Goal: Task Accomplishment & Management: Use online tool/utility

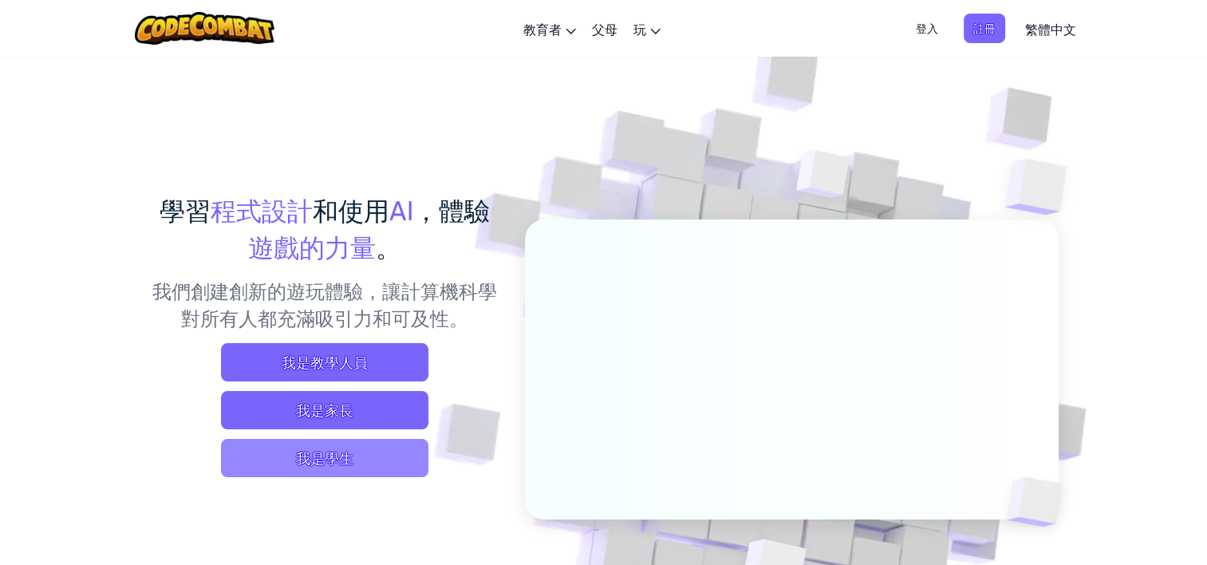
click at [358, 458] on span "我是學生" at bounding box center [324, 458] width 207 height 38
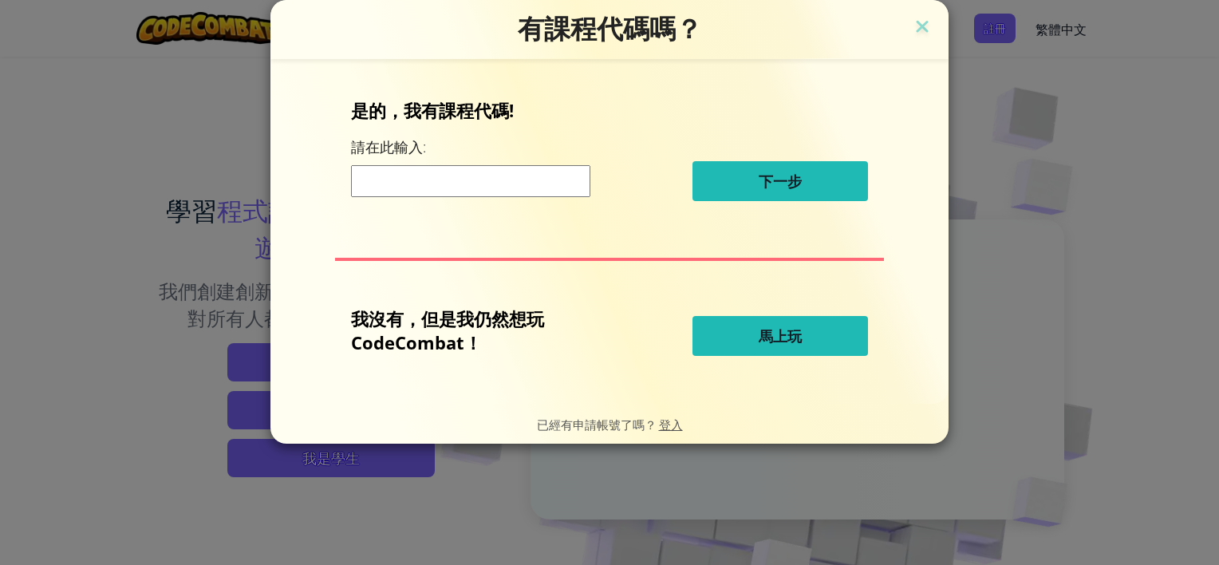
click at [724, 334] on button "馬上玩" at bounding box center [781, 336] width 176 height 40
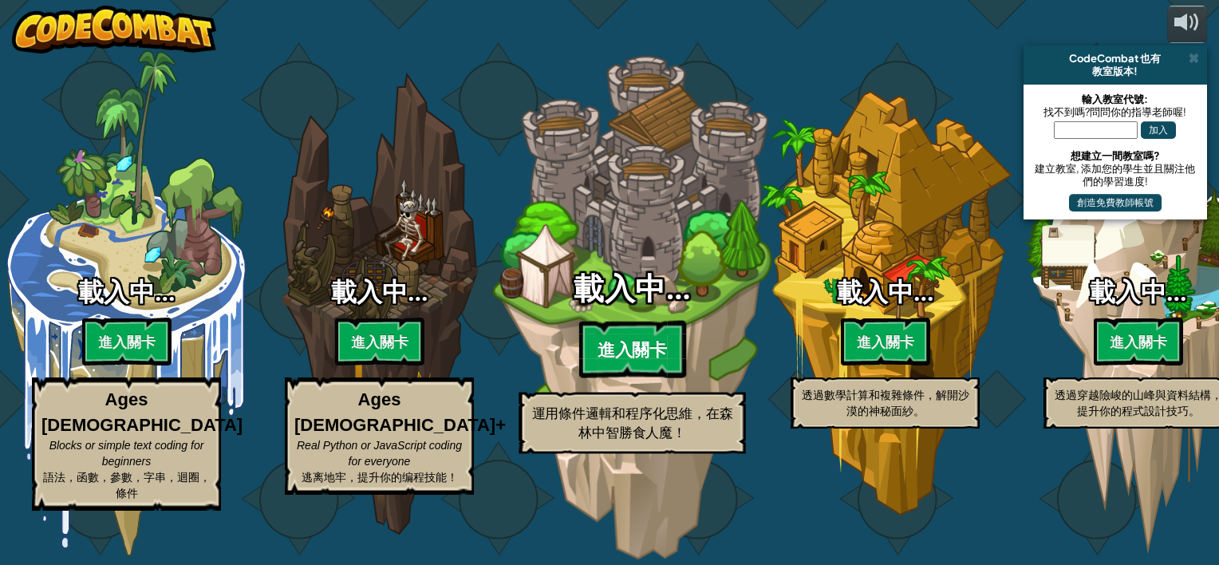
select select "zh-HANT"
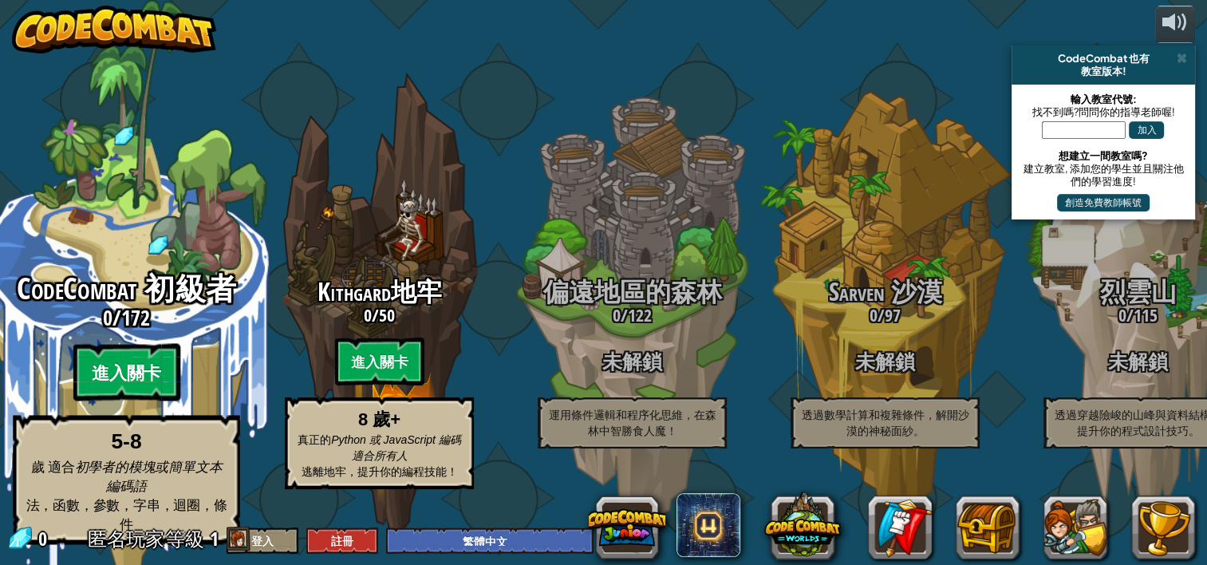
click at [128, 369] on btn "進入關卡" at bounding box center [126, 372] width 107 height 57
select select "zh-HANT"
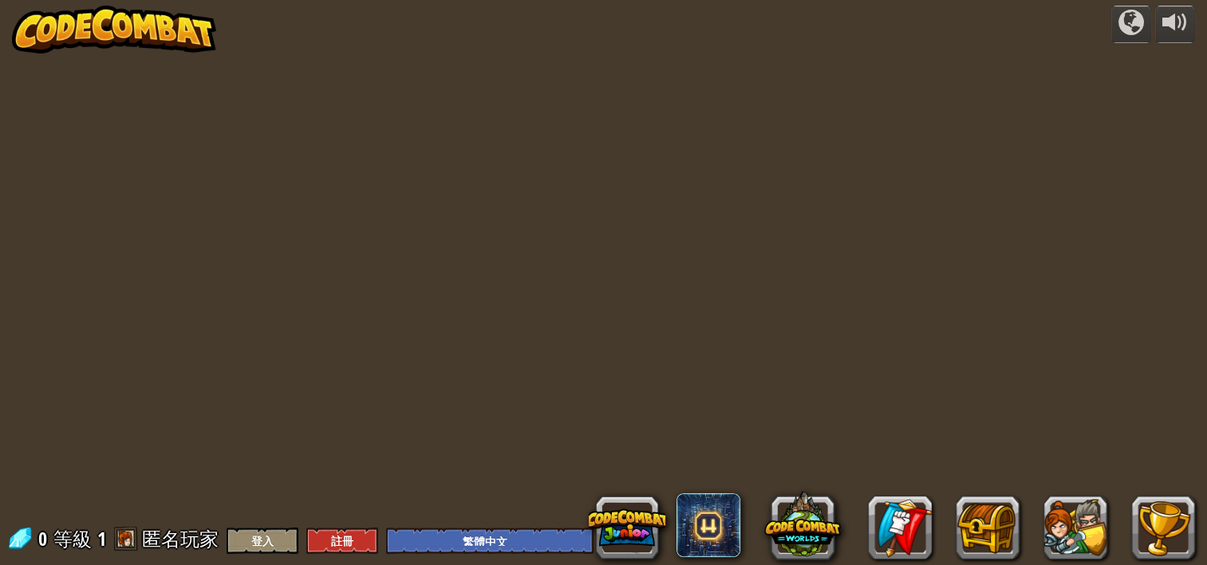
select select "zh-HANT"
click at [1187, 26] on div at bounding box center [1176, 23] width 26 height 26
click at [924, 237] on div at bounding box center [603, 282] width 815 height 565
click at [779, 294] on div at bounding box center [603, 282] width 815 height 565
click at [246, 535] on span at bounding box center [239, 539] width 24 height 24
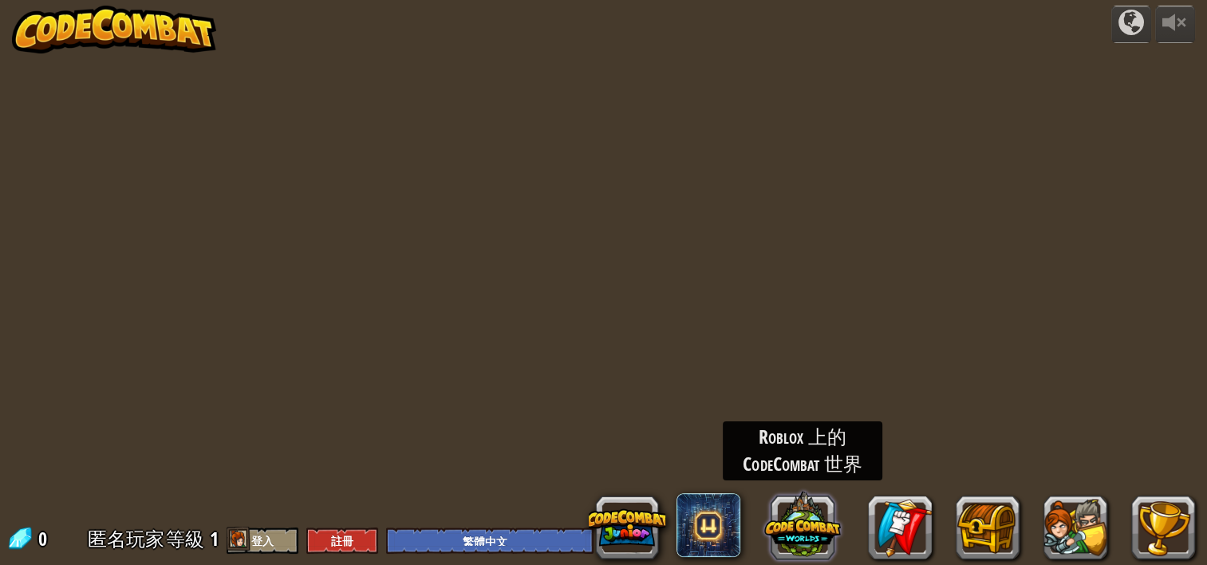
click at [808, 543] on button at bounding box center [803, 524] width 77 height 77
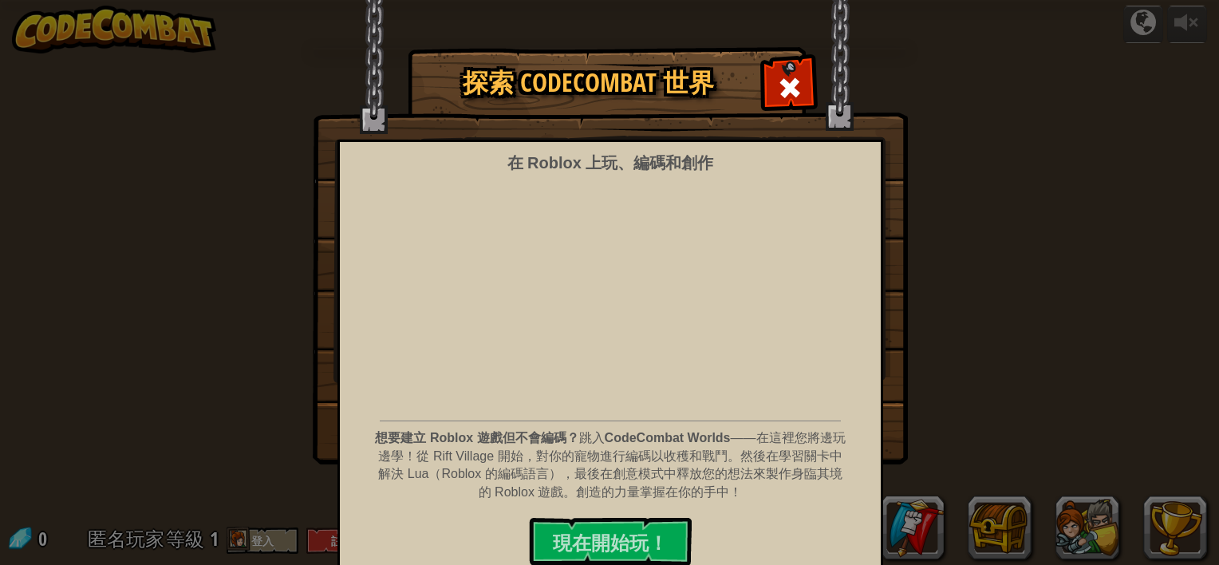
scroll to position [10, 0]
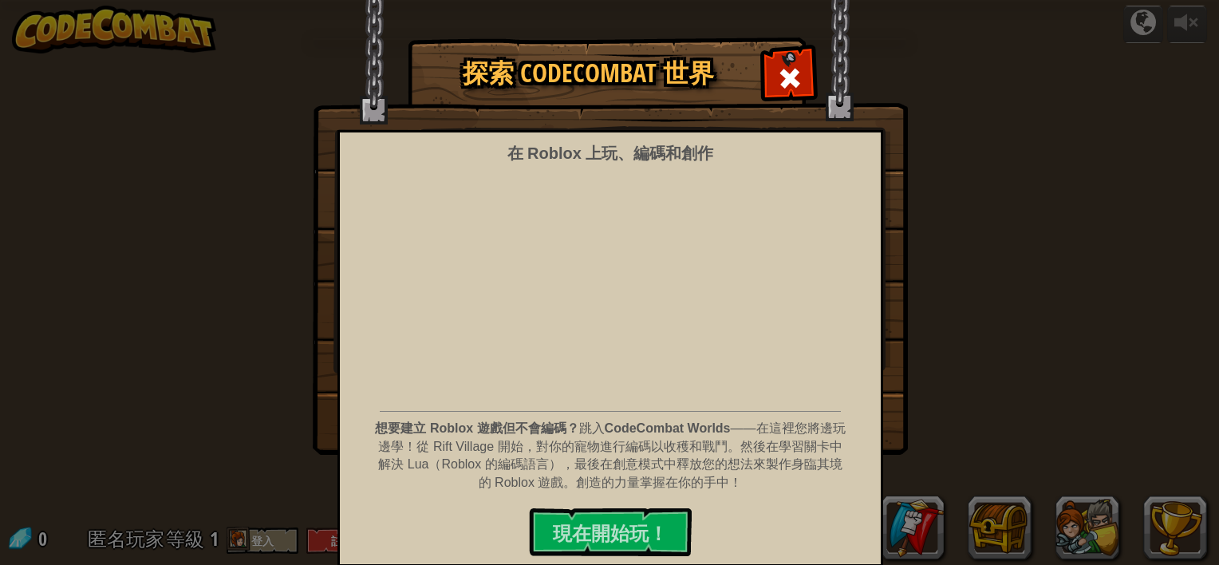
select select "zh-HANT"
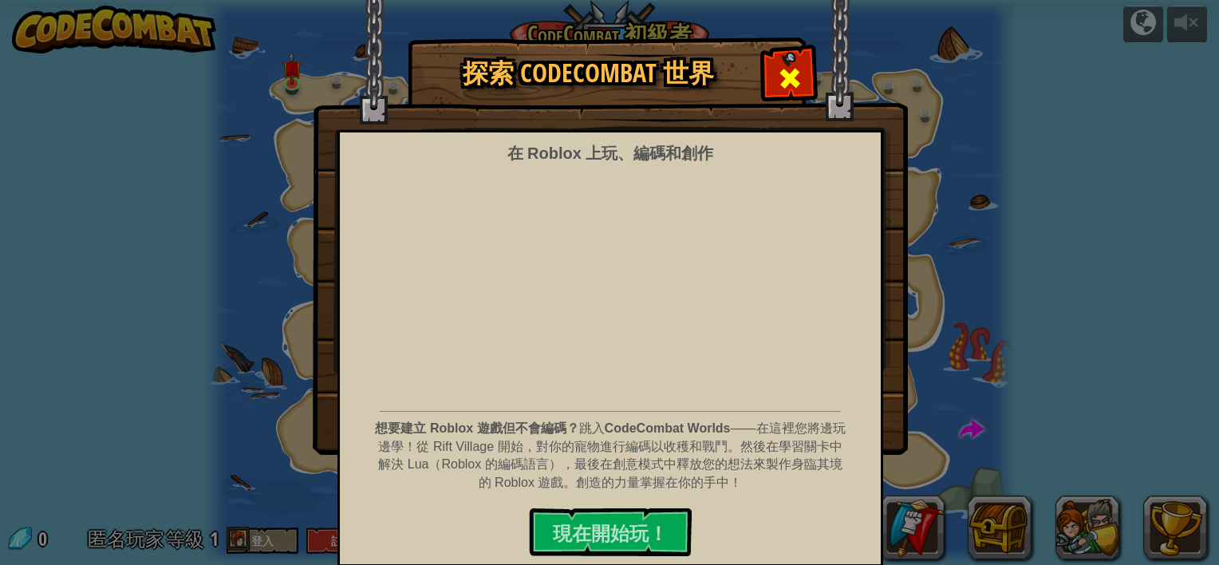
click at [777, 67] on span at bounding box center [790, 78] width 26 height 26
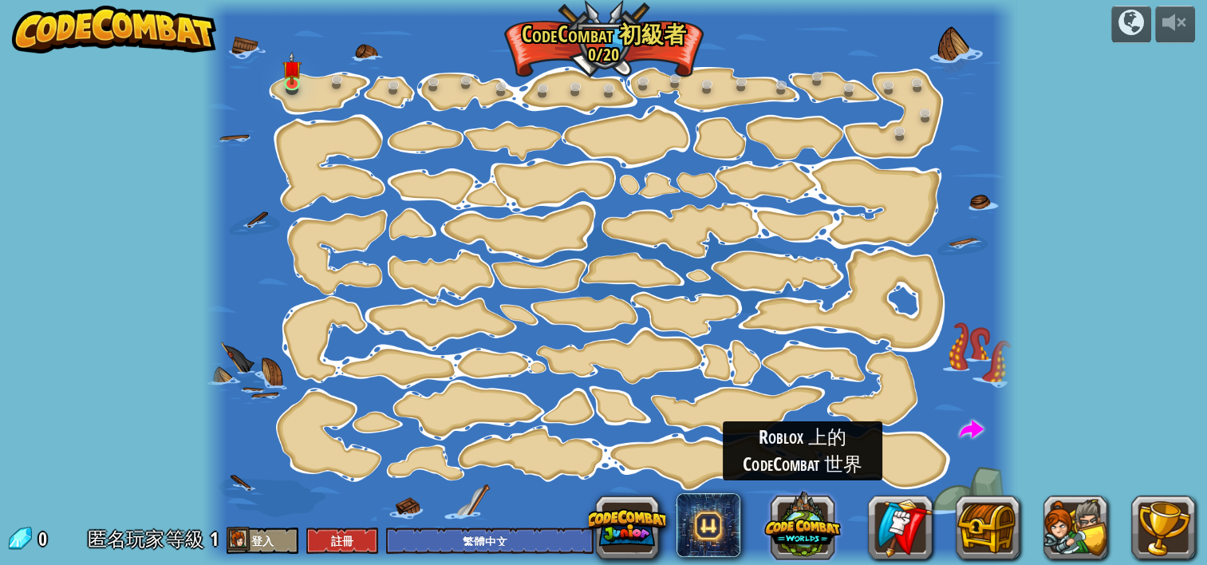
click at [807, 524] on button at bounding box center [803, 524] width 77 height 77
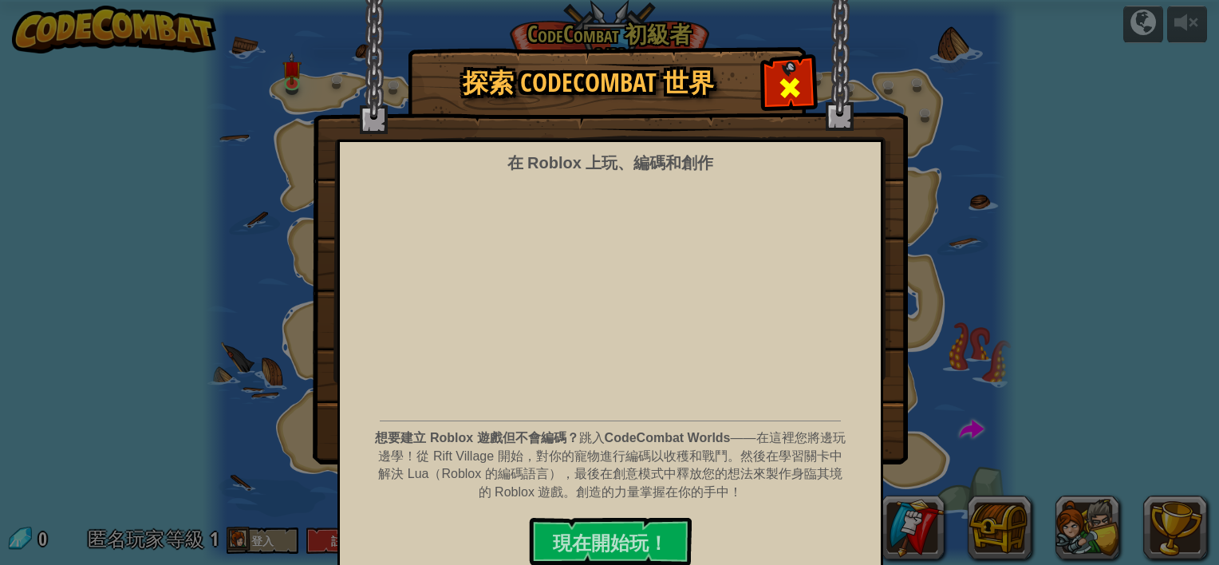
click at [791, 93] on span at bounding box center [790, 88] width 26 height 26
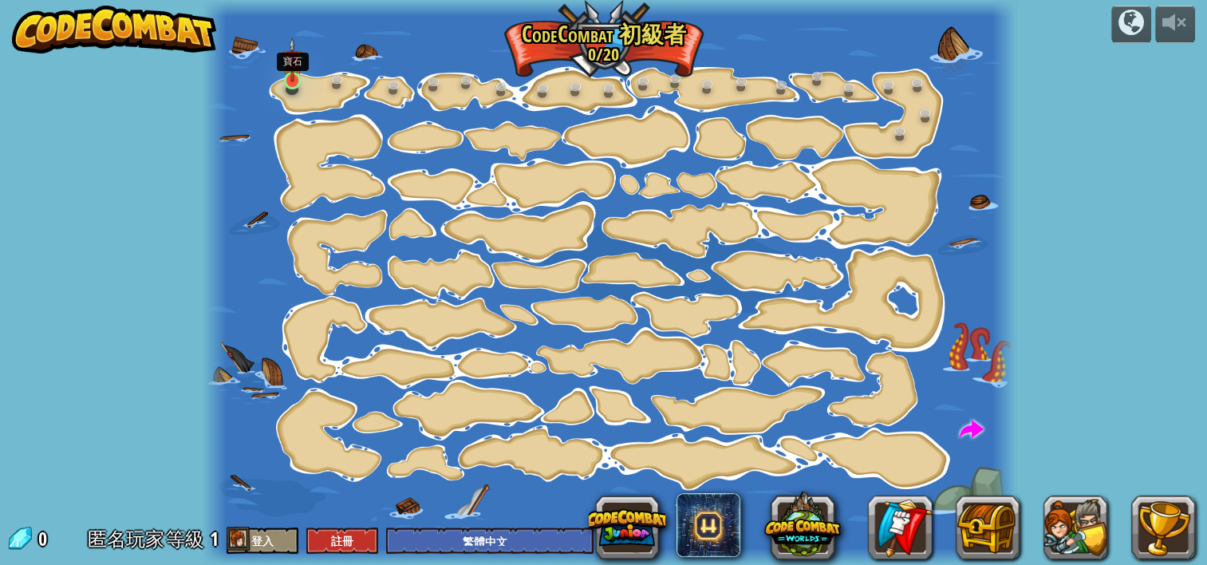
click at [297, 79] on img at bounding box center [292, 60] width 19 height 45
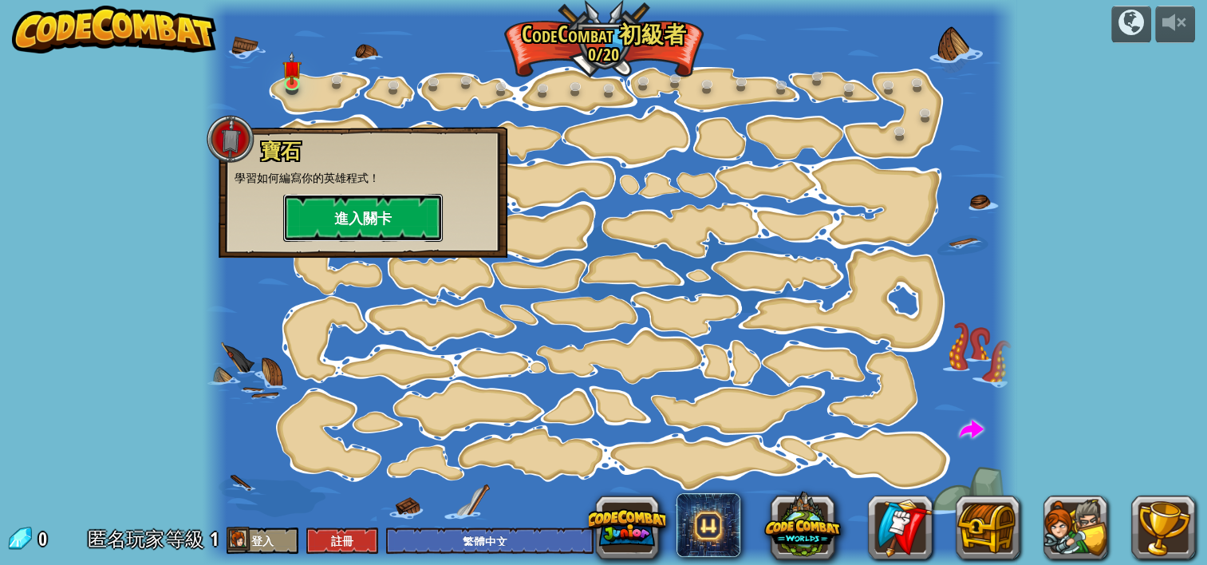
click at [399, 223] on button "進入關卡" at bounding box center [363, 218] width 160 height 48
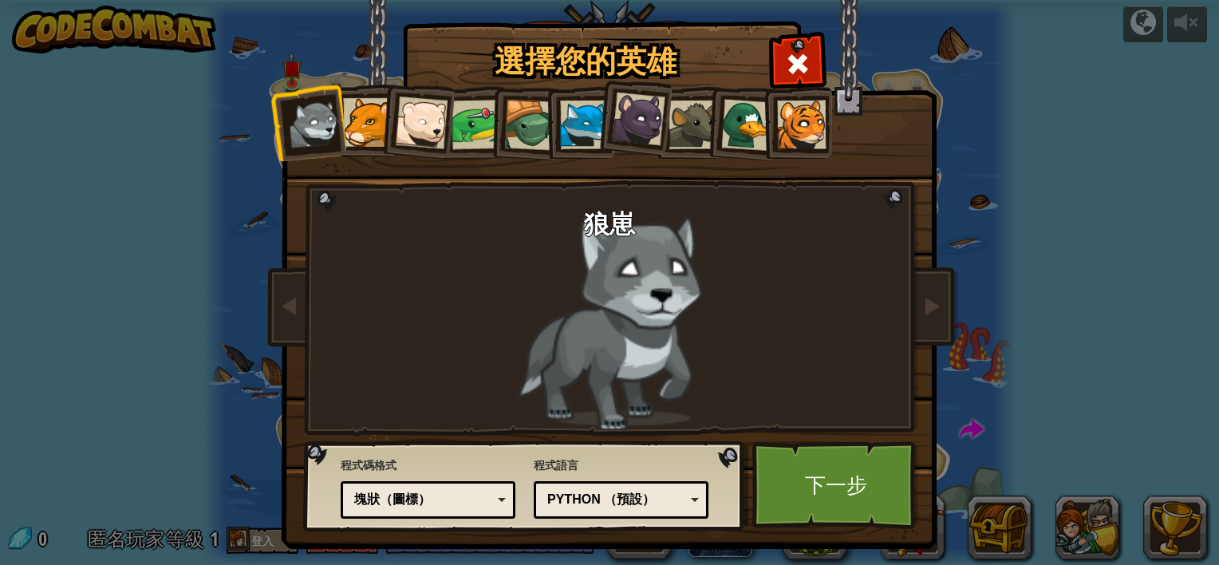
click at [511, 128] on div at bounding box center [529, 125] width 51 height 51
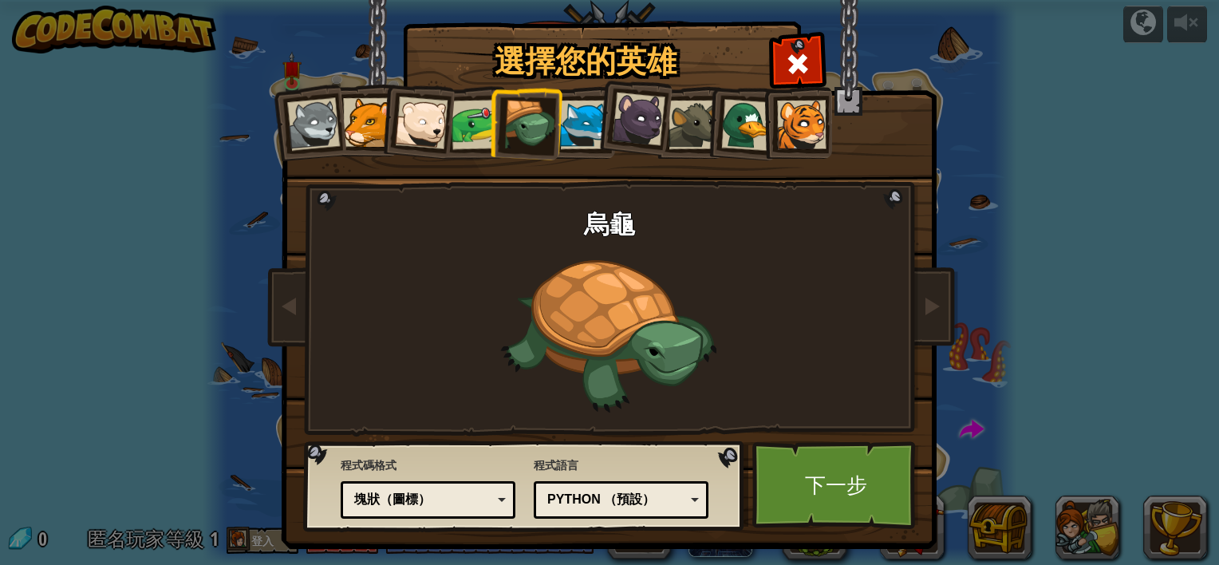
click at [564, 125] on div at bounding box center [584, 125] width 49 height 49
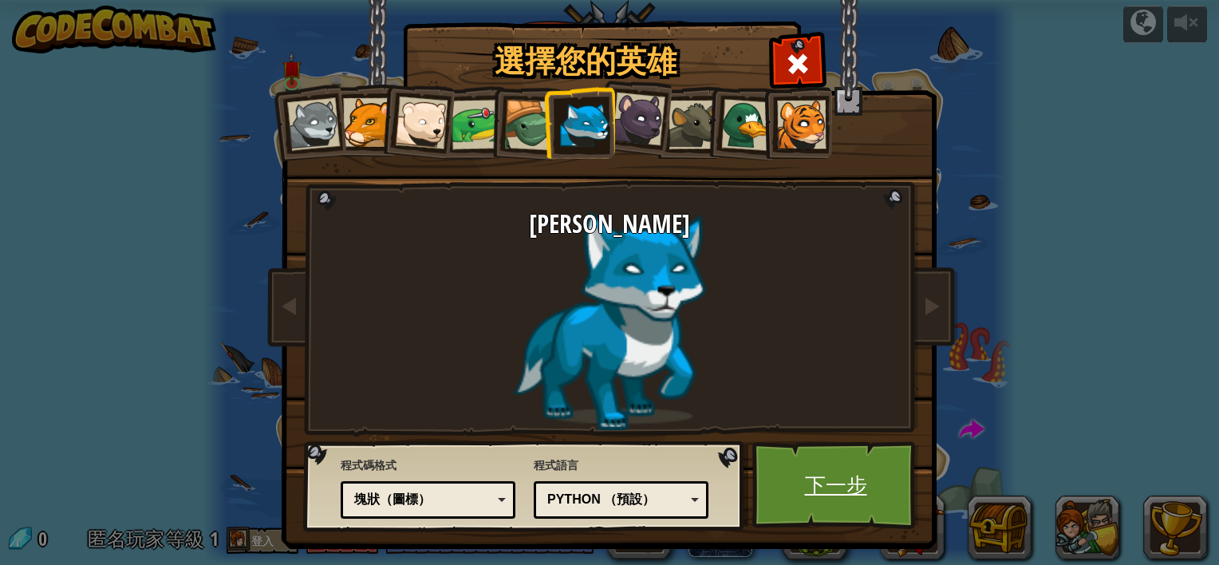
click at [783, 468] on link "下一步" at bounding box center [836, 485] width 167 height 88
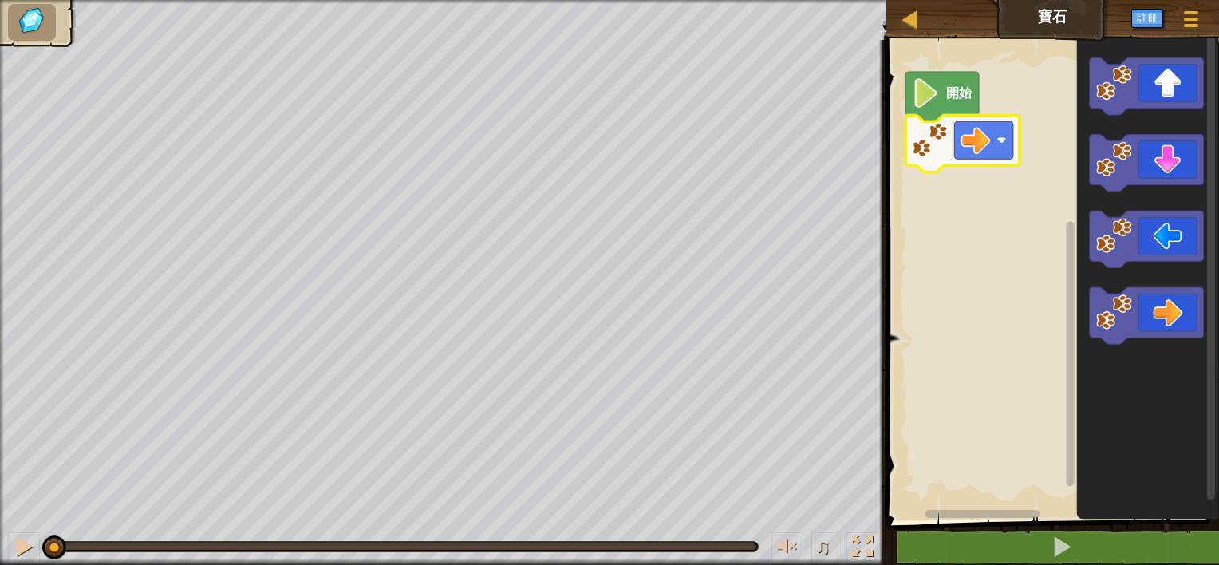
click at [1057, 192] on rect "Blockly工作區" at bounding box center [1051, 276] width 338 height 488
click at [949, 96] on text "開始" at bounding box center [959, 93] width 26 height 15
click at [921, 101] on image "Blockly工作區" at bounding box center [926, 93] width 28 height 30
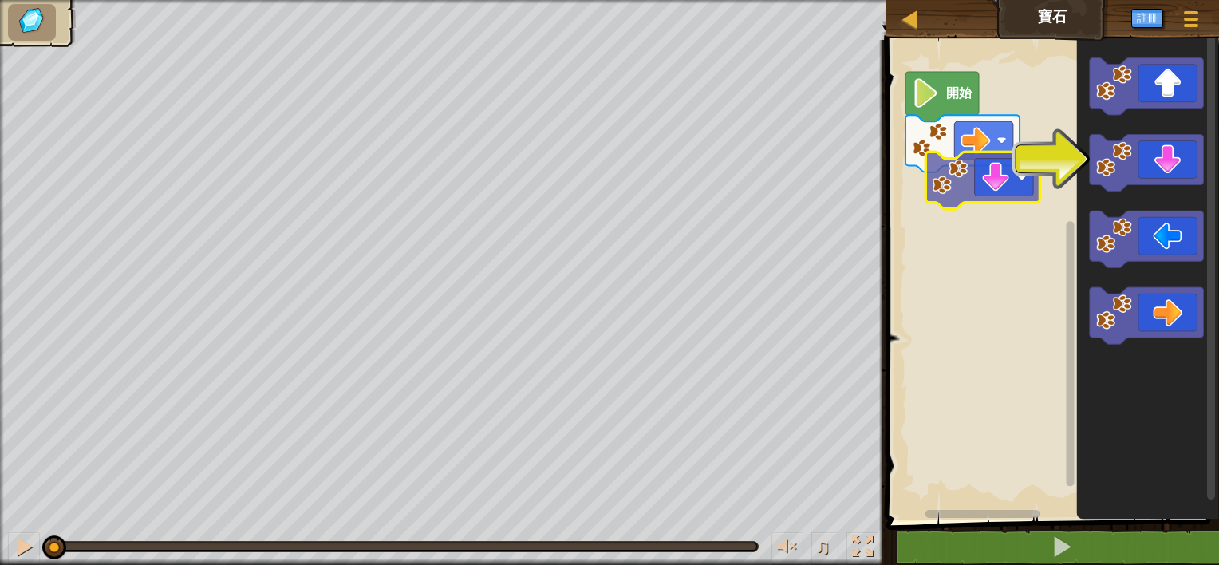
click at [935, 186] on div "開始" at bounding box center [1051, 276] width 338 height 488
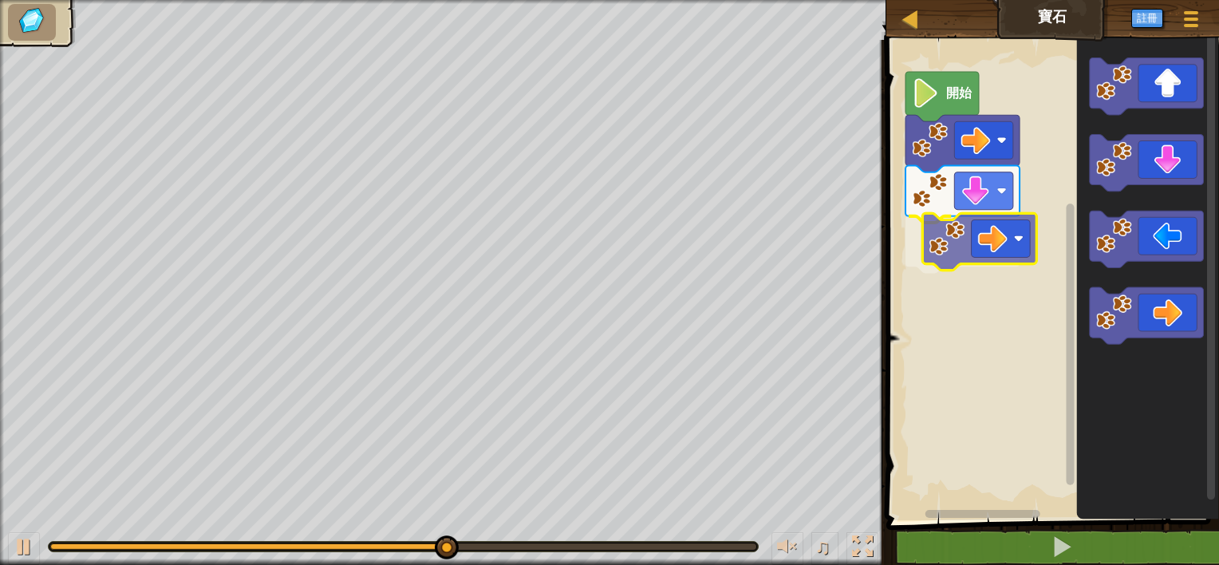
click at [960, 220] on div "開始" at bounding box center [1051, 276] width 338 height 488
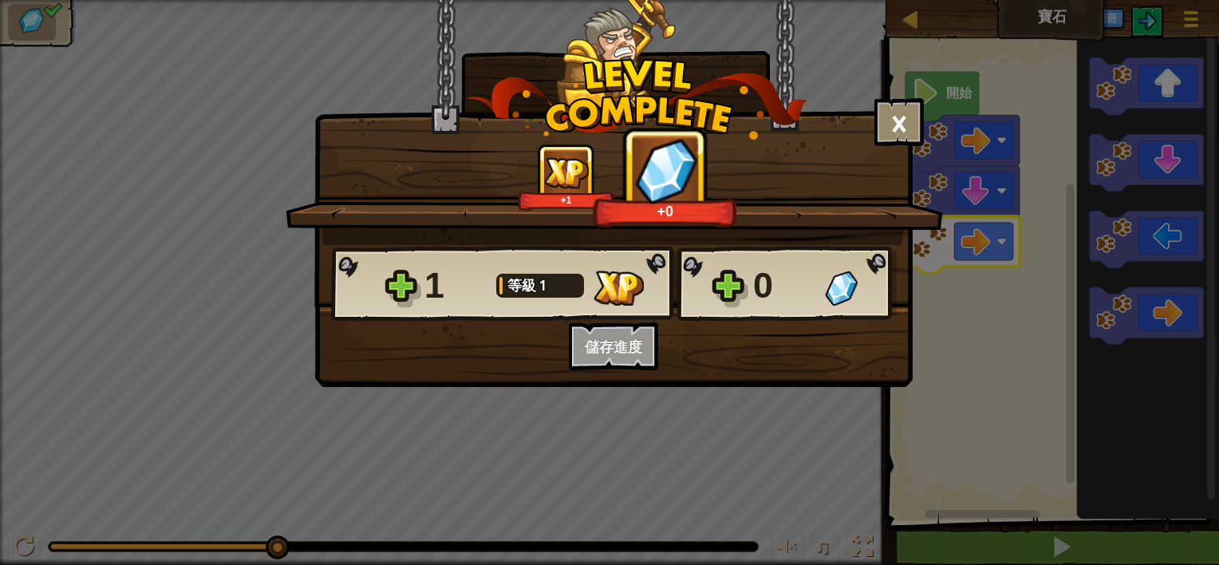
click at [613, 348] on div "1 等級 1 0 想保存您的程式碼？建立一個免費帳號吧！ 保存進度 儲存進度 下一步" at bounding box center [613, 307] width 597 height 125
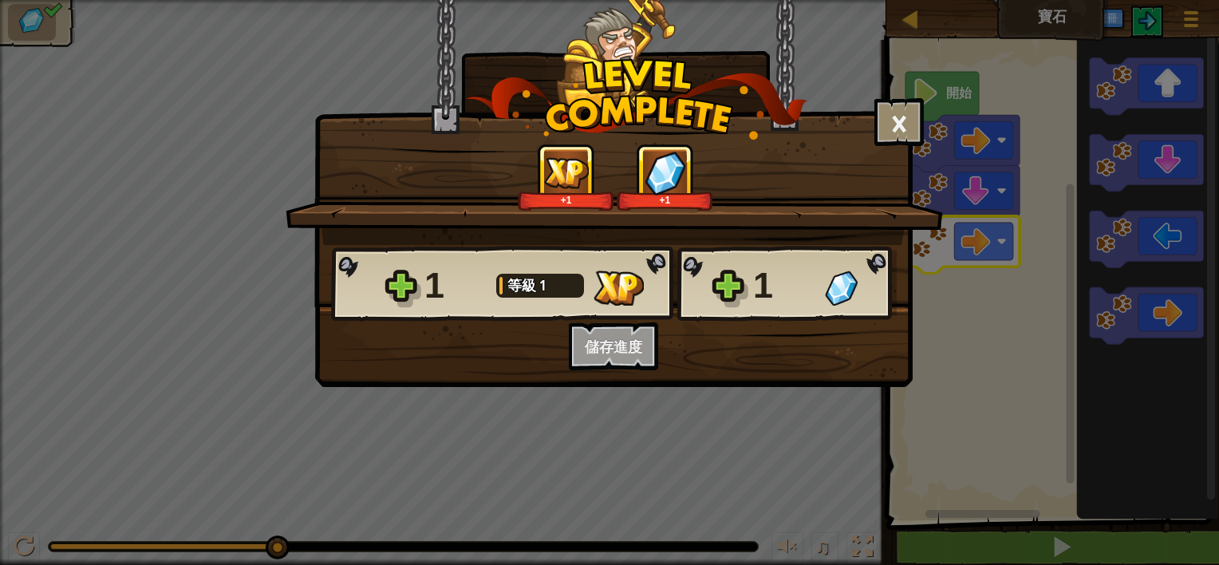
click at [612, 332] on div "1 等級 1 1 想保存您的程式碼？建立一個免費帳號吧！ 保存進度 儲存進度 下一步" at bounding box center [613, 307] width 597 height 125
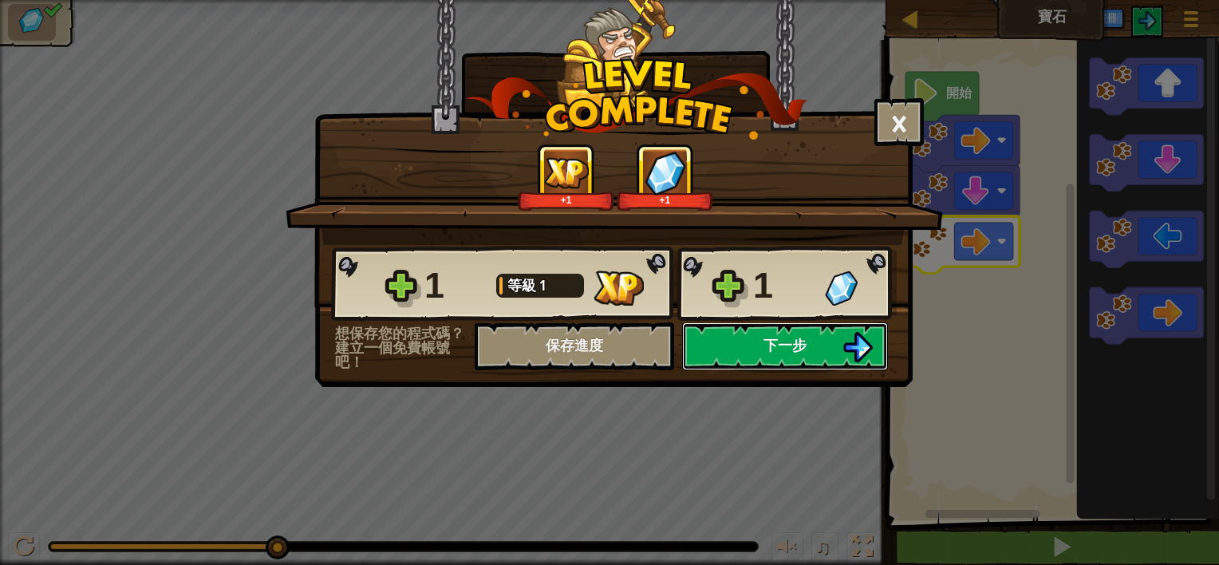
click at [737, 345] on button "下一步" at bounding box center [785, 346] width 206 height 48
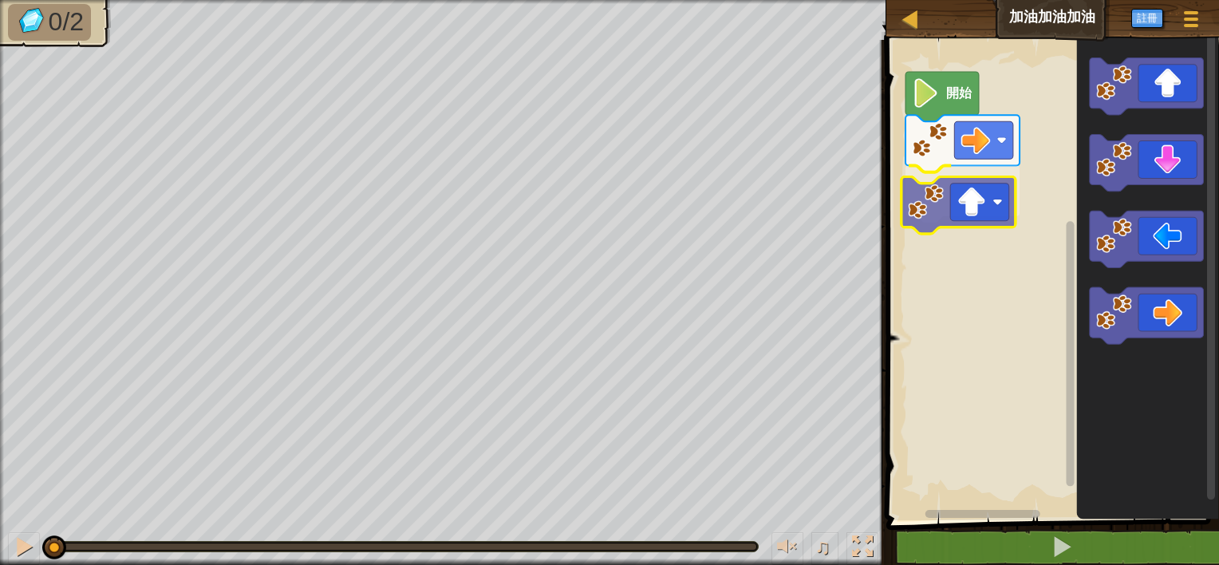
click at [958, 215] on div "開始" at bounding box center [1051, 276] width 338 height 488
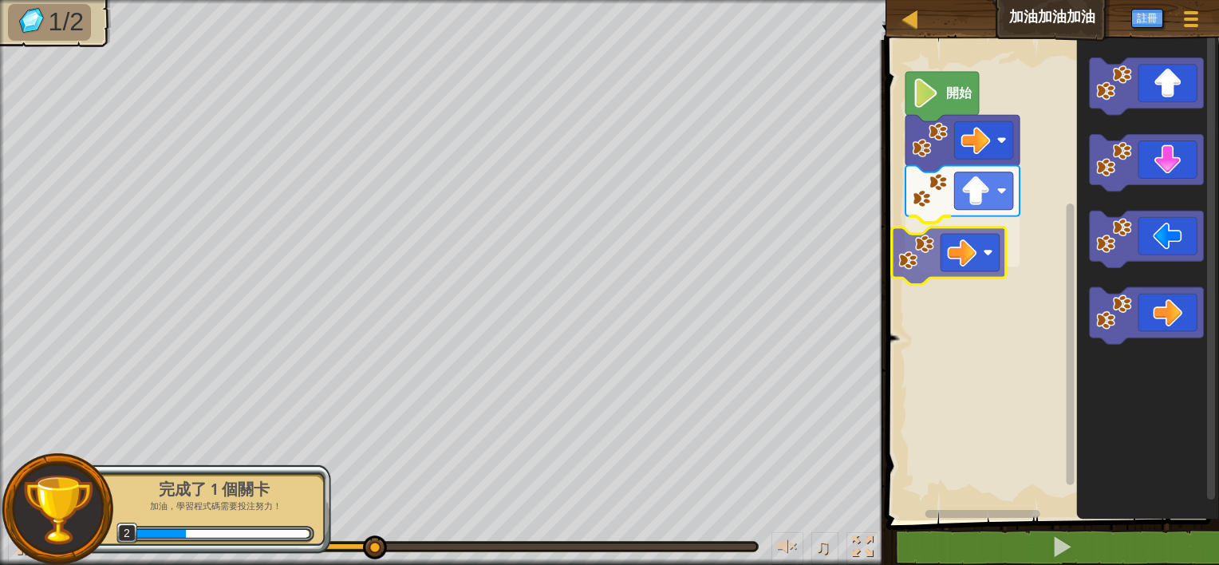
click at [943, 240] on div "開始" at bounding box center [1051, 276] width 338 height 488
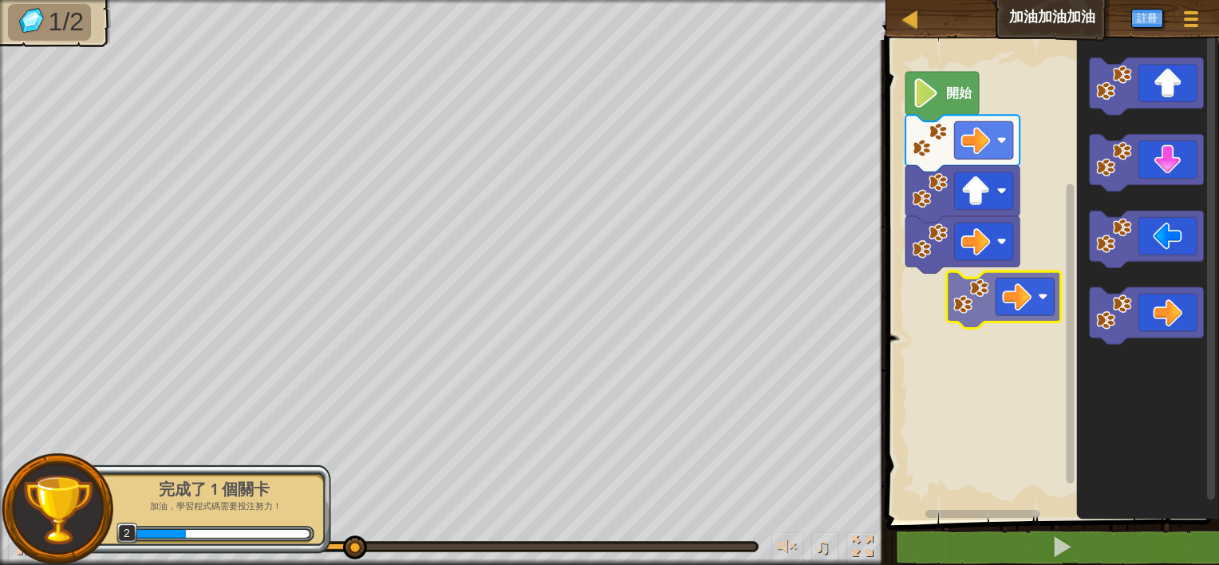
click at [990, 292] on div "開始" at bounding box center [1051, 276] width 338 height 488
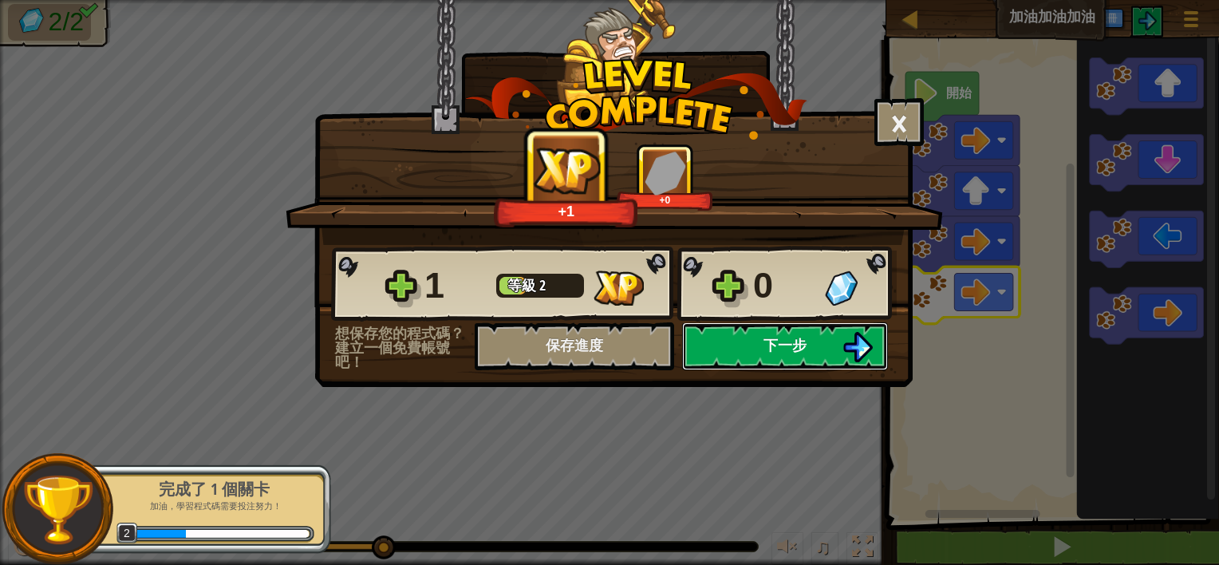
click at [772, 348] on span "下一步" at bounding box center [785, 345] width 43 height 20
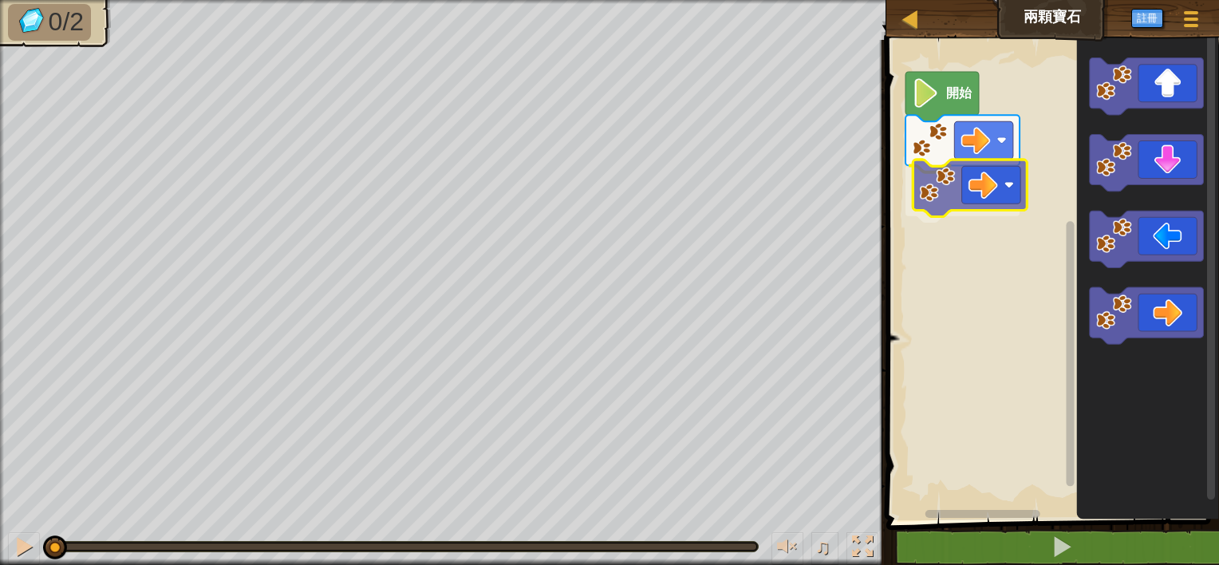
click at [939, 192] on div "開始" at bounding box center [1051, 276] width 338 height 488
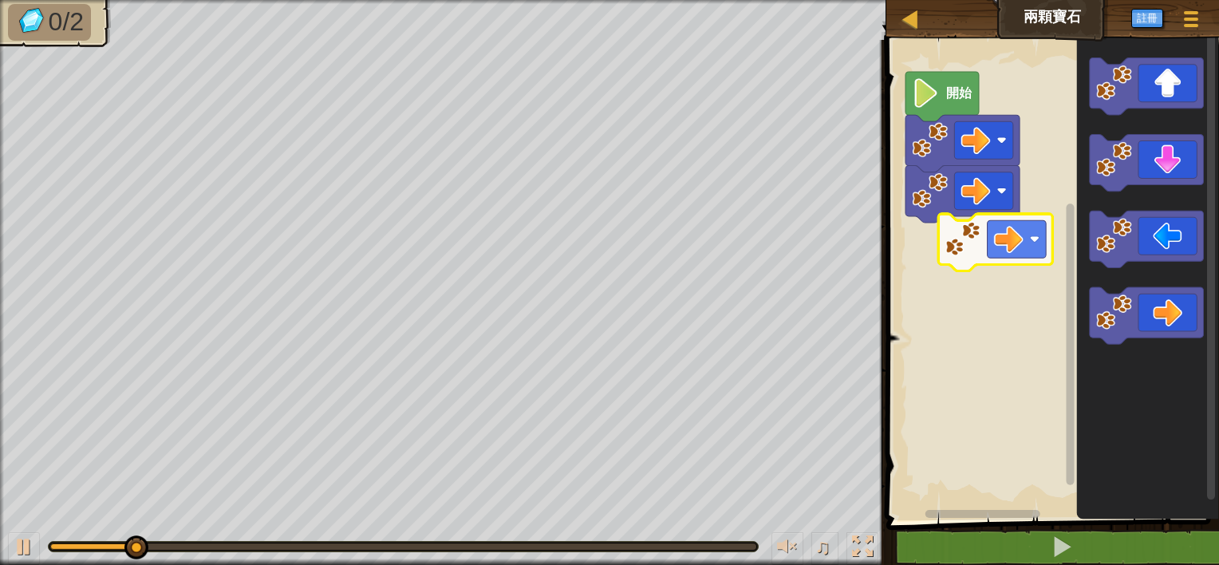
click at [947, 255] on div "開始" at bounding box center [1051, 276] width 338 height 488
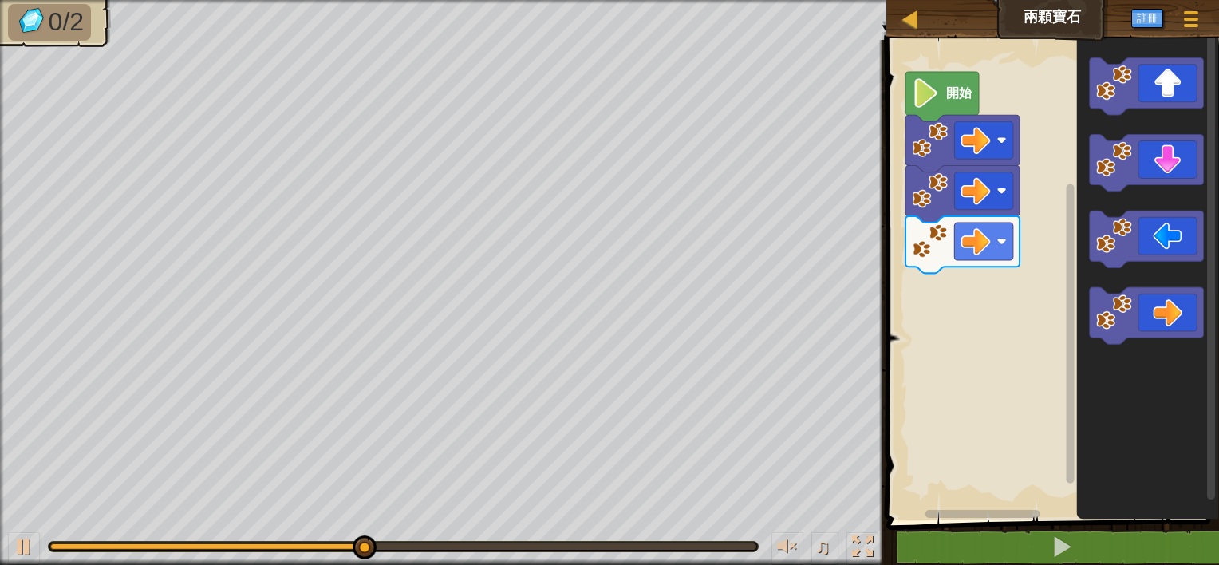
click at [878, 260] on div "地圖 兩顆寶石 遊戲選單 註冊 1 ההההההההההההההההההההההההההההההההההההההההההההההההההההההההההההה…" at bounding box center [609, 282] width 1219 height 565
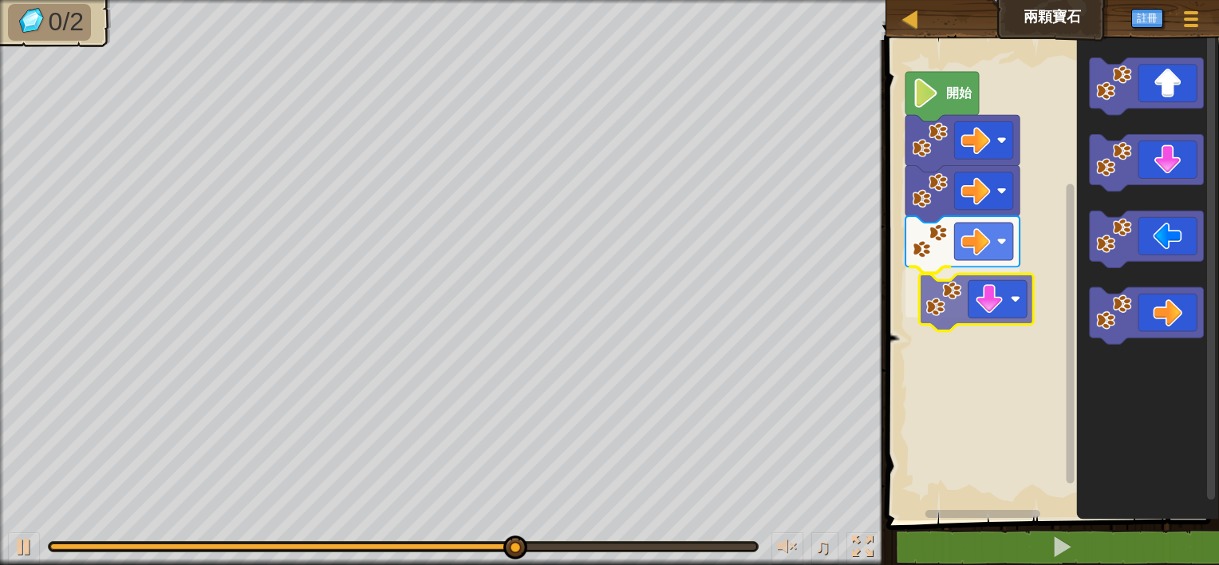
click at [954, 310] on div "開始" at bounding box center [1051, 276] width 338 height 488
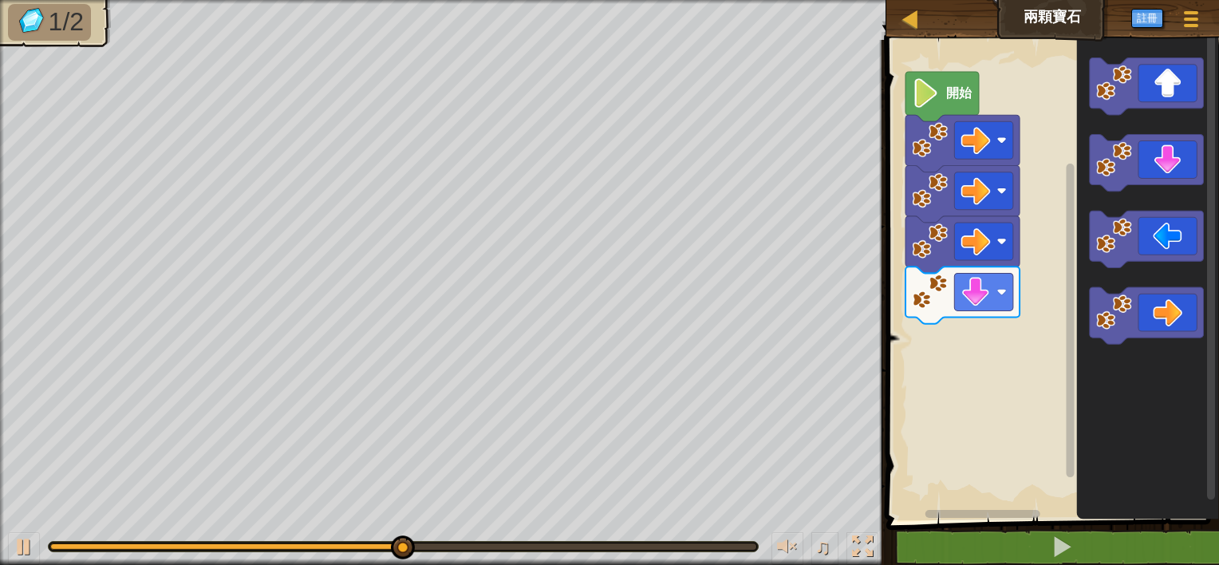
click at [966, 368] on div "開始" at bounding box center [1051, 276] width 338 height 488
click at [983, 290] on div "開始" at bounding box center [1051, 276] width 338 height 488
click at [1035, 258] on div "開始" at bounding box center [1051, 276] width 338 height 488
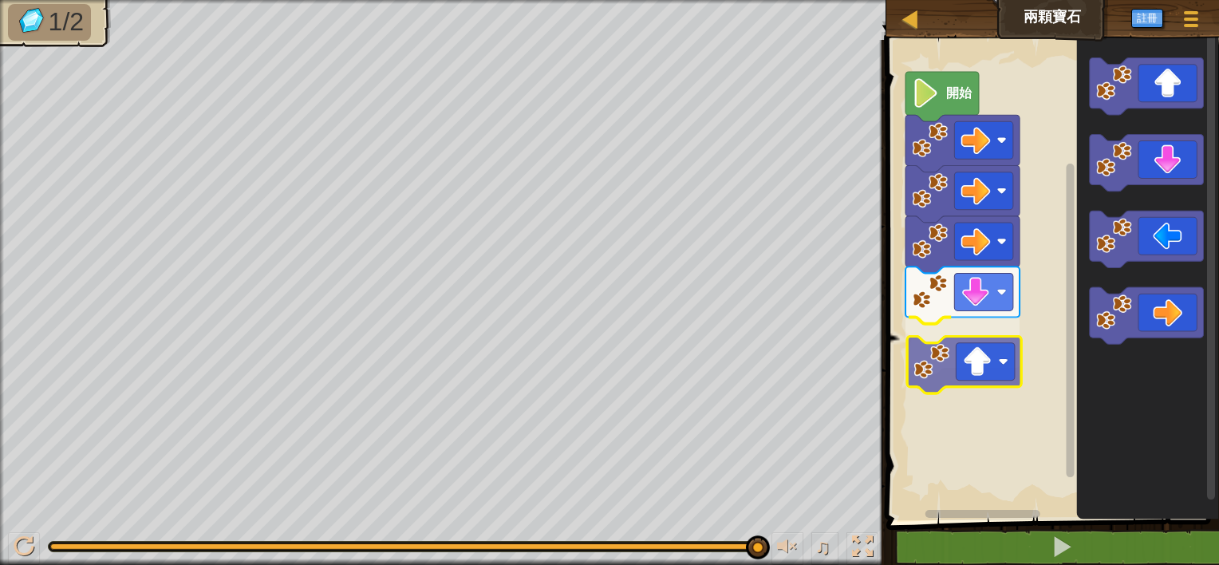
click at [950, 387] on div "開始" at bounding box center [1051, 276] width 338 height 488
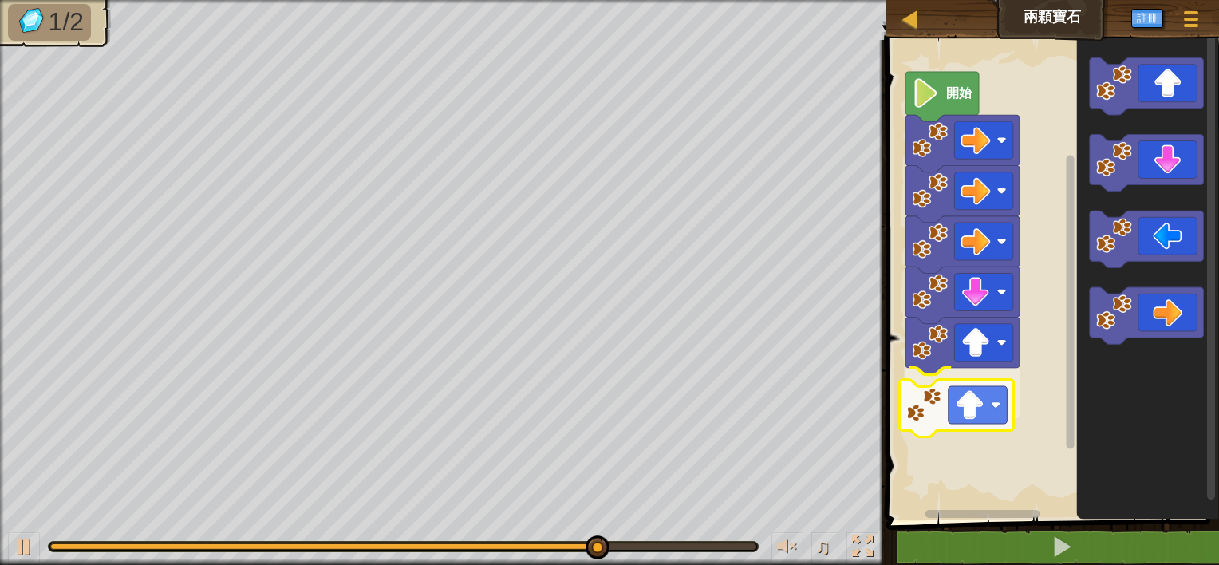
click at [919, 441] on div "開始" at bounding box center [1051, 276] width 338 height 488
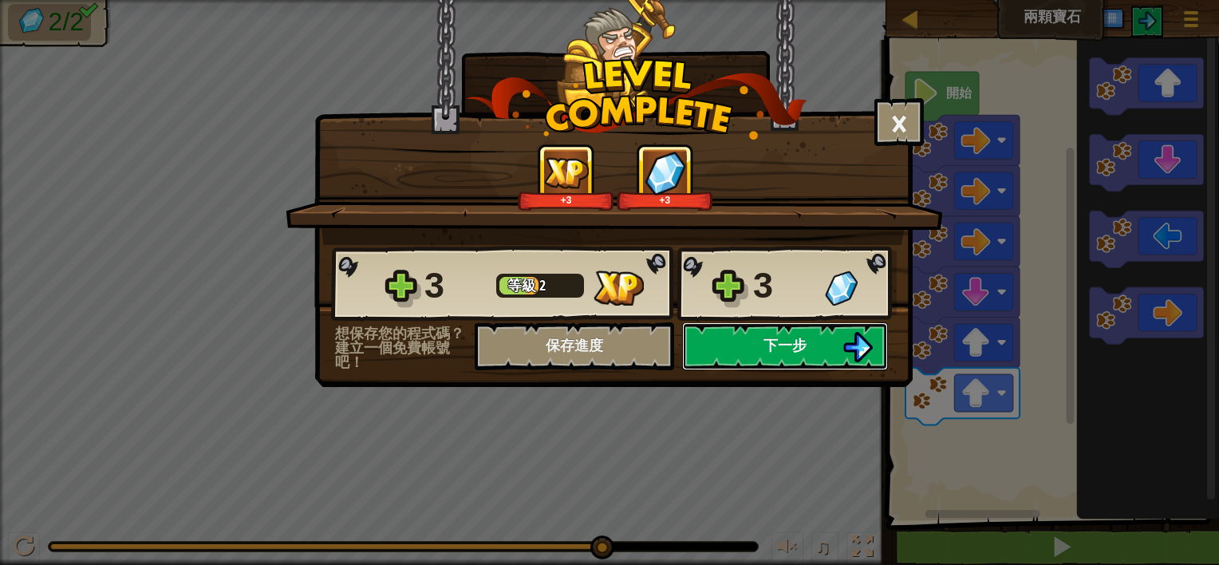
click at [733, 334] on button "下一步" at bounding box center [785, 346] width 206 height 48
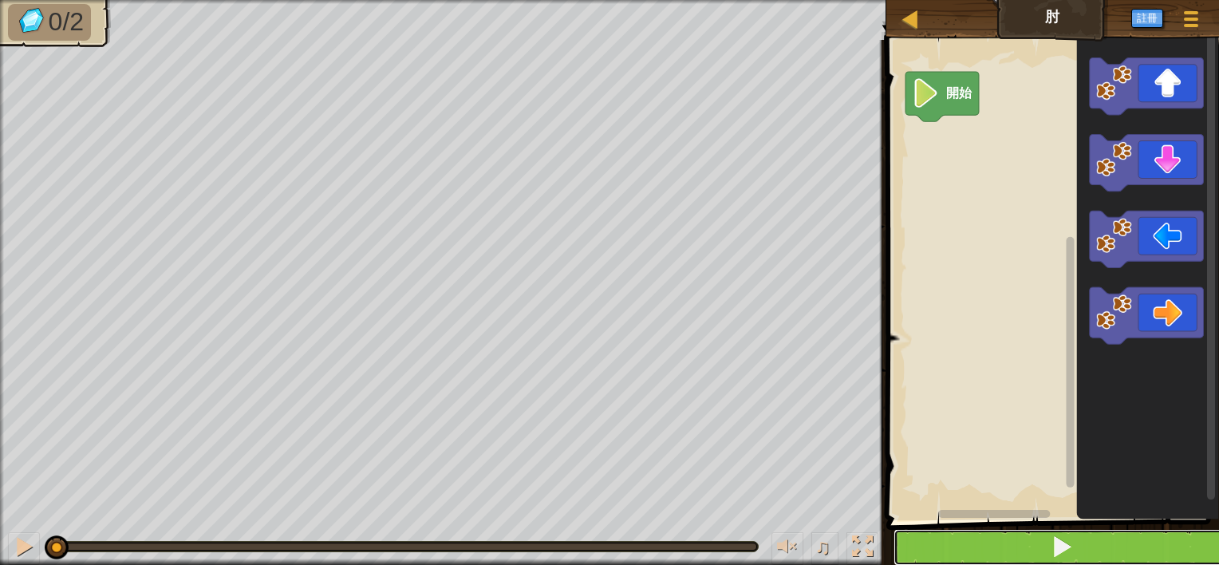
click at [967, 539] on button at bounding box center [1063, 547] width 338 height 37
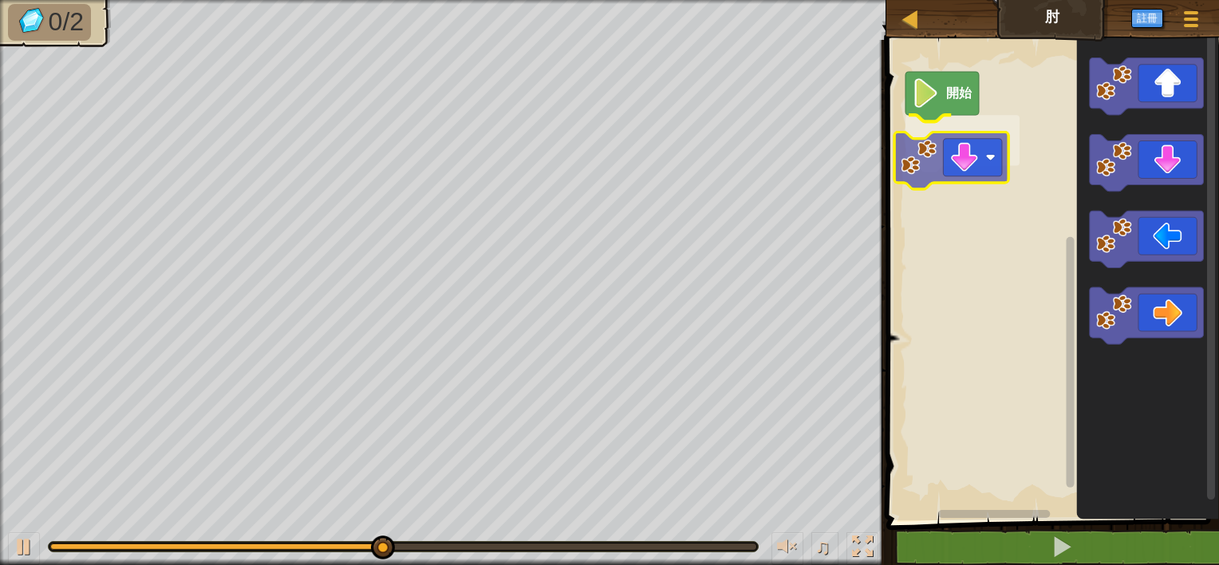
click at [908, 148] on div "開始" at bounding box center [1051, 276] width 338 height 488
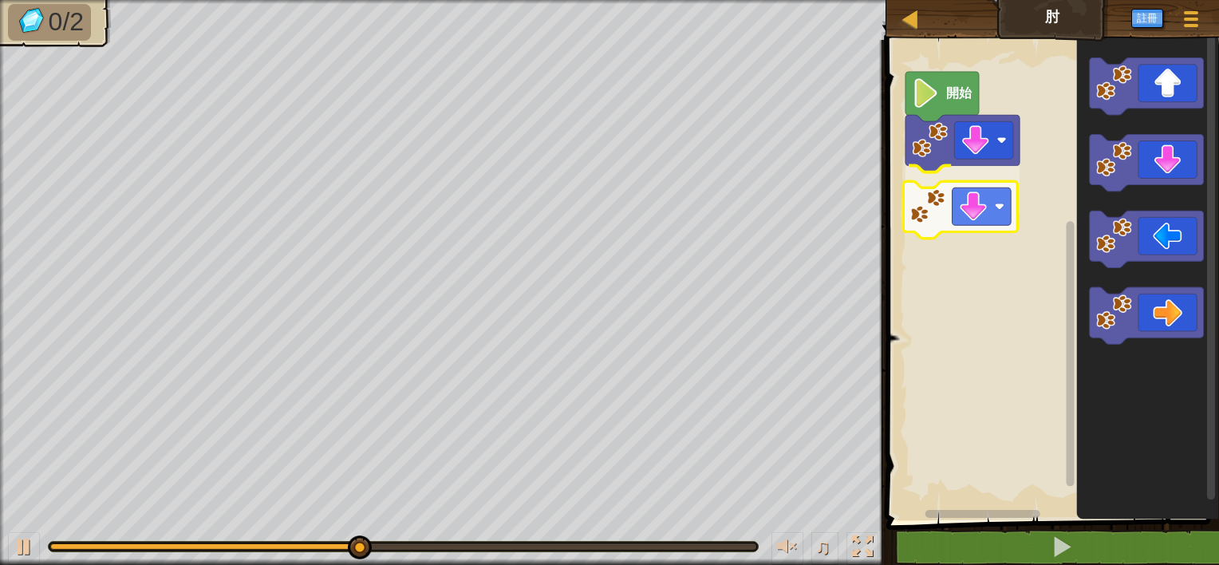
click at [933, 211] on div "開始" at bounding box center [1051, 276] width 338 height 488
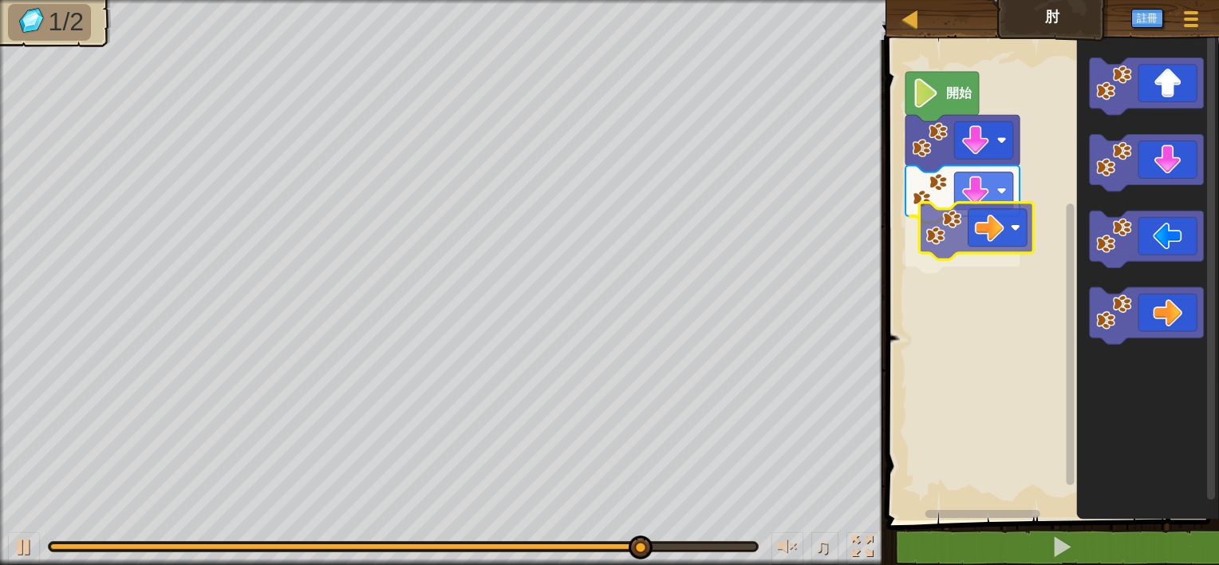
click at [958, 219] on div "開始" at bounding box center [1051, 276] width 338 height 488
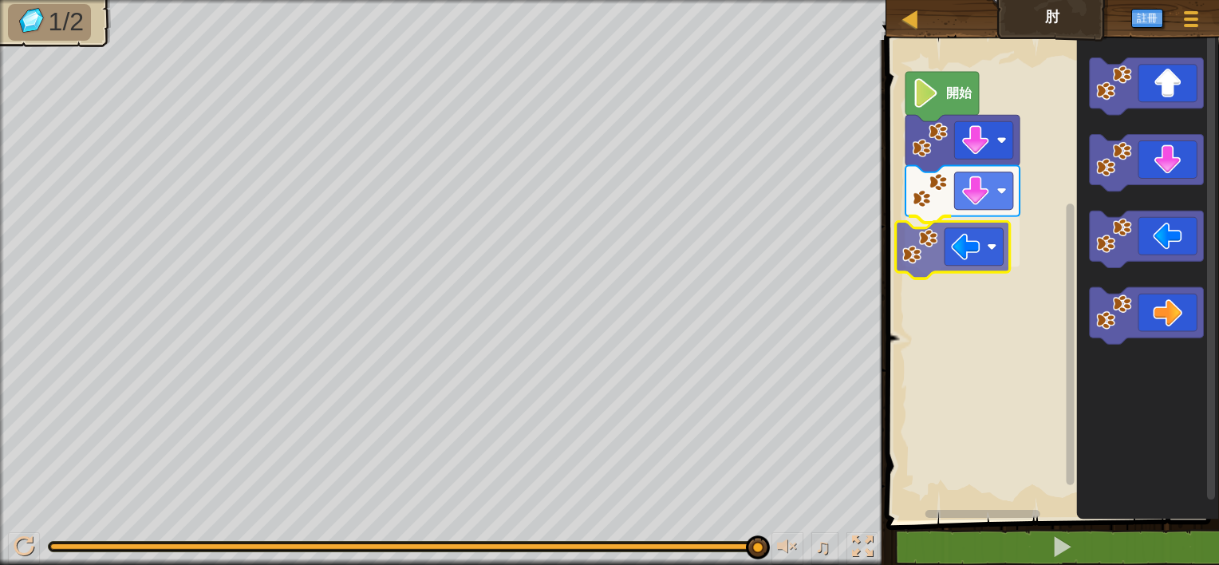
click at [948, 248] on div "開始" at bounding box center [1051, 276] width 338 height 488
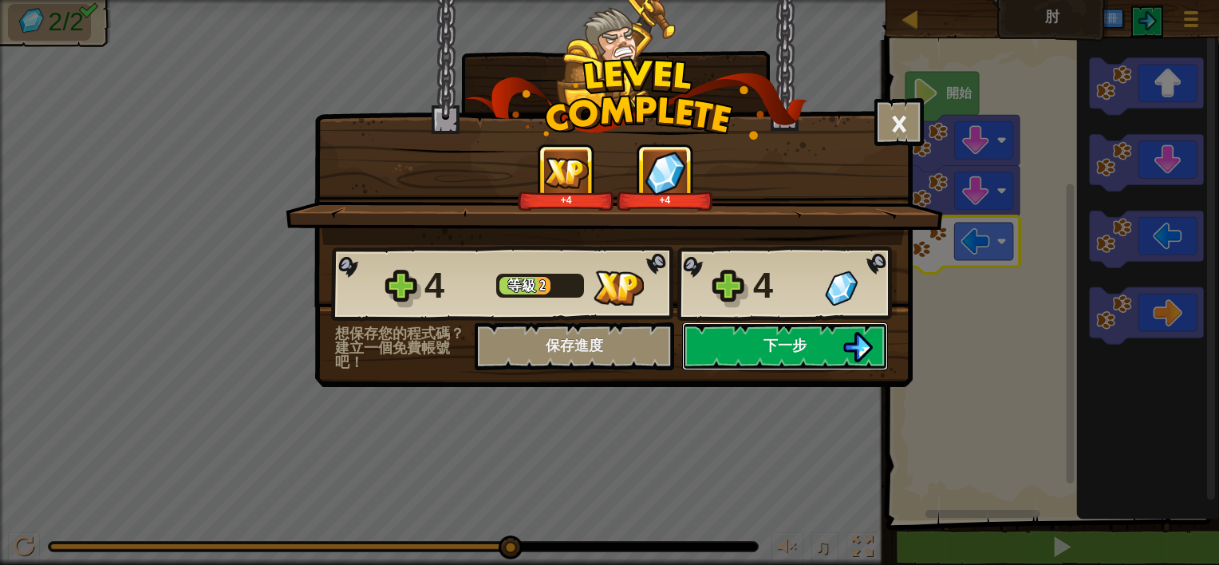
click at [728, 335] on button "下一步" at bounding box center [785, 346] width 206 height 48
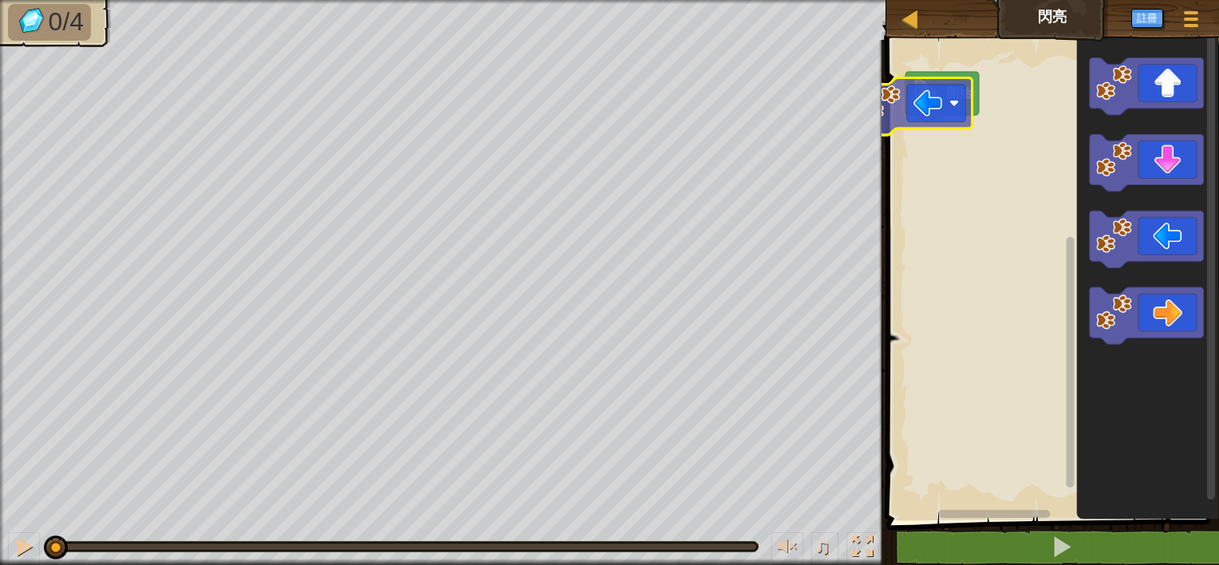
click at [899, 98] on div "開始" at bounding box center [1051, 276] width 338 height 488
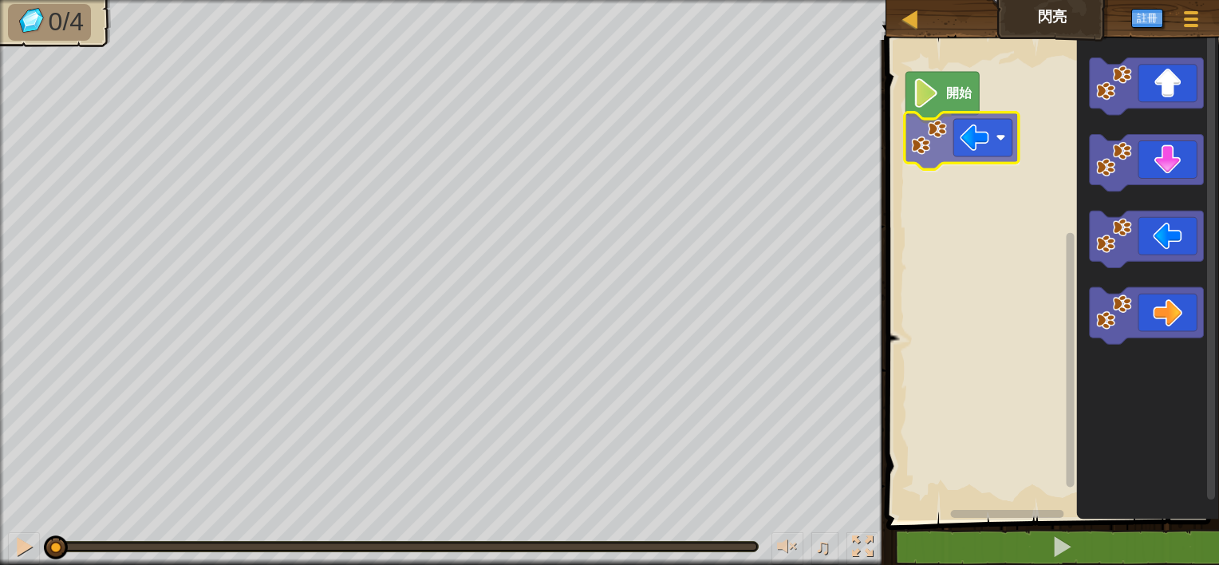
click at [927, 136] on div "開始" at bounding box center [1051, 276] width 338 height 488
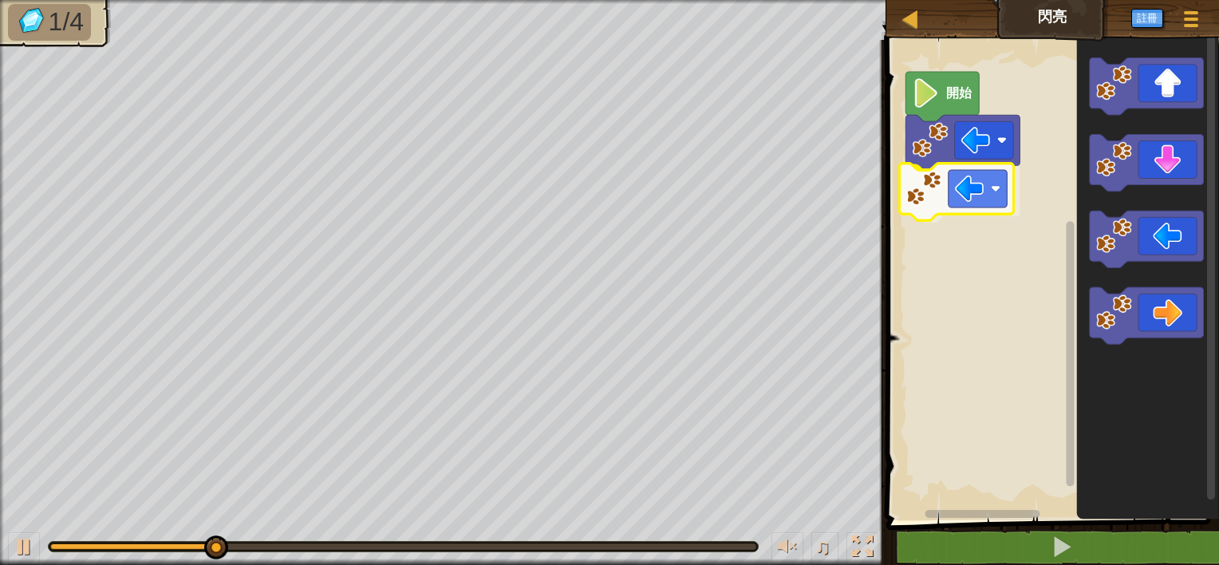
click at [928, 192] on div "開始" at bounding box center [1051, 276] width 338 height 488
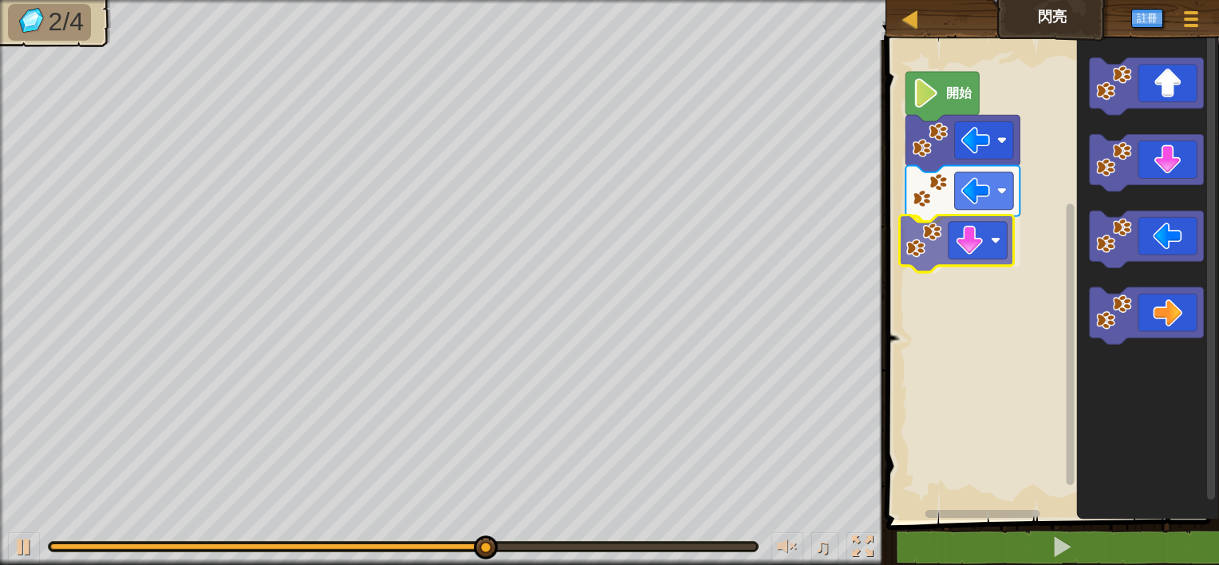
click at [954, 246] on div "開始" at bounding box center [1051, 276] width 338 height 488
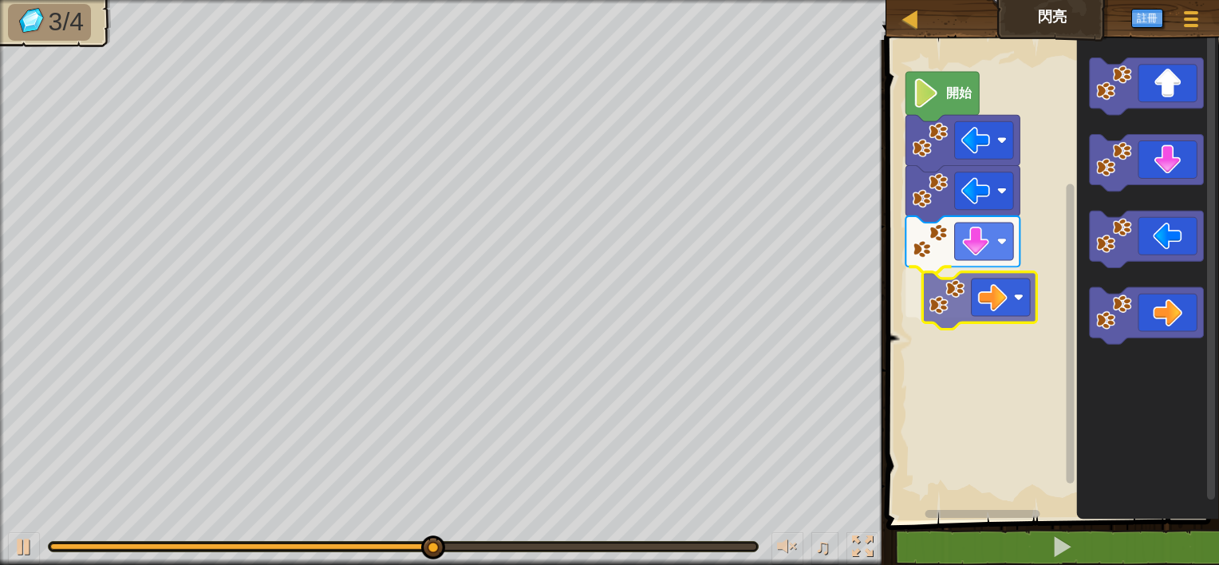
click at [961, 316] on div "開始" at bounding box center [1051, 276] width 338 height 488
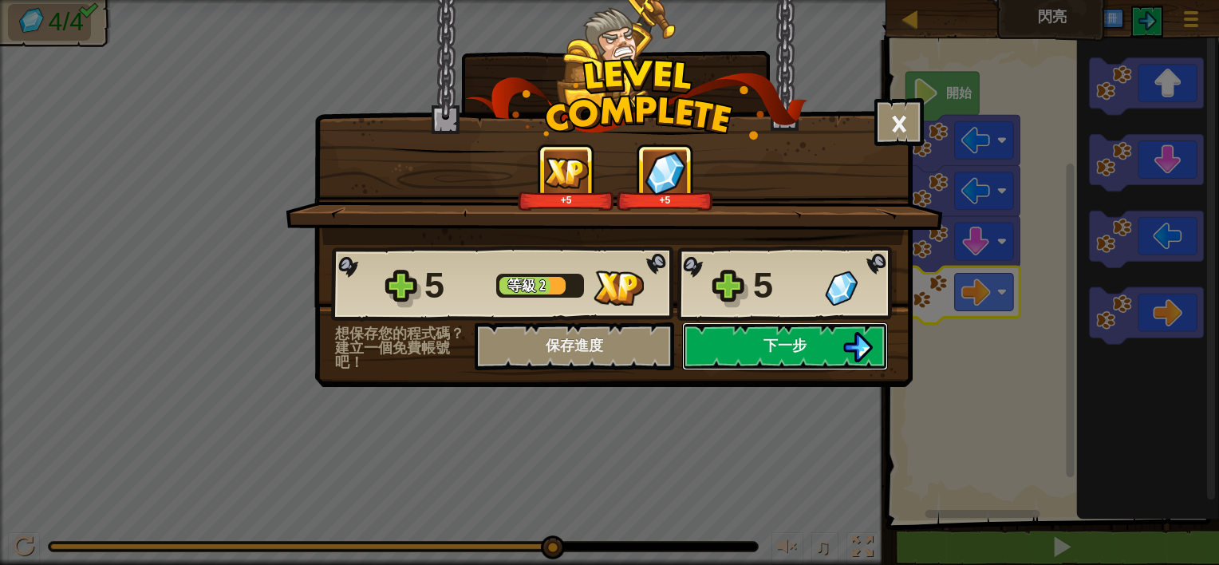
click at [750, 345] on button "下一步" at bounding box center [785, 346] width 206 height 48
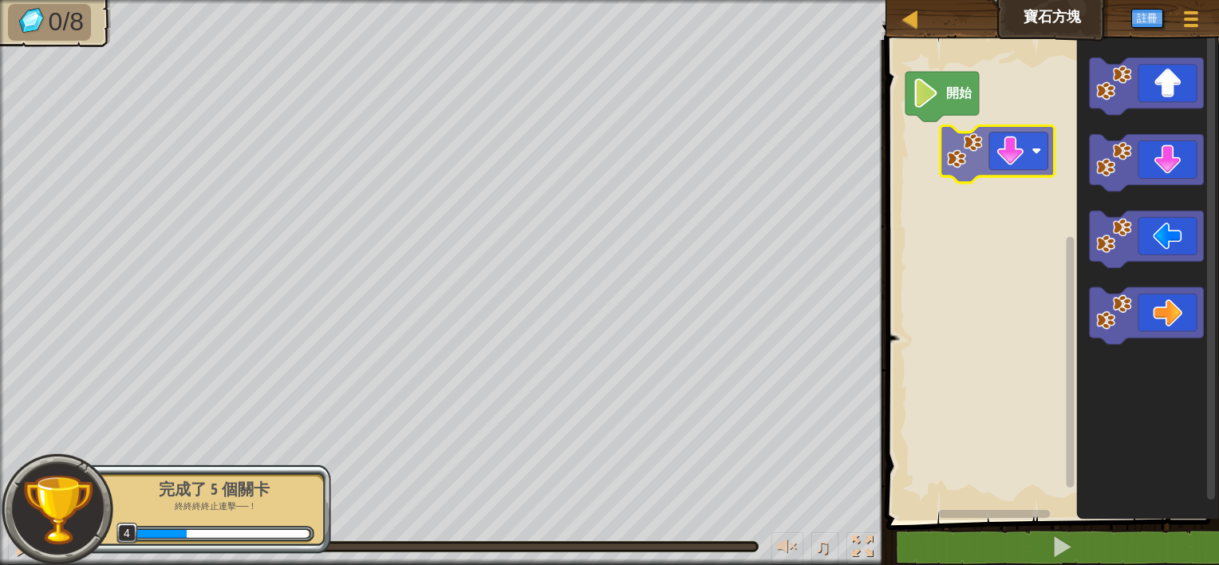
click at [906, 154] on div "開始" at bounding box center [1051, 276] width 338 height 488
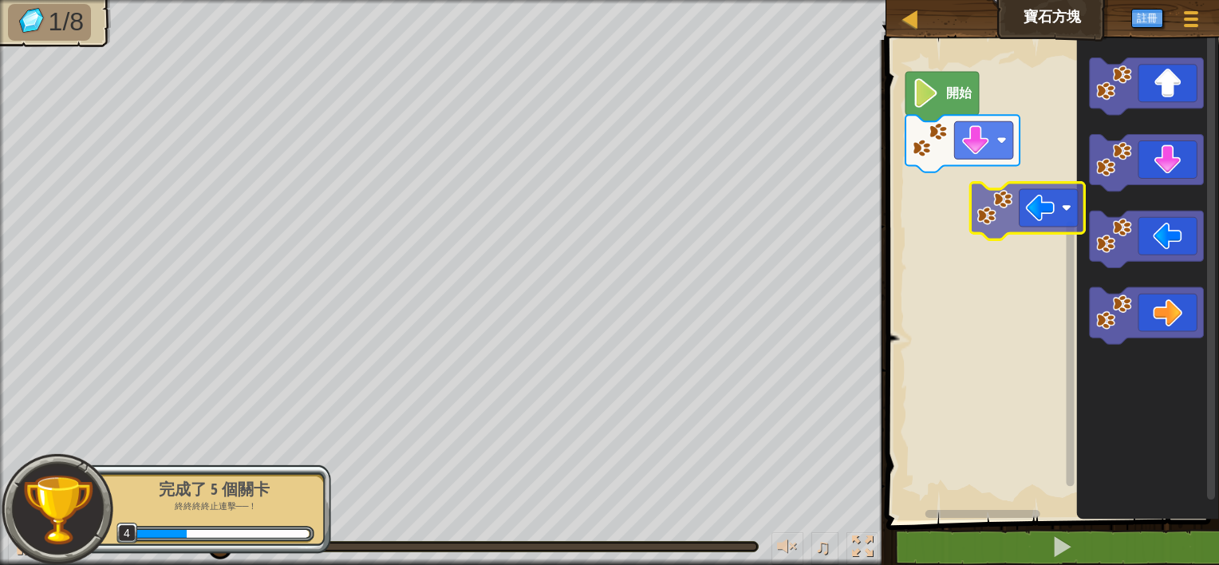
click at [954, 206] on div "開始" at bounding box center [1051, 276] width 338 height 488
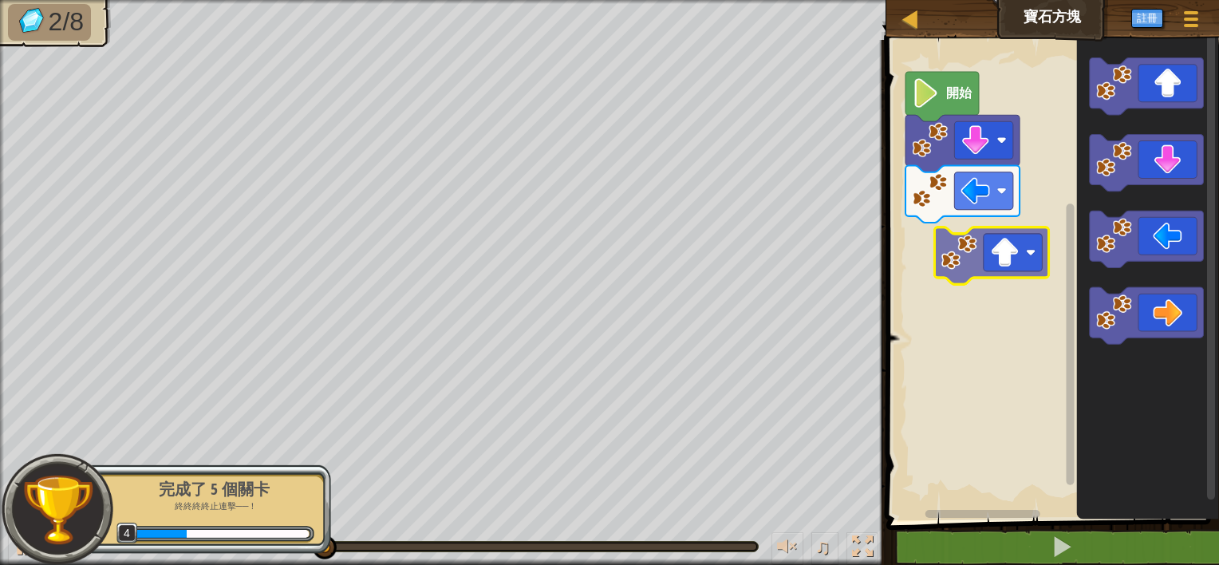
click at [973, 264] on div "開始" at bounding box center [1051, 276] width 338 height 488
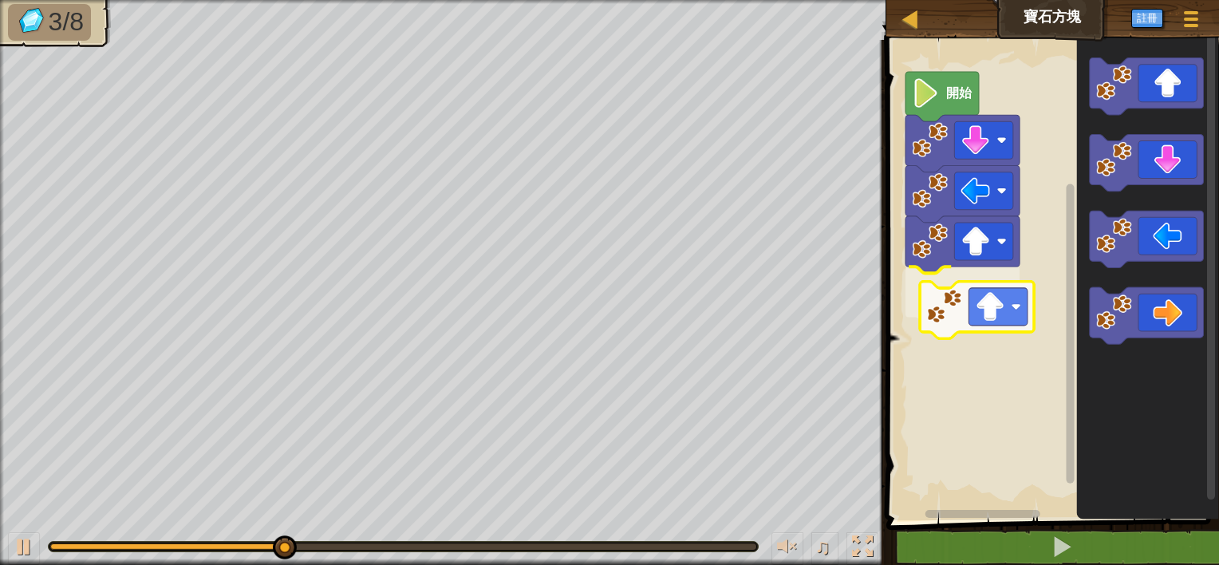
click at [986, 311] on div "開始" at bounding box center [1051, 276] width 338 height 488
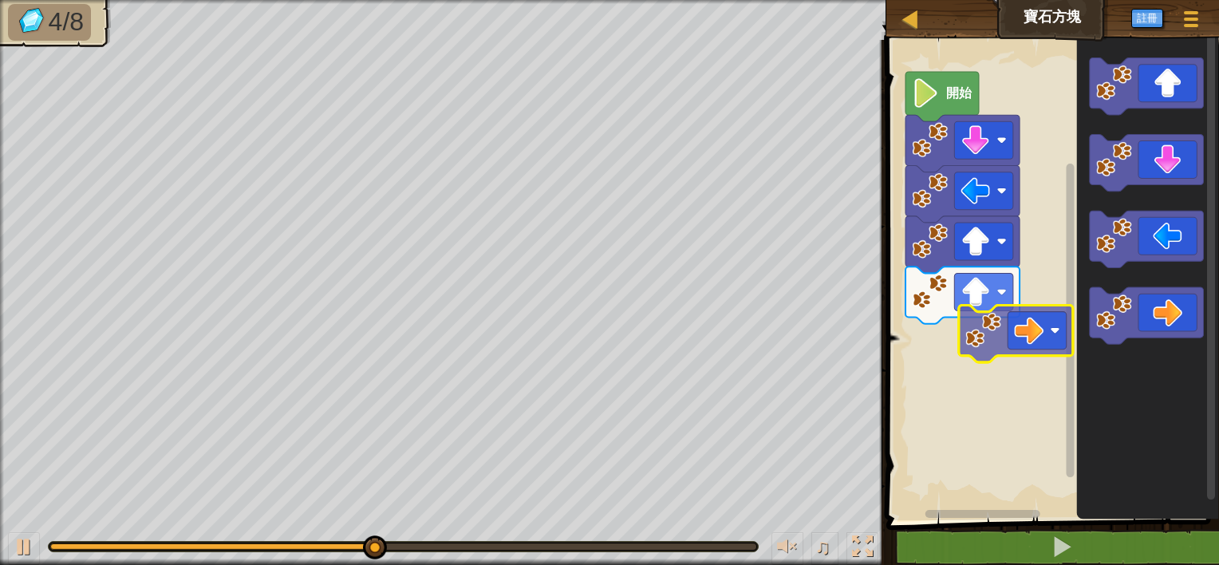
click at [1020, 335] on div "開始" at bounding box center [1051, 276] width 338 height 488
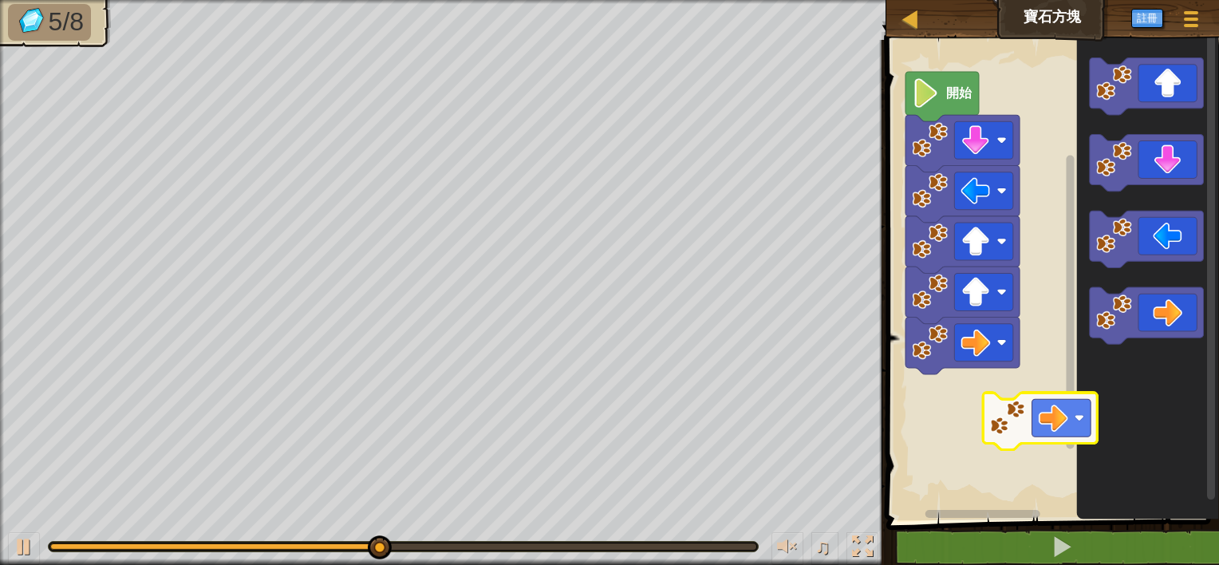
click at [1037, 460] on div "開始" at bounding box center [1051, 276] width 338 height 488
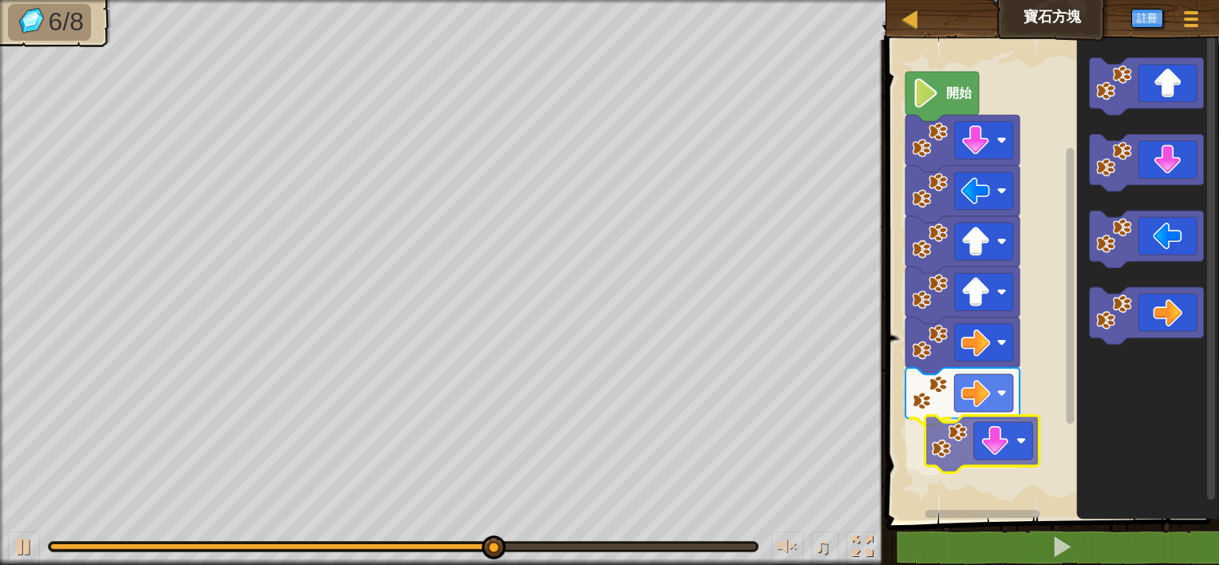
click at [951, 450] on div "開始" at bounding box center [1051, 276] width 338 height 488
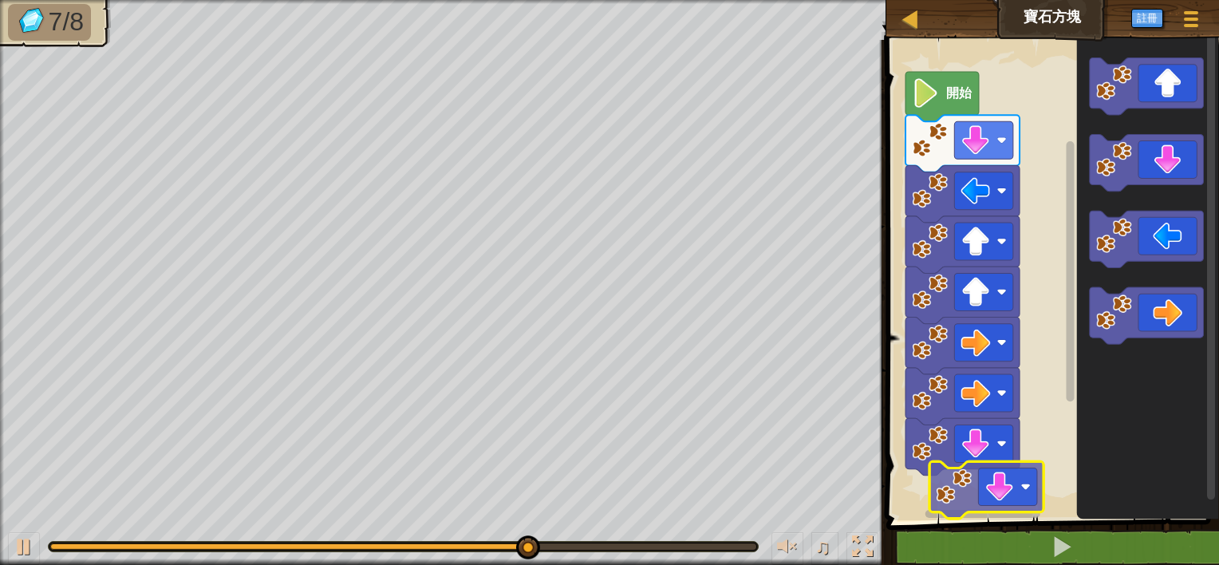
click at [953, 537] on div "1 ההההההההההההההההההההההההההההההההההההההההההההההההההההההההההההההההההההההההההההה…" at bounding box center [1051, 329] width 338 height 563
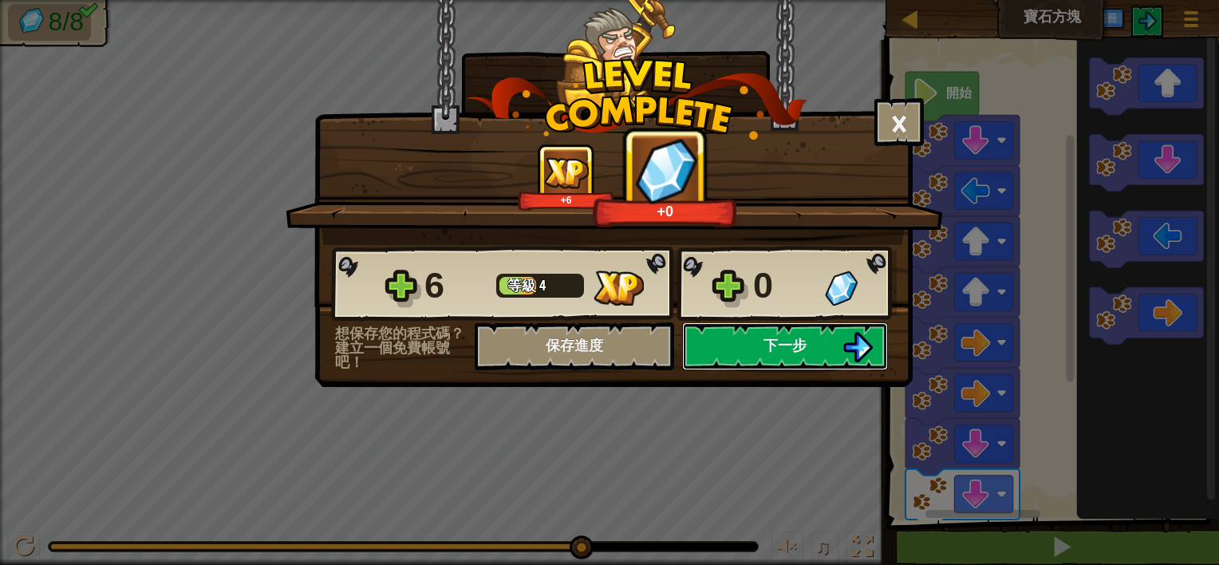
click at [776, 350] on span "下一步" at bounding box center [785, 345] width 43 height 20
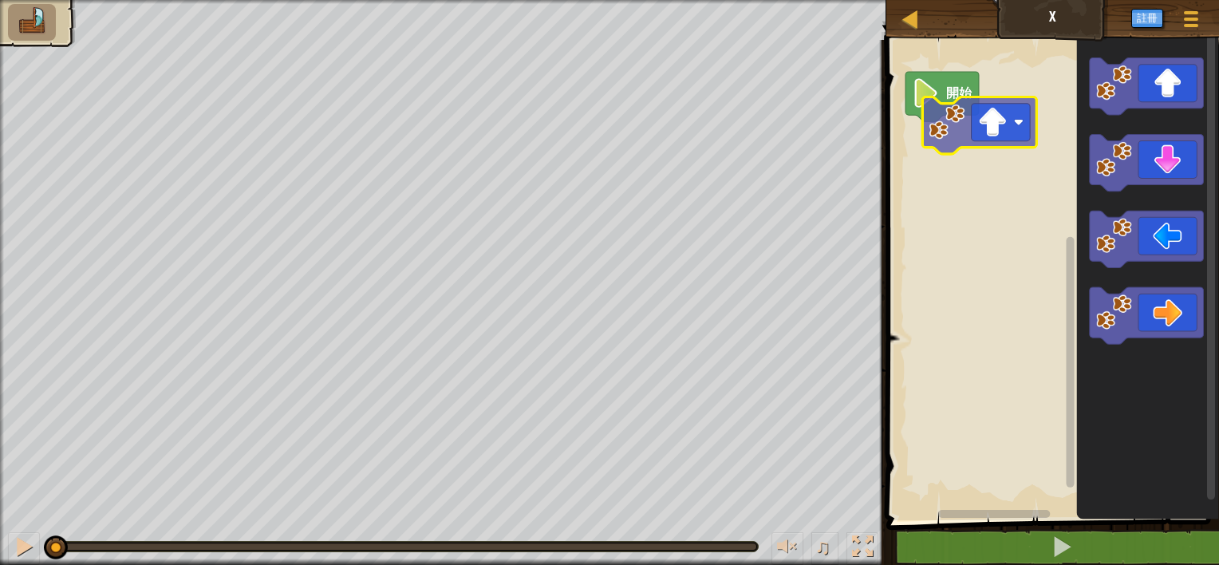
click at [965, 125] on div "開始" at bounding box center [1051, 276] width 338 height 488
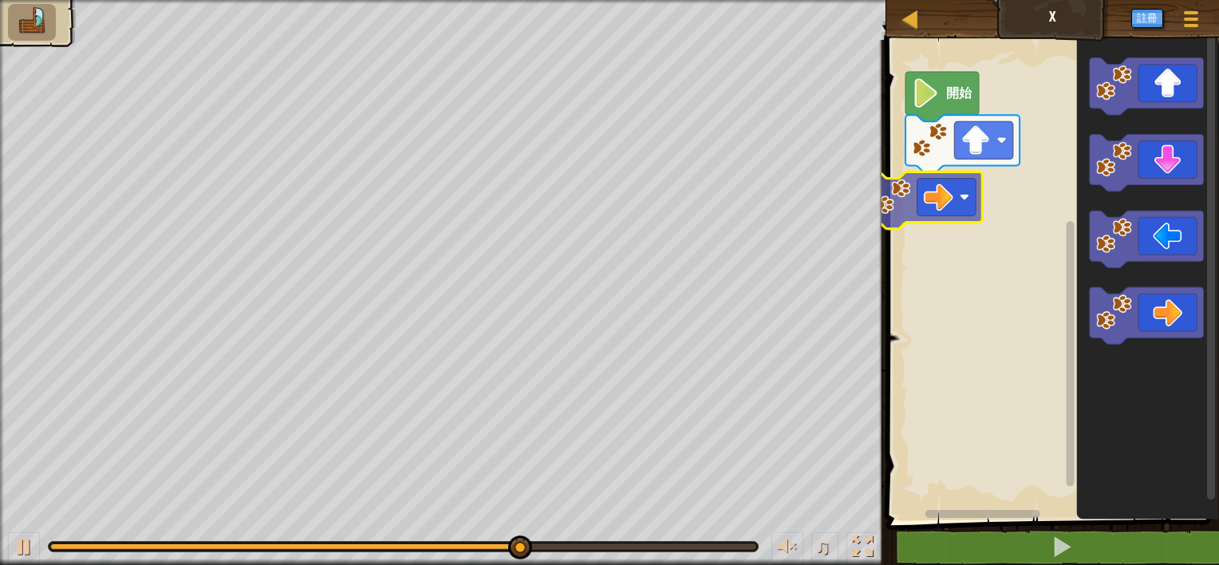
click at [939, 212] on div "開始" at bounding box center [1051, 276] width 338 height 488
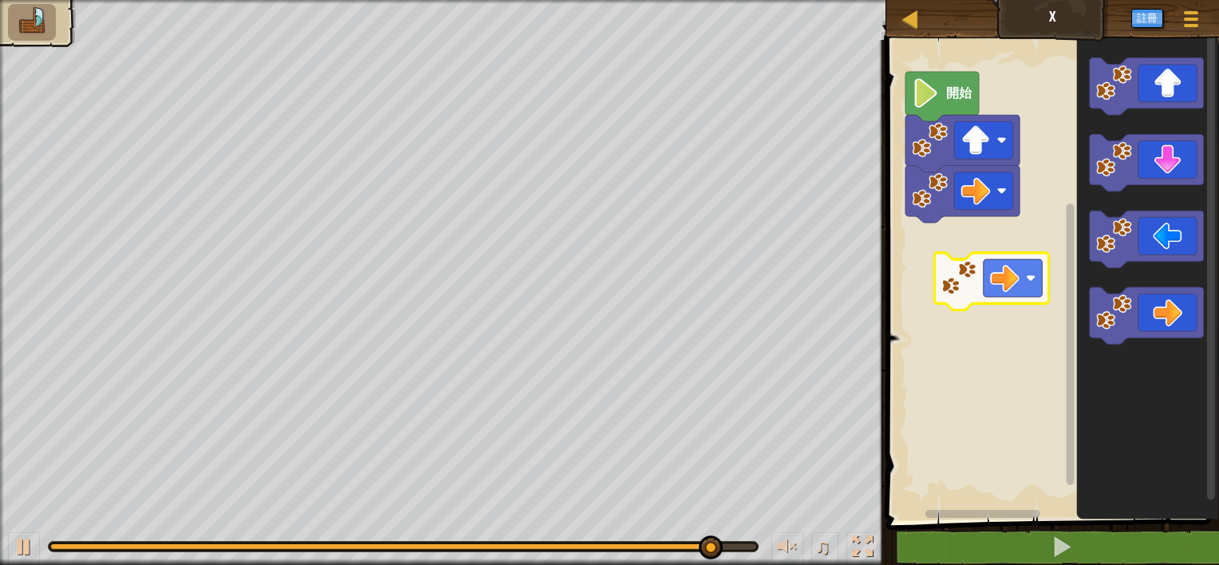
click at [980, 252] on div "開始" at bounding box center [1051, 276] width 338 height 488
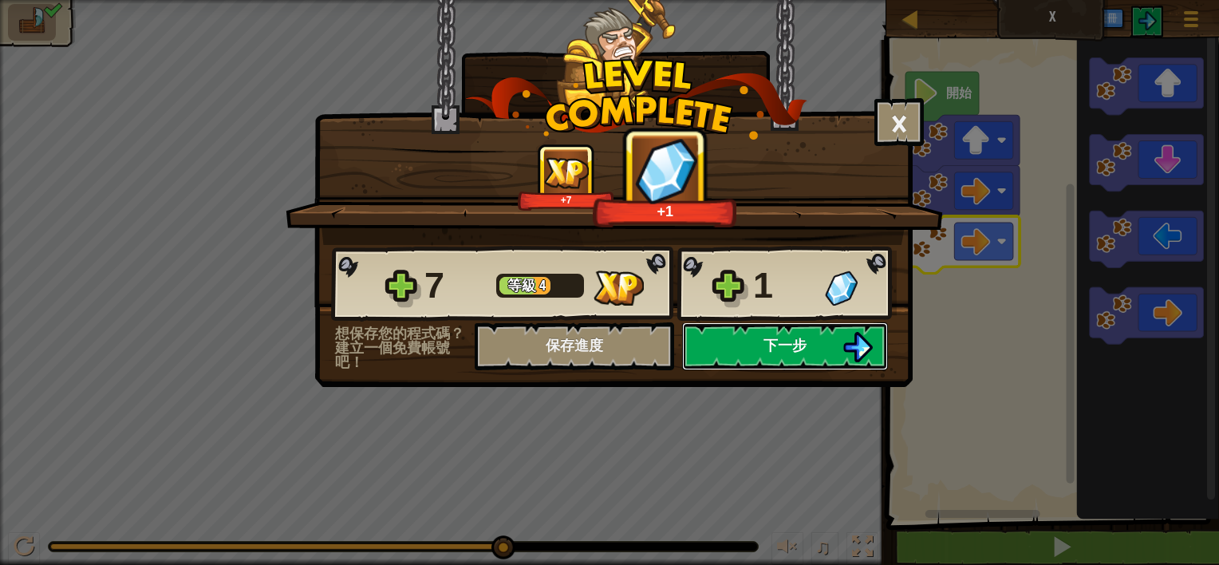
click at [738, 347] on button "下一步" at bounding box center [785, 346] width 206 height 48
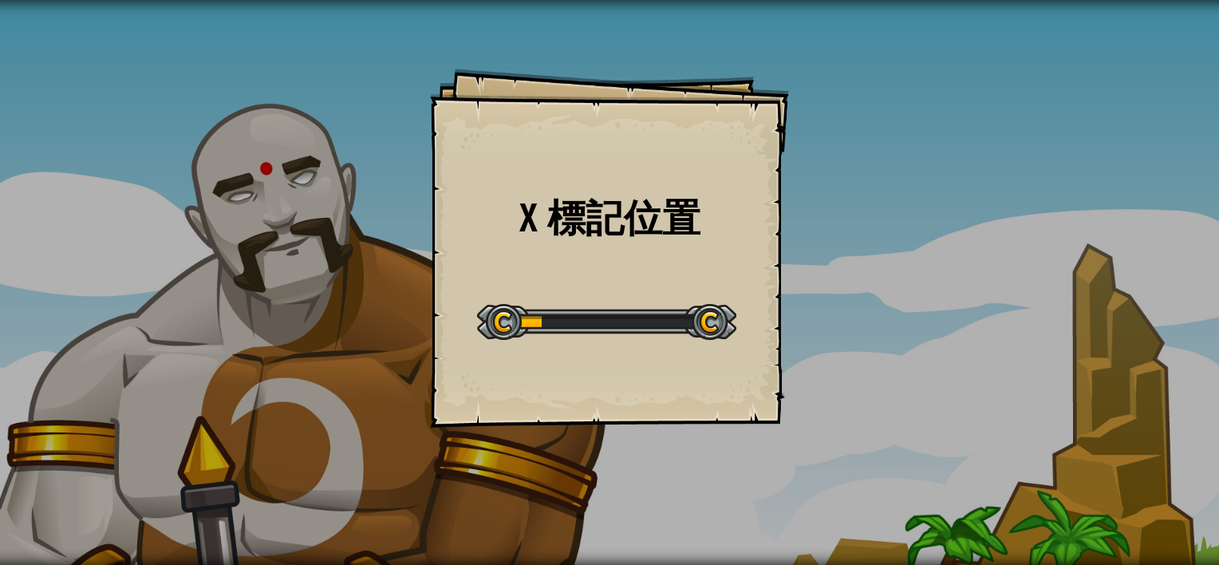
click at [469, 205] on div "X 標記位置 目標 起始層級 從伺服器載入失敗 您將需要訂閱來開啟這關。 訂閱 您需要加入一個課程來遊玩此關卡。 回到我的課程 詢問您的老師來分派一個授權碼給…" at bounding box center [609, 248] width 359 height 359
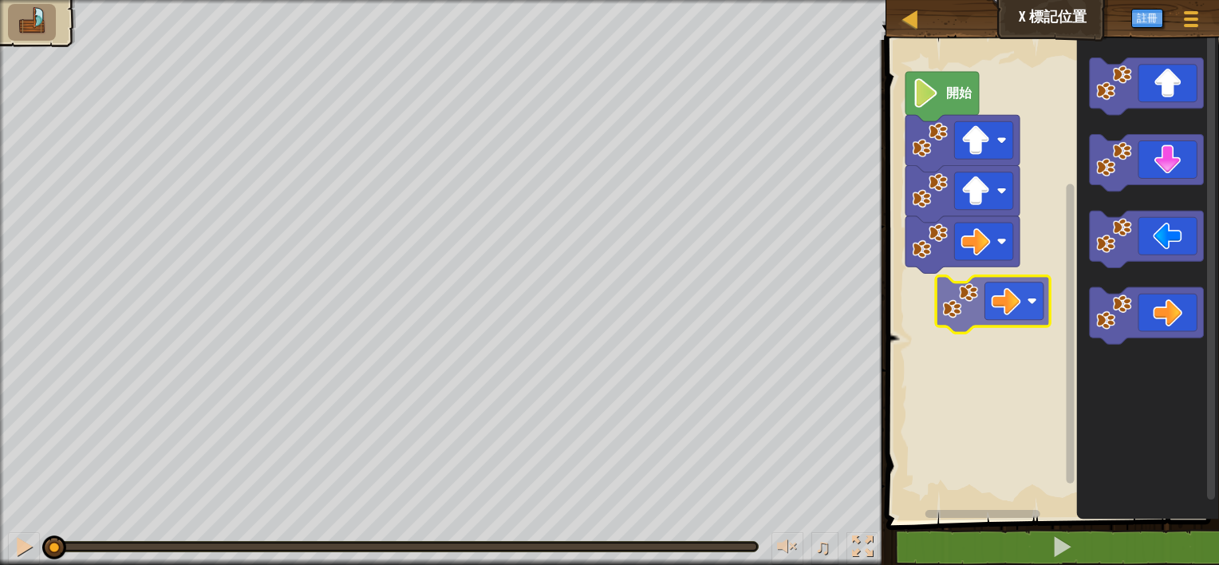
click at [964, 322] on div "開始" at bounding box center [1051, 276] width 338 height 488
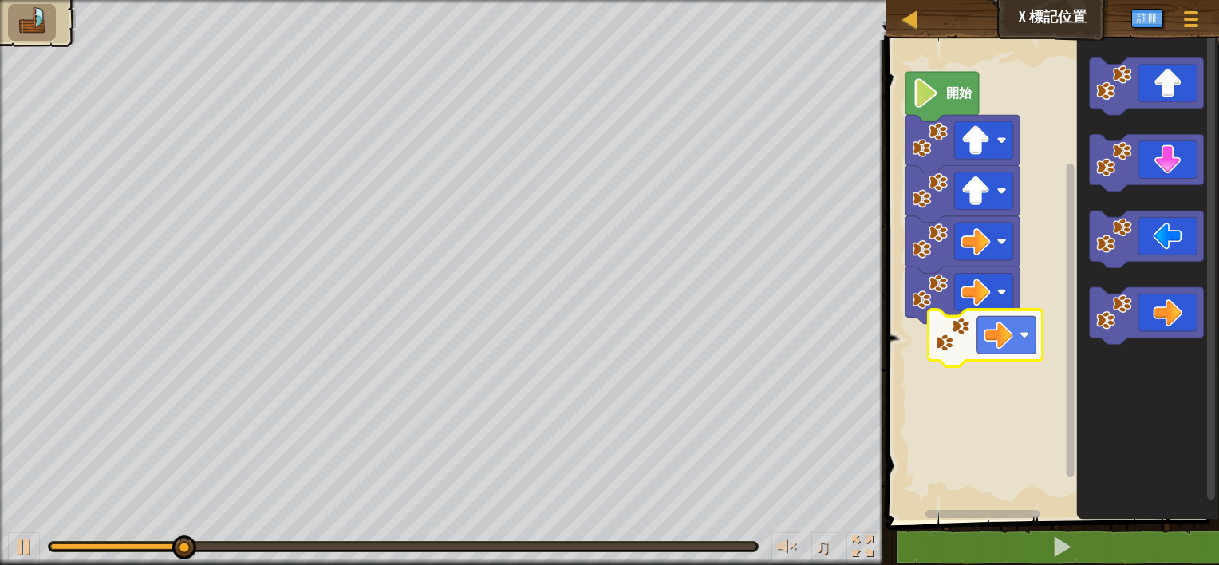
click at [950, 345] on div "開始" at bounding box center [1051, 276] width 338 height 488
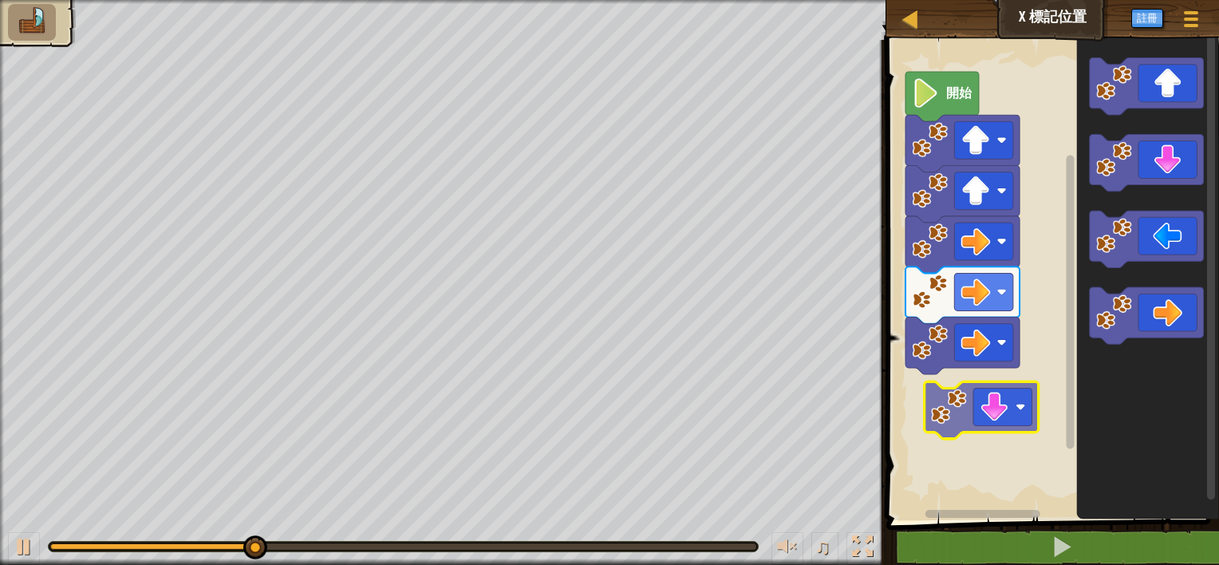
click at [994, 422] on div "開始" at bounding box center [1051, 276] width 338 height 488
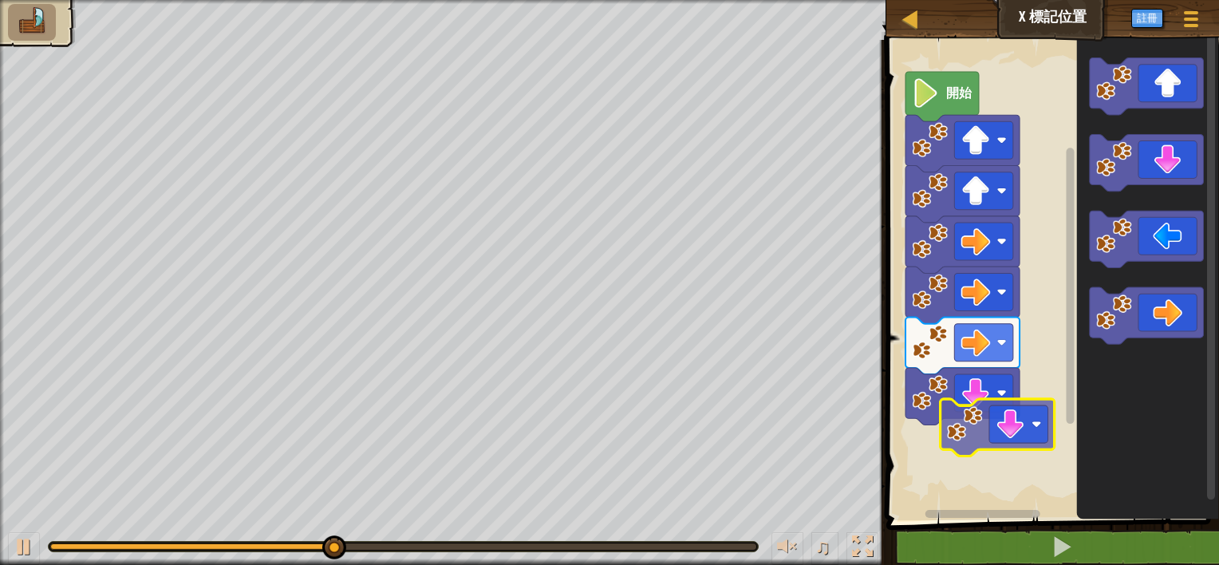
click at [1007, 434] on div "開始" at bounding box center [1051, 276] width 338 height 488
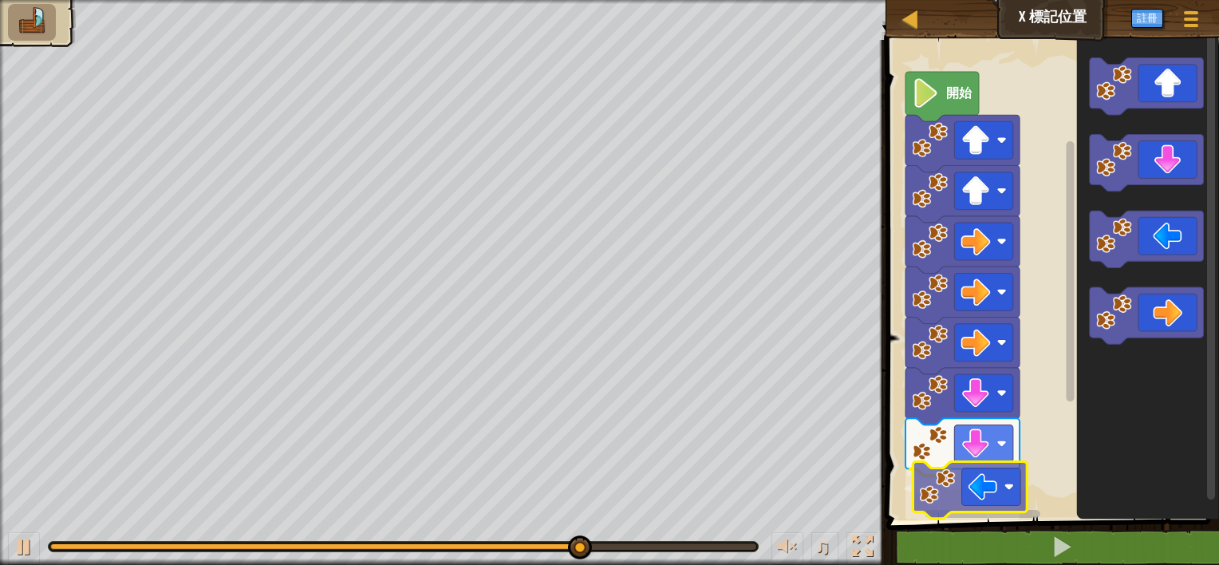
click at [935, 492] on div "開始" at bounding box center [1051, 276] width 338 height 488
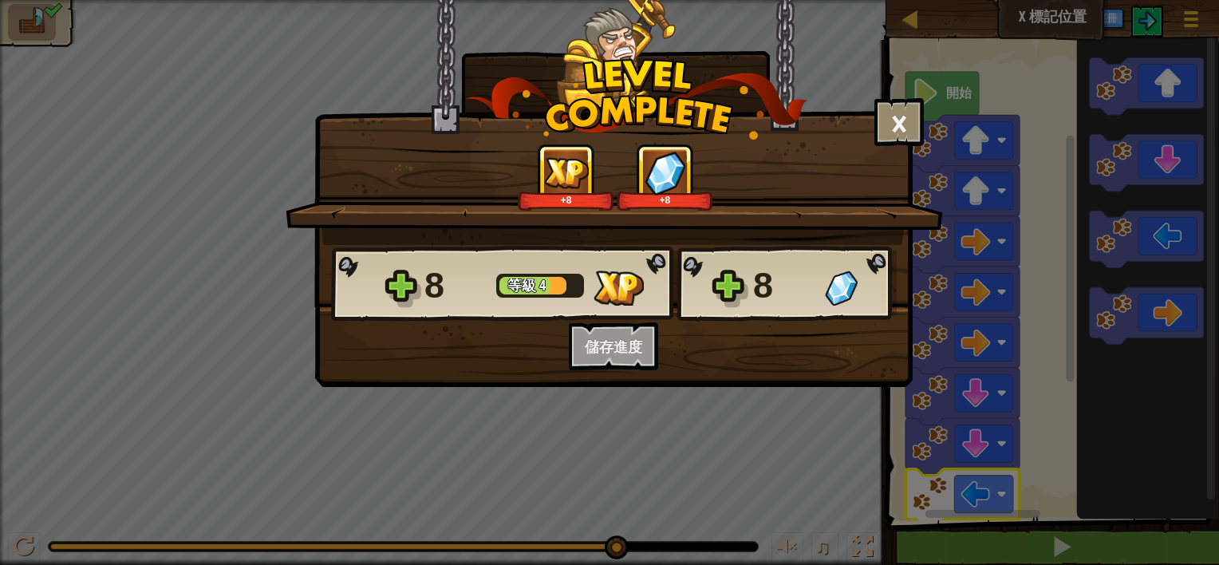
click at [779, 347] on div "8 等級 4 8 想保存您的程式碼？建立一個免費帳號吧！ 保存進度 儲存進度 下一步" at bounding box center [613, 307] width 597 height 125
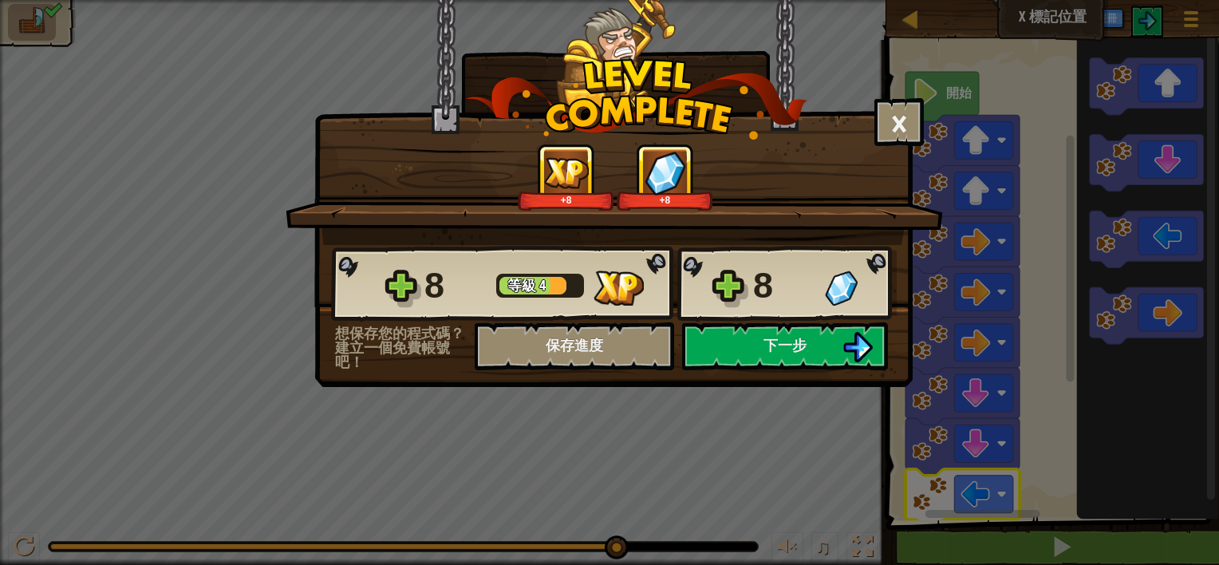
click at [779, 347] on div "8 等級 4 8 想保存您的程式碼？建立一個免費帳號吧！ 保存進度 儲存進度 下一步" at bounding box center [613, 307] width 597 height 125
click at [779, 347] on span "下一步" at bounding box center [785, 345] width 43 height 20
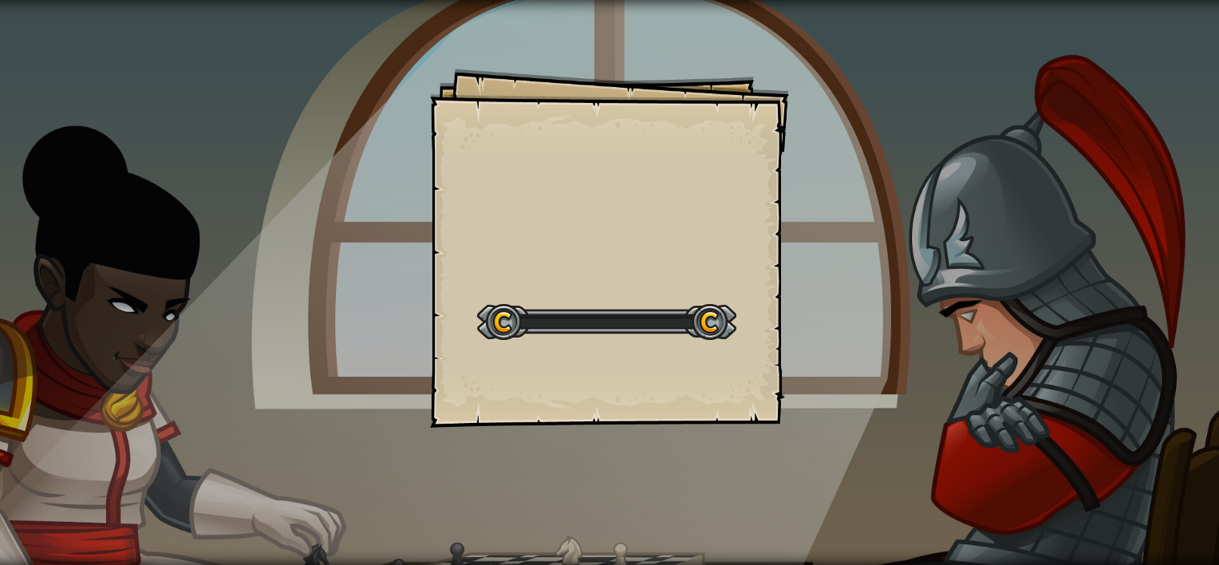
click at [779, 347] on div "Goals Start Level 從伺服器載入失敗 您將需要訂閱來開啟這關。 訂閱 您需要加入一個課程來遊玩此關卡。 回到我的課程 詢問您的老師來分派一個授…" at bounding box center [609, 248] width 359 height 359
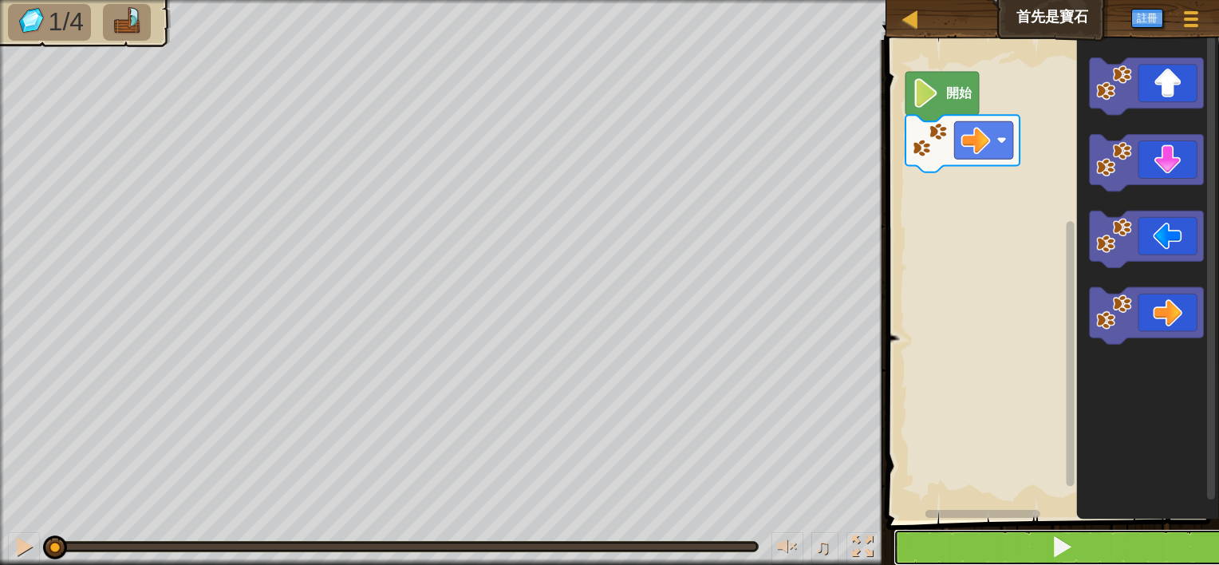
click at [1026, 552] on button at bounding box center [1063, 547] width 338 height 37
click at [1054, 545] on span at bounding box center [1062, 546] width 22 height 22
click at [891, 436] on rect "Blockly工作區" at bounding box center [1051, 276] width 338 height 488
click at [1000, 539] on button at bounding box center [1063, 547] width 338 height 37
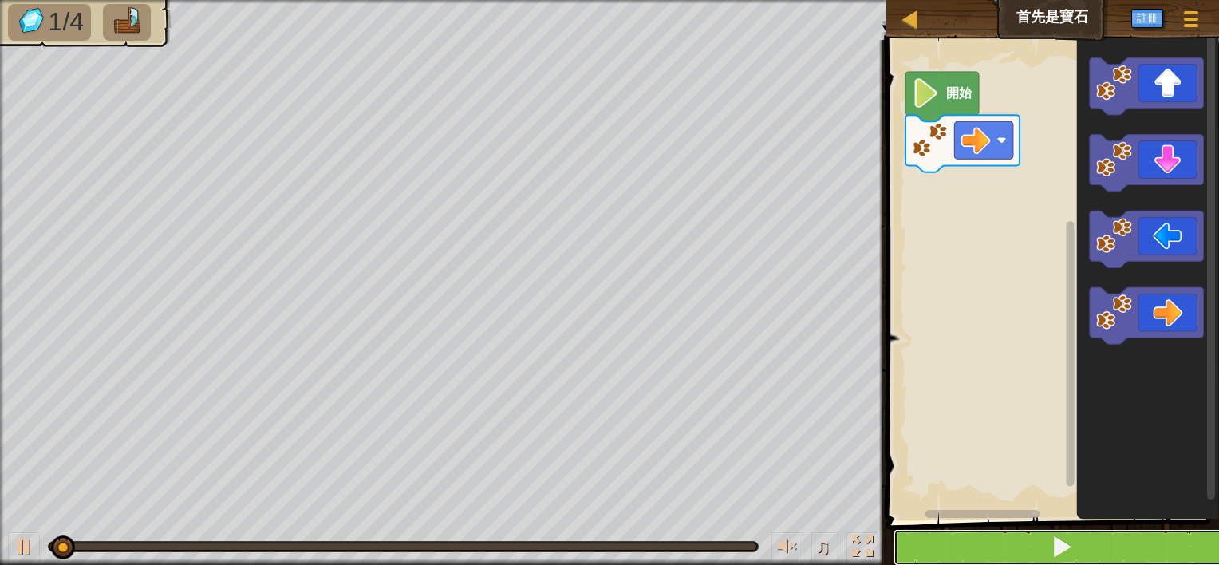
click at [1000, 539] on button at bounding box center [1063, 547] width 338 height 37
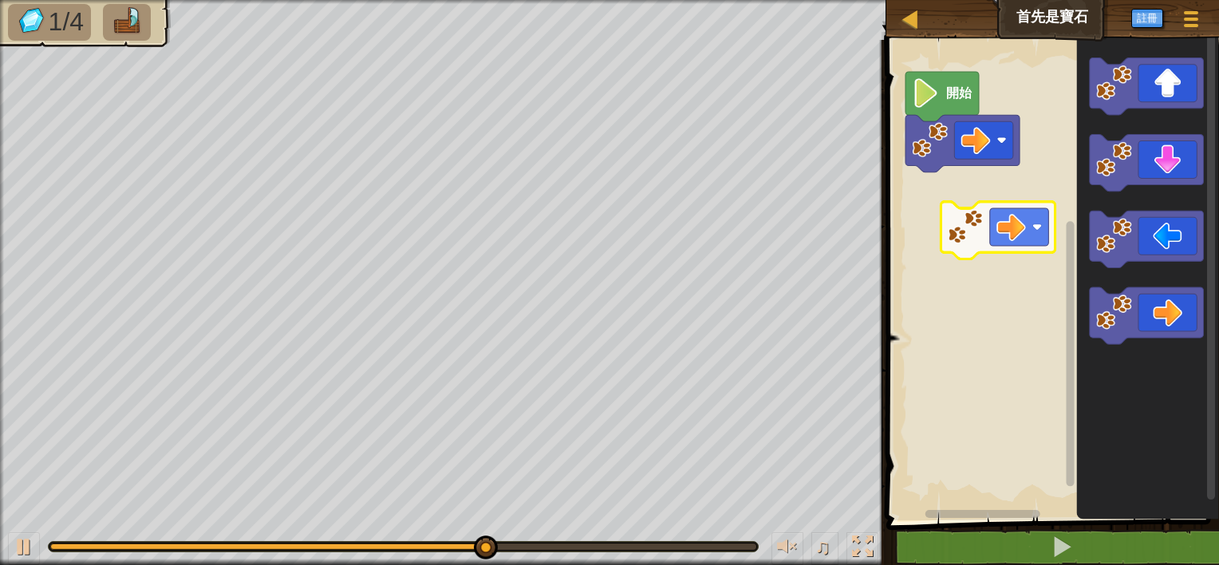
click at [950, 192] on div "開始" at bounding box center [1051, 276] width 338 height 488
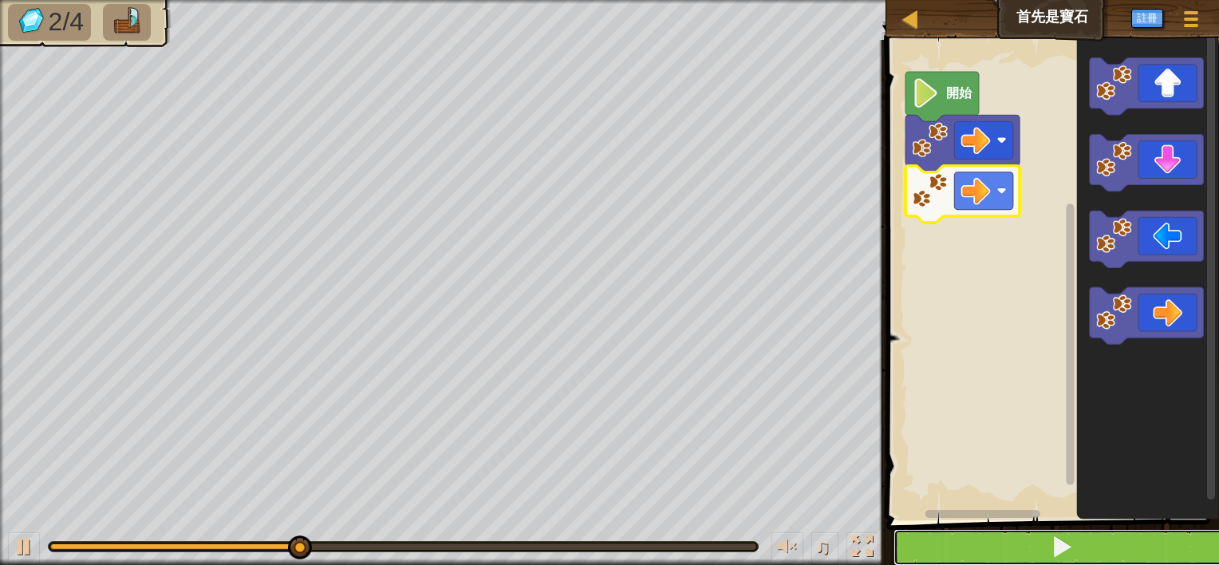
click at [986, 536] on button at bounding box center [1063, 547] width 338 height 37
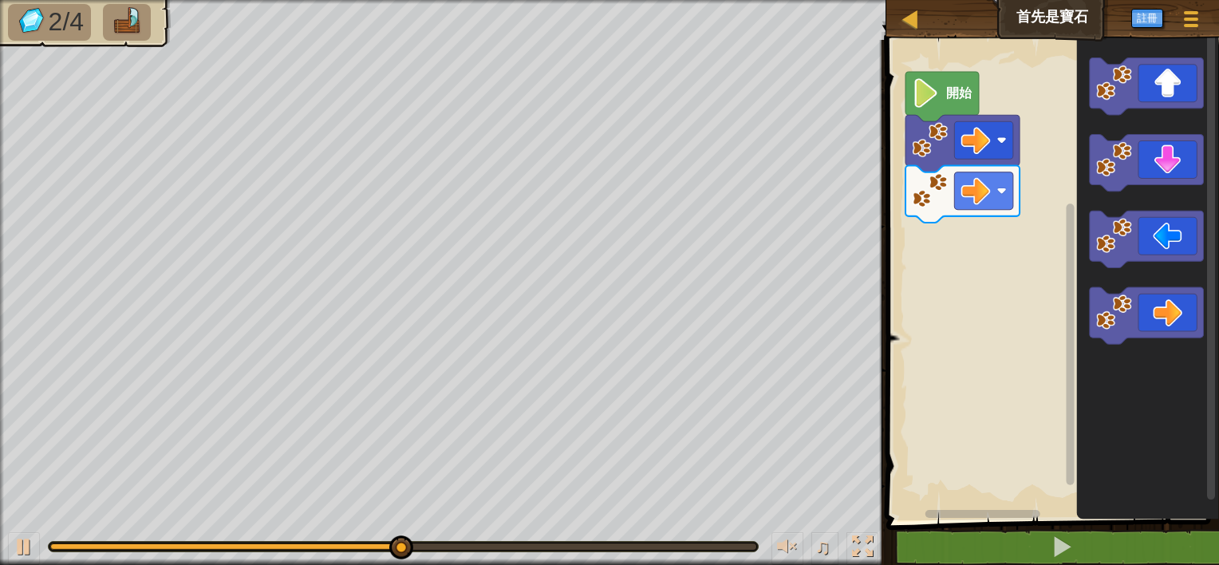
click at [936, 251] on div "開始" at bounding box center [1051, 276] width 338 height 488
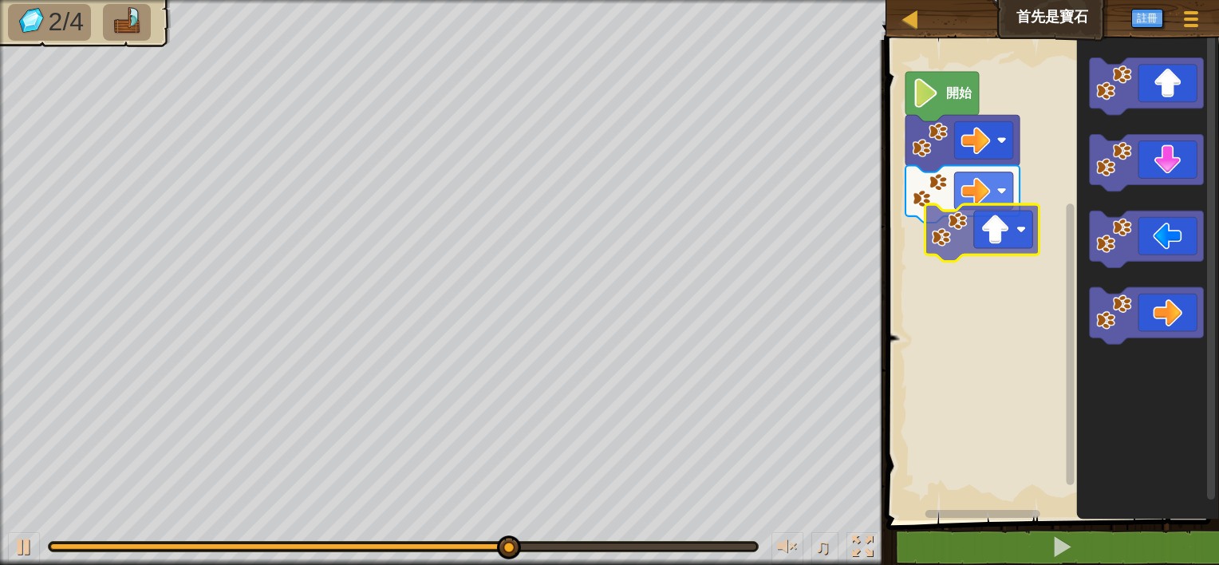
click at [932, 256] on div "開始" at bounding box center [1051, 276] width 338 height 488
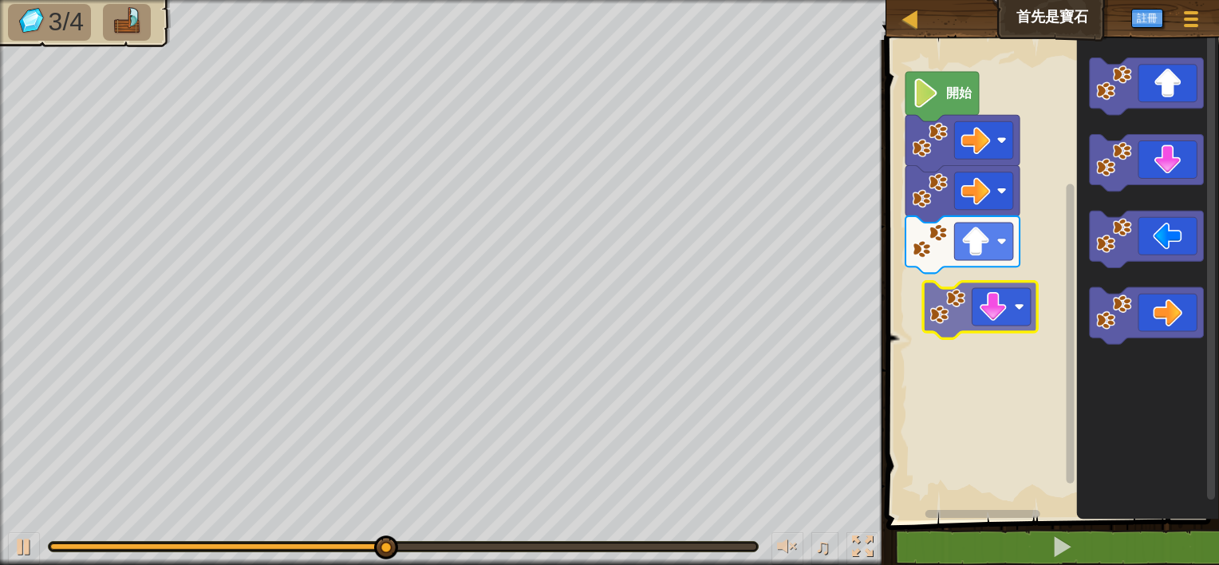
click at [939, 309] on div "開始" at bounding box center [1051, 276] width 338 height 488
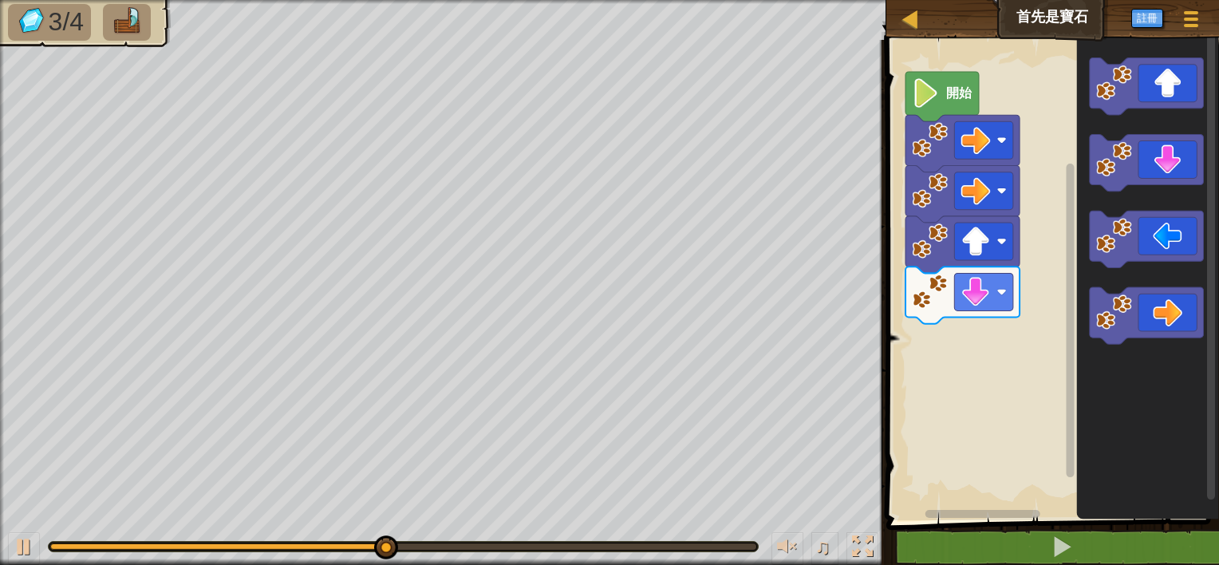
click at [962, 358] on div "開始" at bounding box center [1051, 276] width 338 height 488
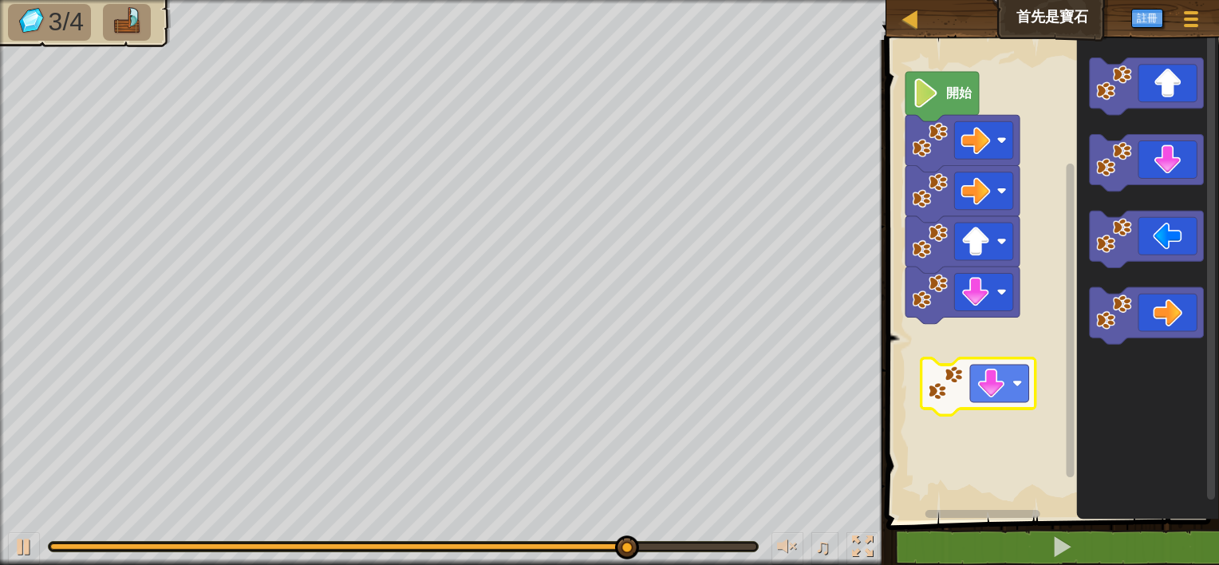
click at [969, 350] on div "開始" at bounding box center [1051, 276] width 338 height 488
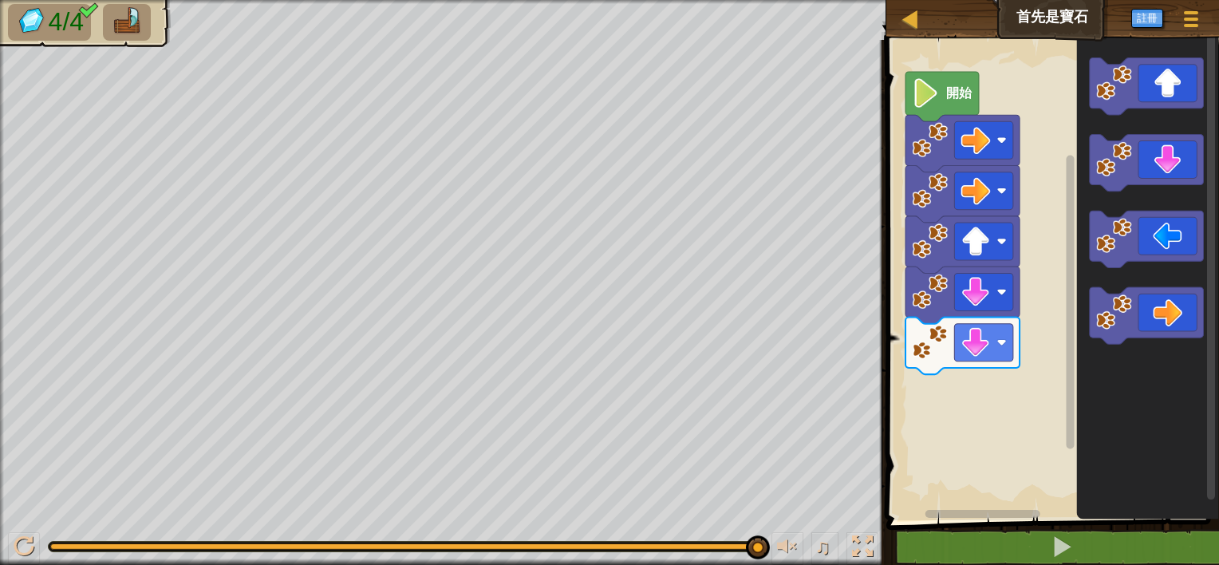
click at [1091, 207] on icon "Blockly工作區" at bounding box center [1148, 276] width 142 height 488
click at [1043, 223] on div "開始" at bounding box center [1051, 276] width 338 height 488
click at [962, 411] on div "開始" at bounding box center [1051, 276] width 338 height 488
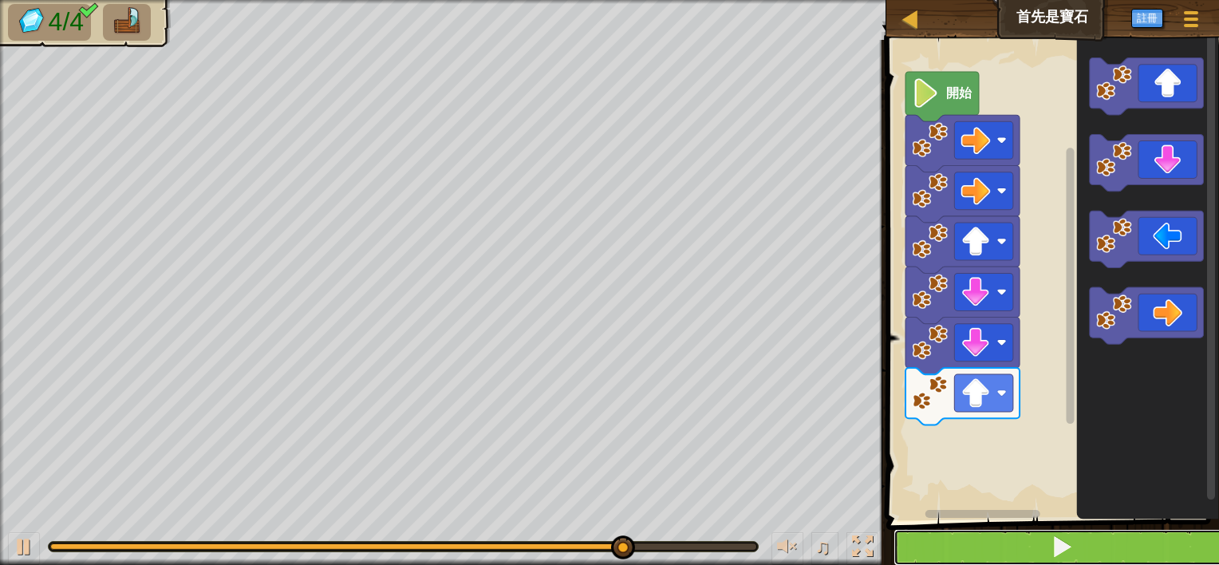
click at [1009, 535] on button at bounding box center [1063, 547] width 338 height 37
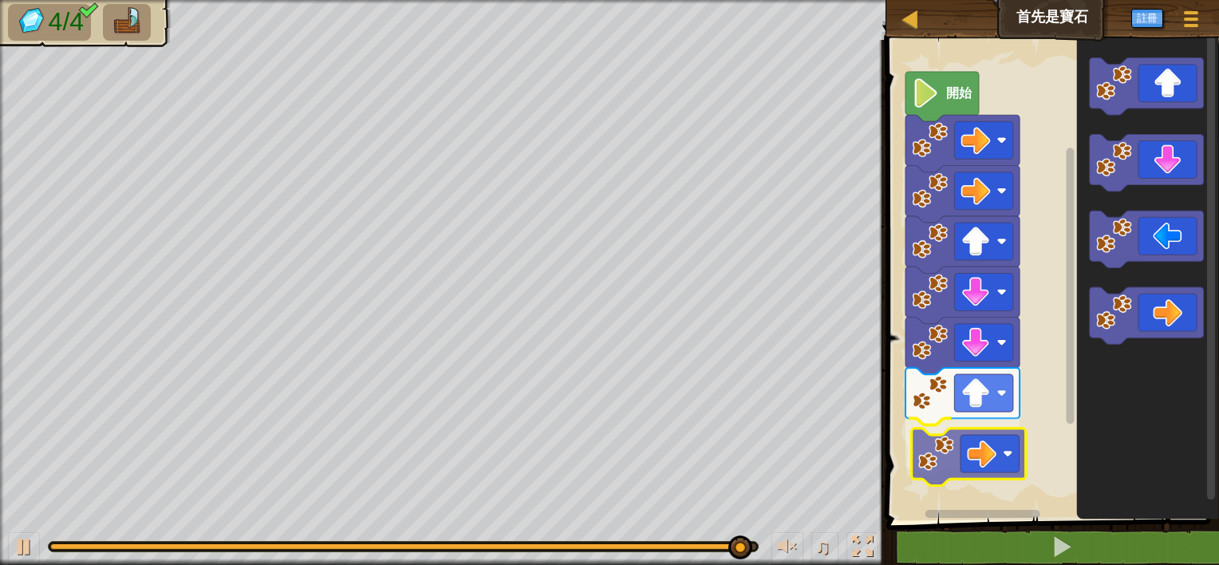
click at [947, 460] on div "開始" at bounding box center [1051, 276] width 338 height 488
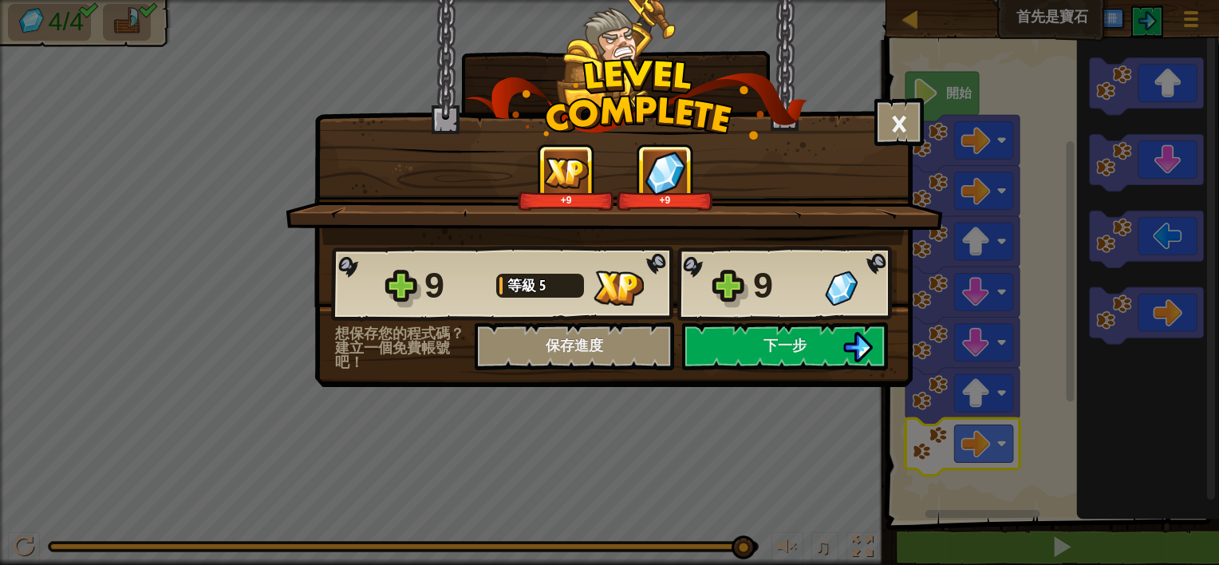
drag, startPoint x: 733, startPoint y: 342, endPoint x: 741, endPoint y: 408, distance: 66.7
click at [741, 408] on div "× 這個關卡有多好玩? +9 +9 Reticulating Splines... 9 等級 5 9 想保存您的程式碼？建立一個免費帳號吧！ 保存進度 儲存進…" at bounding box center [609, 282] width 1219 height 565
click at [771, 337] on span "下一步" at bounding box center [785, 345] width 43 height 20
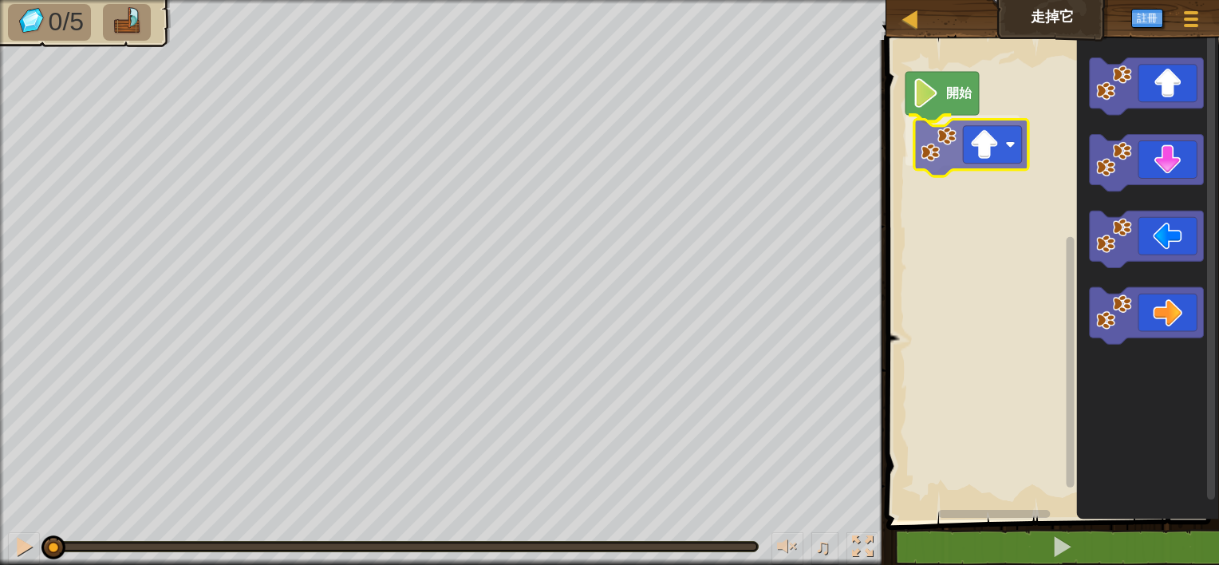
click at [954, 172] on div "開始" at bounding box center [1051, 276] width 338 height 488
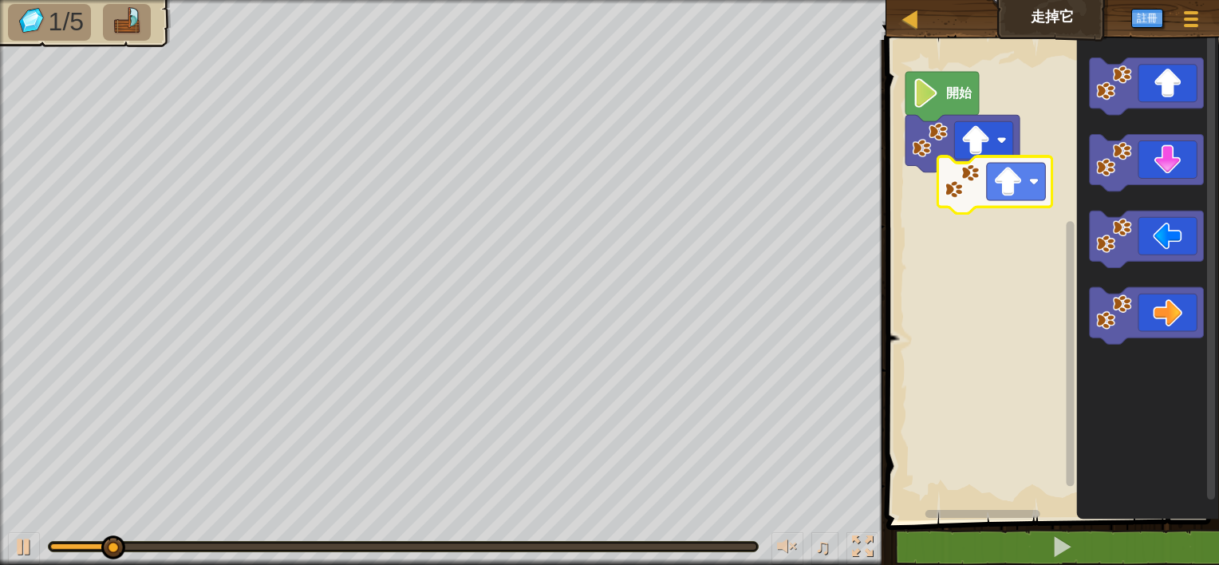
click at [991, 185] on div "開始" at bounding box center [1051, 276] width 338 height 488
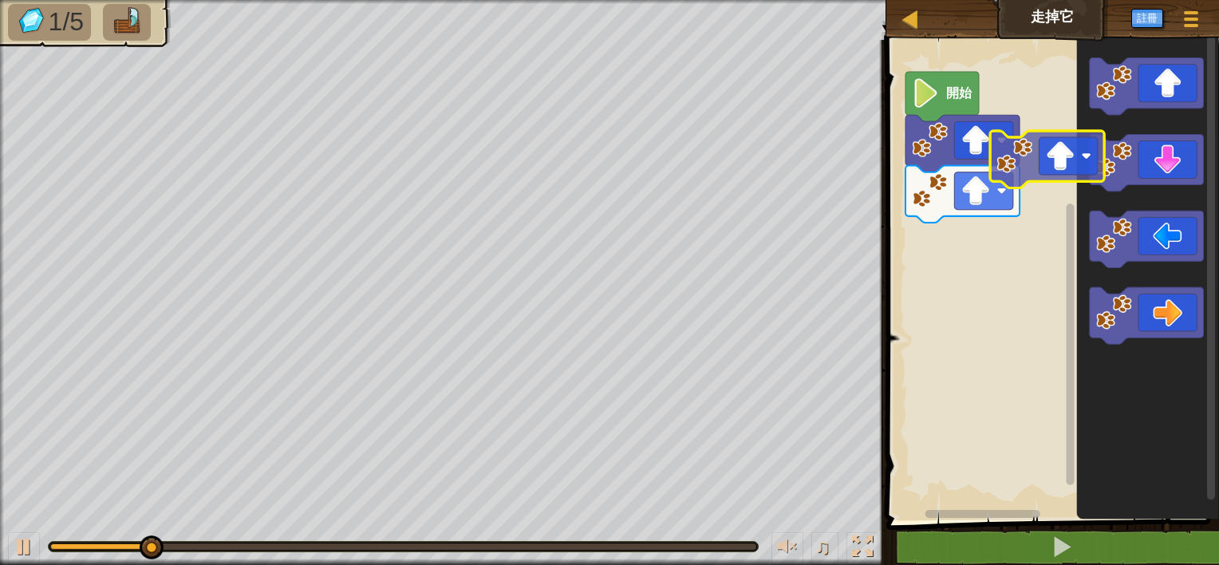
click at [967, 163] on div "開始" at bounding box center [1051, 276] width 338 height 488
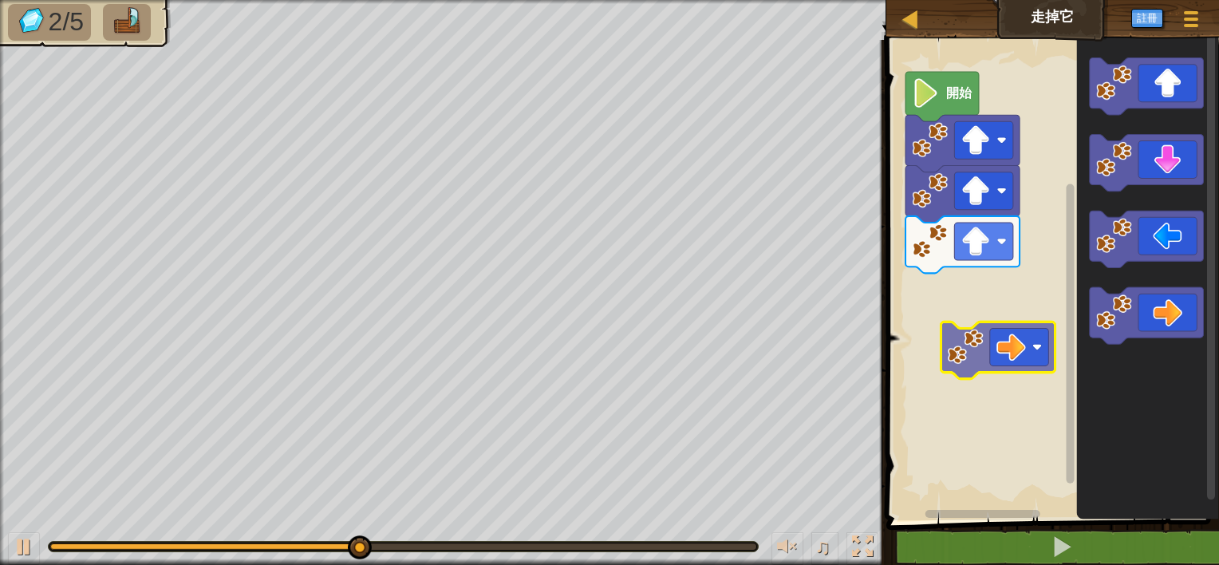
click at [985, 342] on div "開始" at bounding box center [1051, 276] width 338 height 488
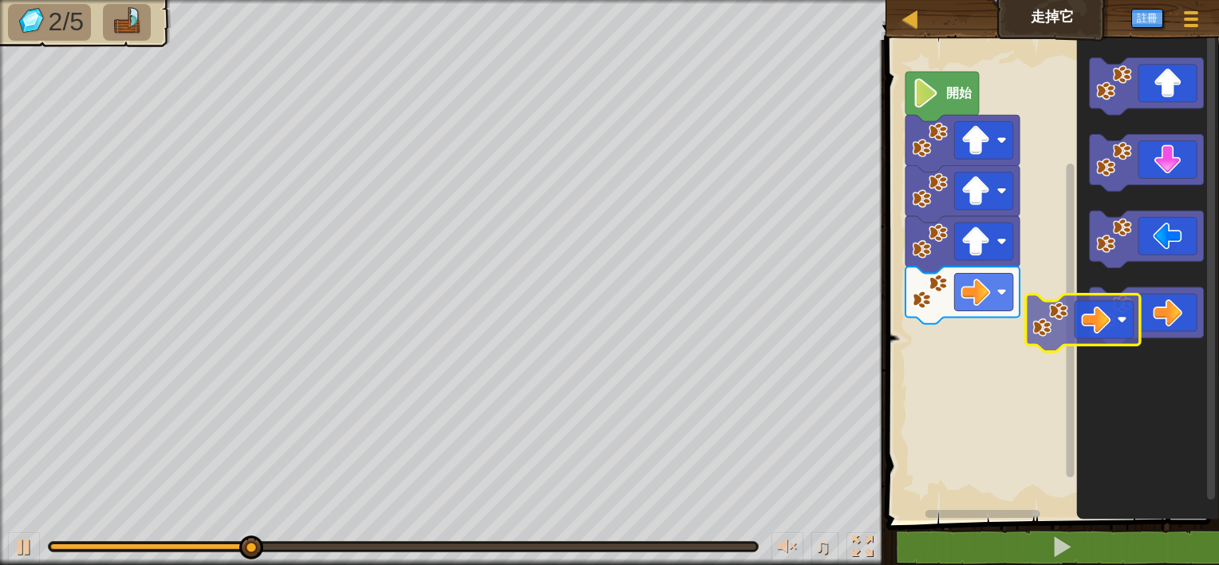
click at [976, 322] on div "開始" at bounding box center [1051, 276] width 338 height 488
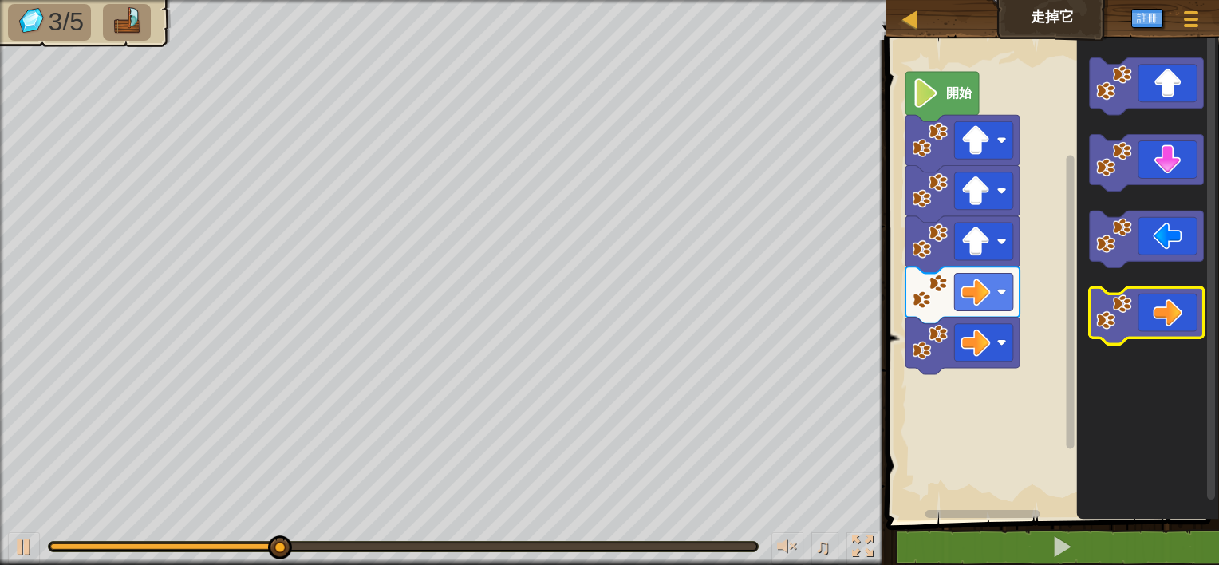
click at [993, 331] on div "開始" at bounding box center [1051, 276] width 338 height 488
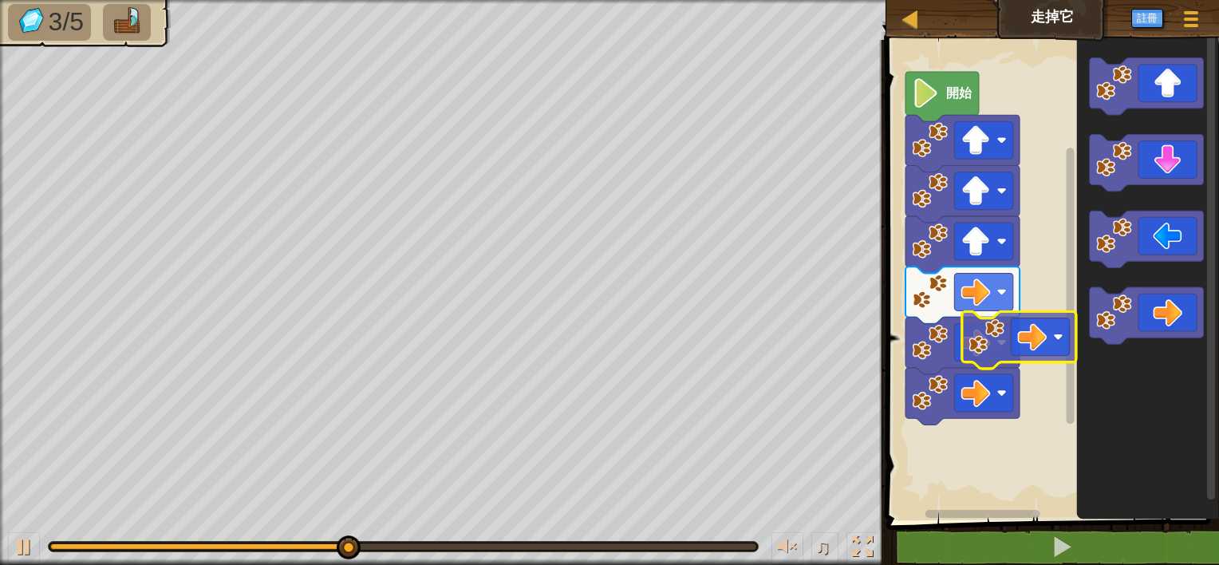
click at [991, 330] on div "開始" at bounding box center [1051, 276] width 338 height 488
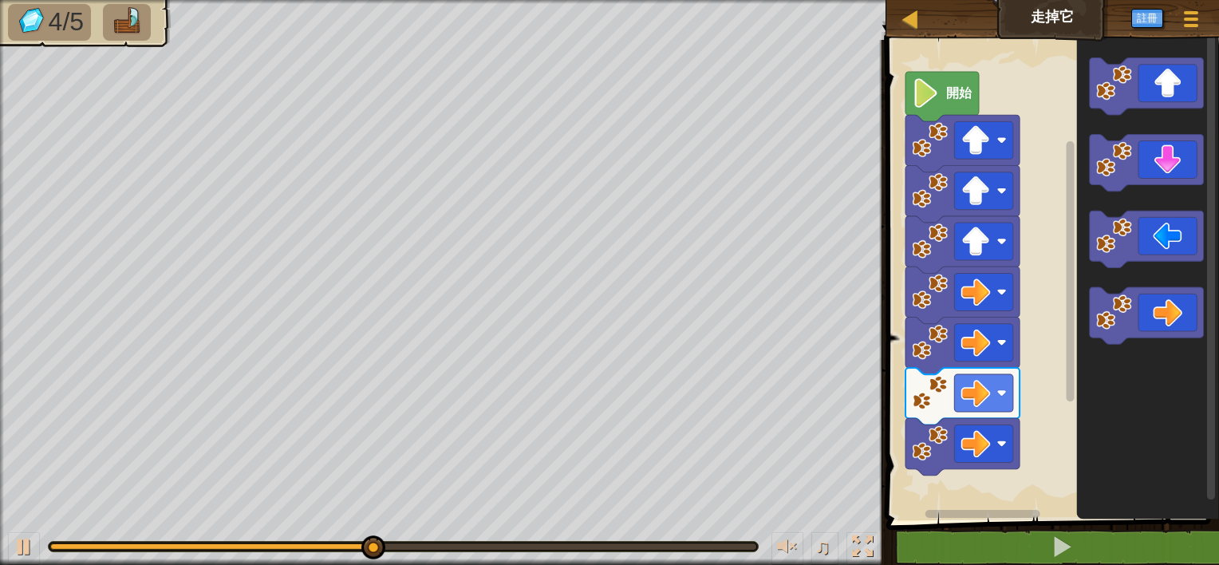
click at [1053, 325] on rect "Blockly工作區" at bounding box center [1051, 276] width 338 height 488
click at [832, 355] on div "地圖 走掉它 遊戲選單 註冊 1 הההההההההההההההההההההההההההההההההההההההההההההההההההההההההההההה…" at bounding box center [609, 282] width 1219 height 565
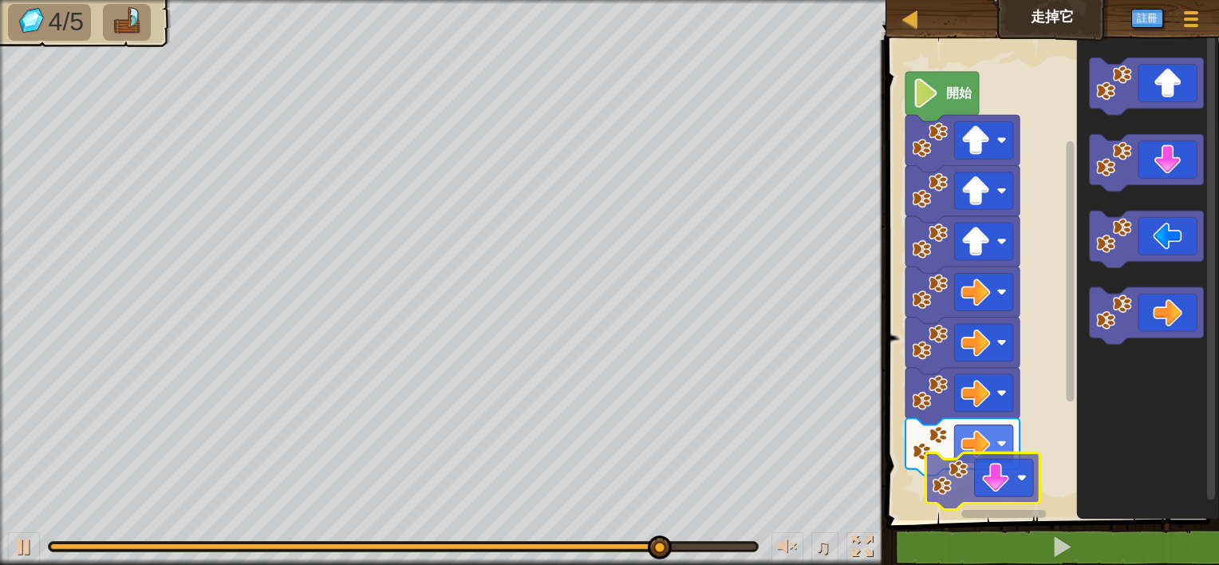
click at [996, 500] on div "開始" at bounding box center [1051, 276] width 338 height 488
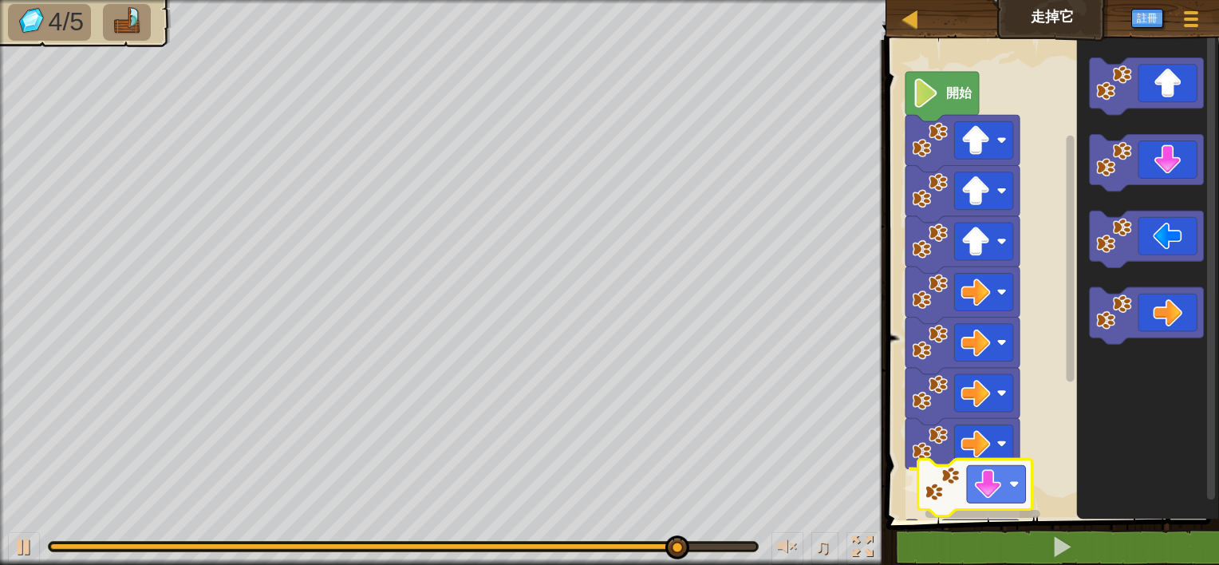
click at [978, 495] on div "開始" at bounding box center [1051, 276] width 338 height 488
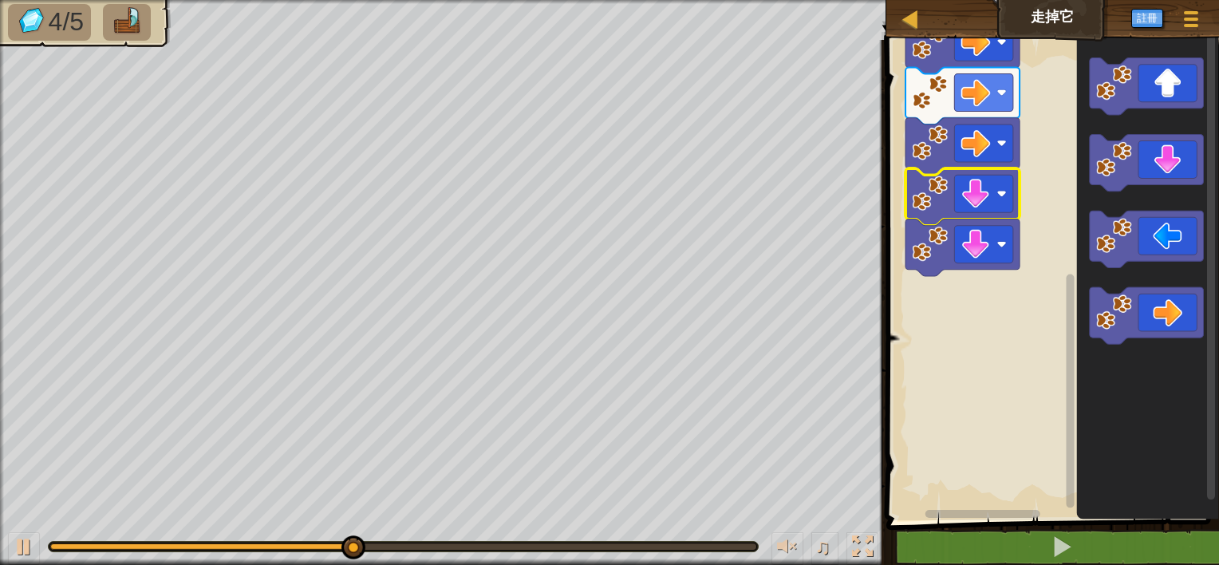
click at [1065, 498] on icon "Blockly工作區" at bounding box center [1071, 271] width 12 height 476
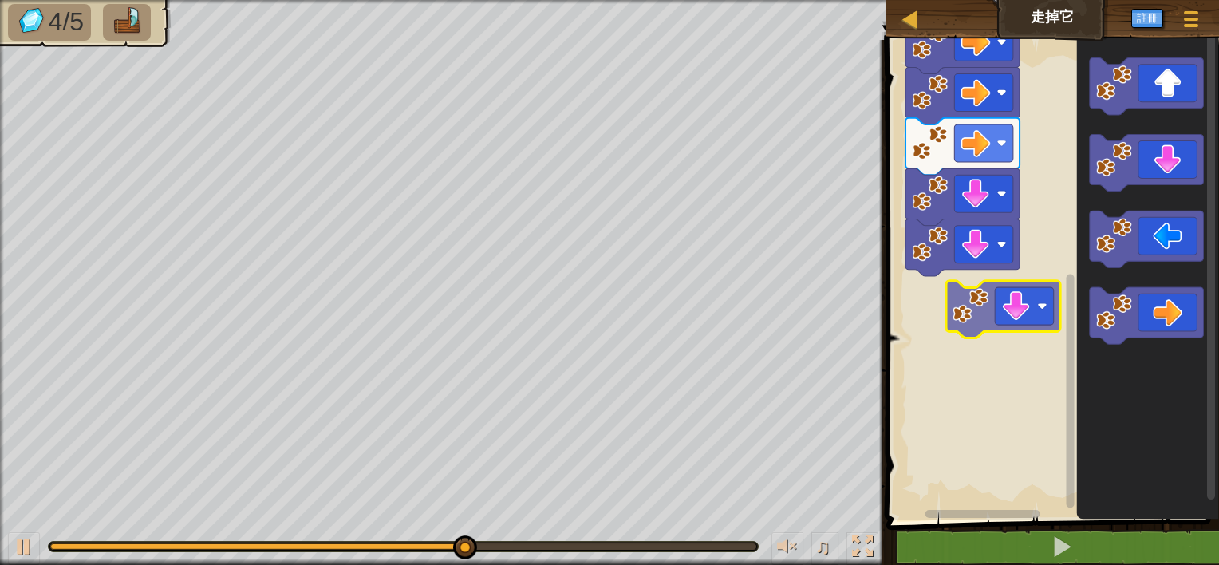
click at [990, 300] on div "開始" at bounding box center [1051, 276] width 338 height 488
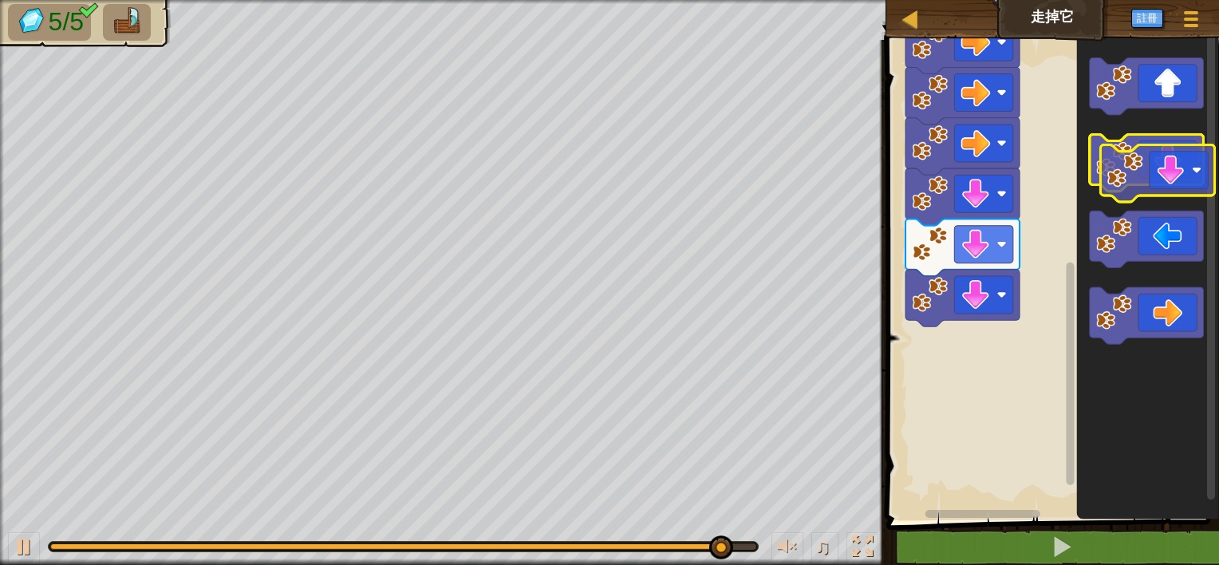
click at [1174, 178] on icon "Blockly工作區" at bounding box center [1147, 163] width 114 height 57
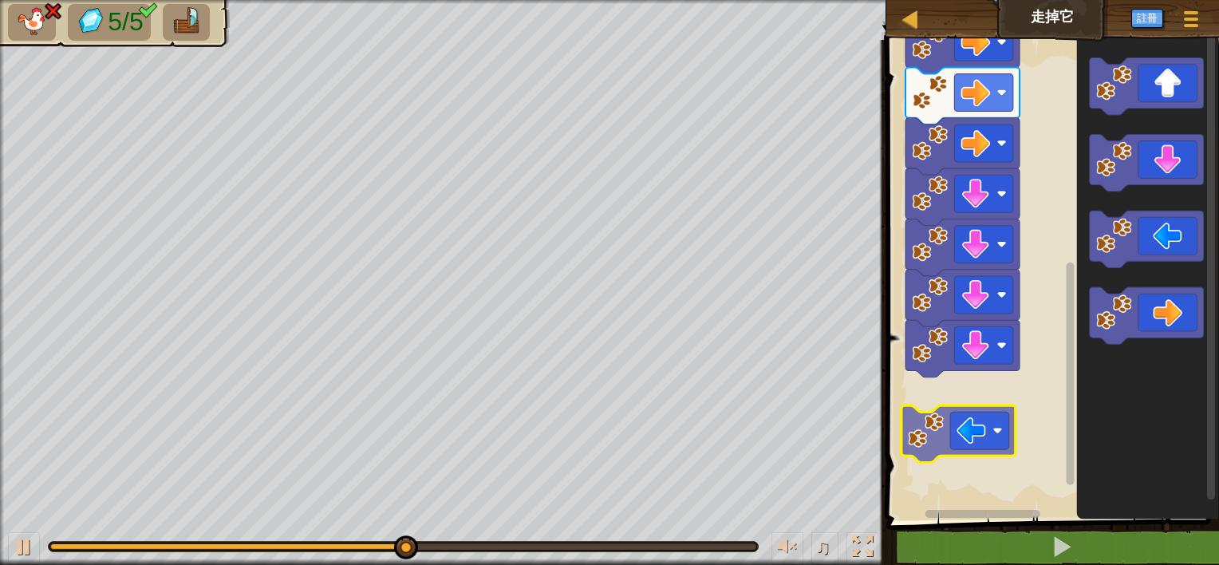
click at [974, 399] on div "開始" at bounding box center [1051, 276] width 338 height 488
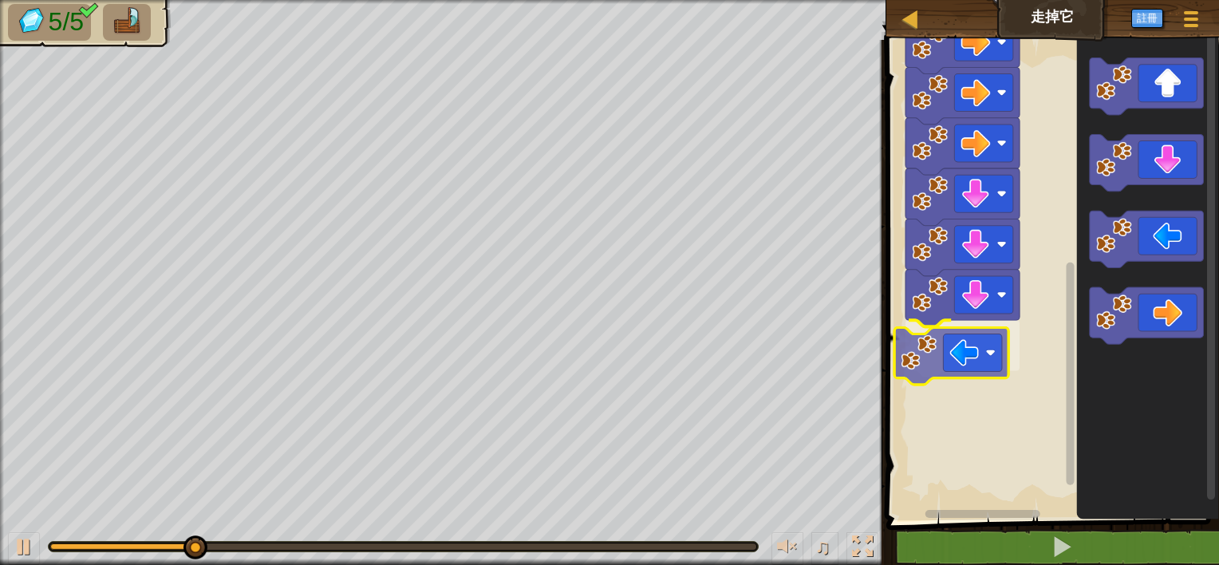
click at [944, 377] on div "開始" at bounding box center [1051, 276] width 338 height 488
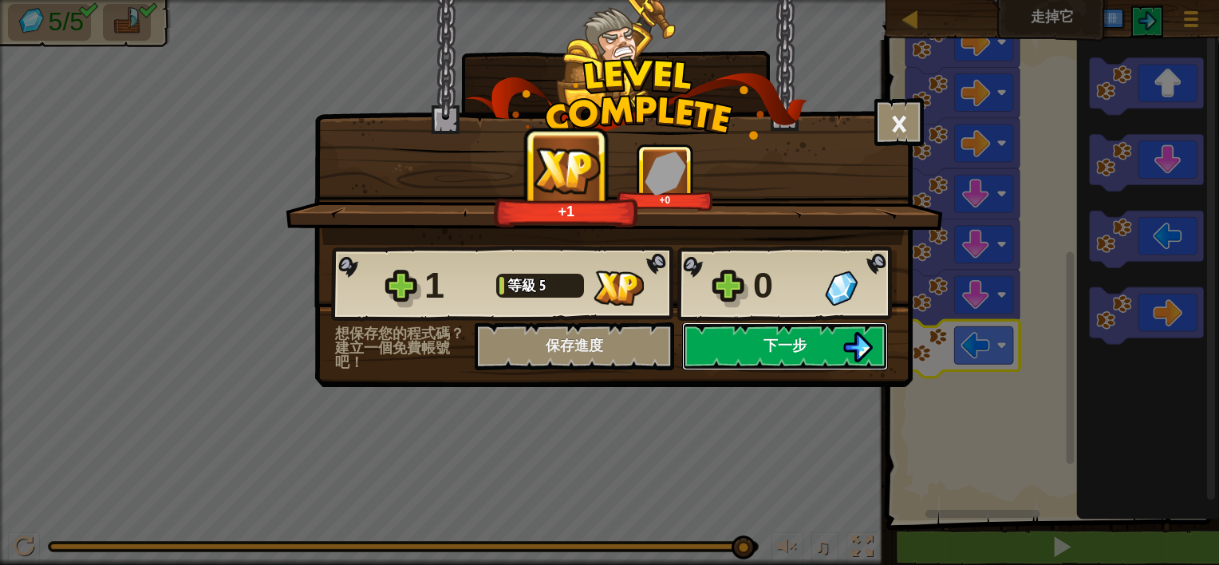
click at [751, 331] on button "下一步" at bounding box center [785, 346] width 206 height 48
select select "zh-HANT"
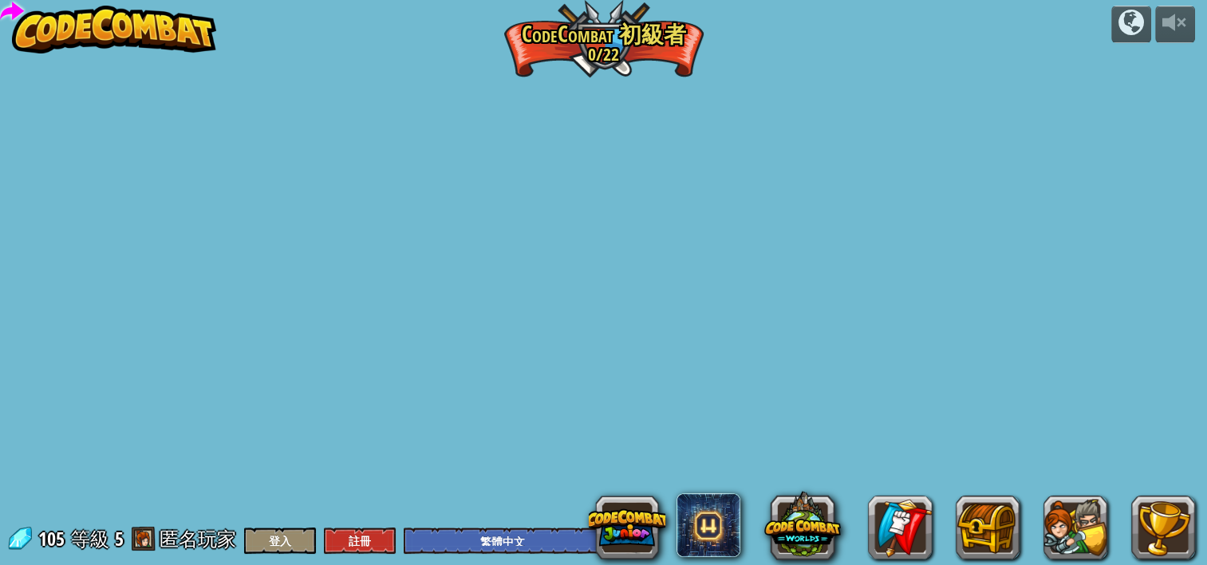
select select "zh-HANT"
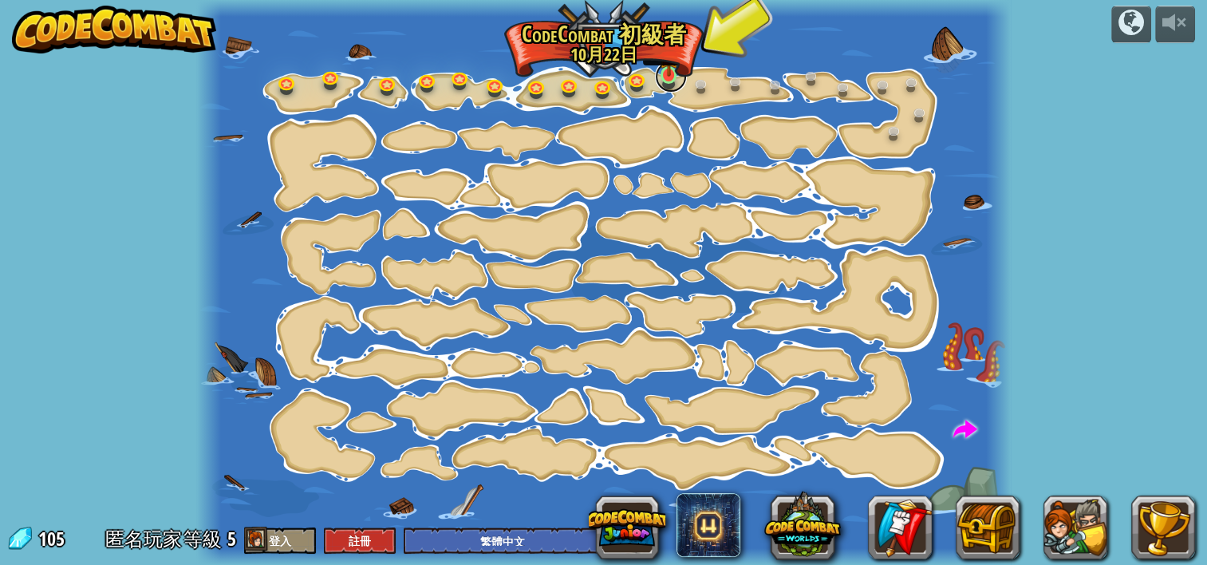
click at [670, 77] on link at bounding box center [671, 77] width 32 height 32
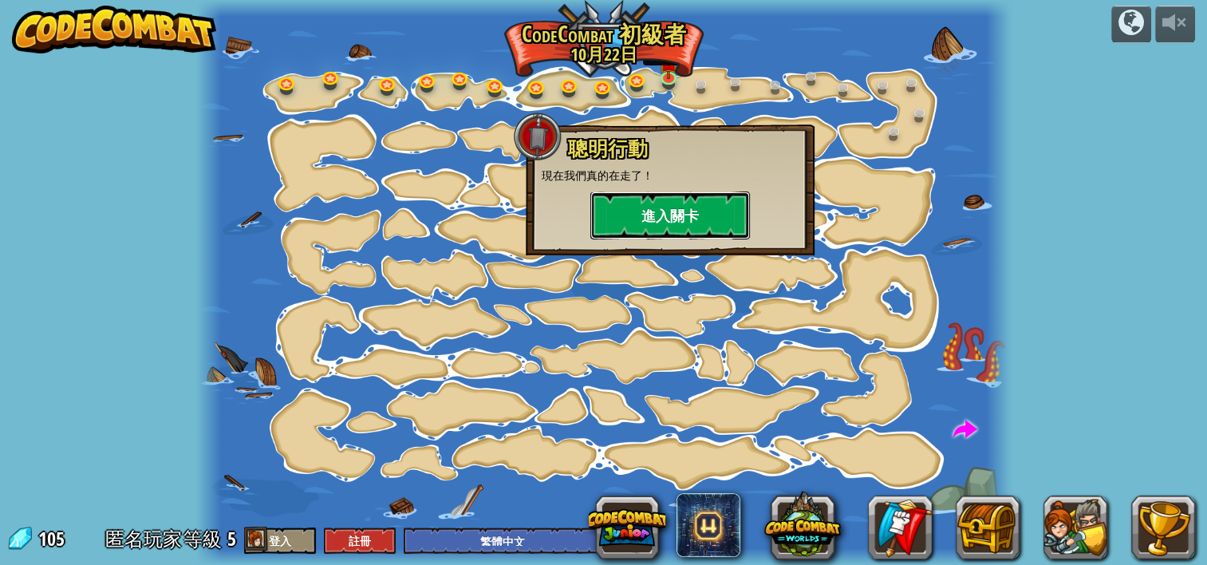
click at [667, 198] on button "進入關卡" at bounding box center [671, 216] width 160 height 48
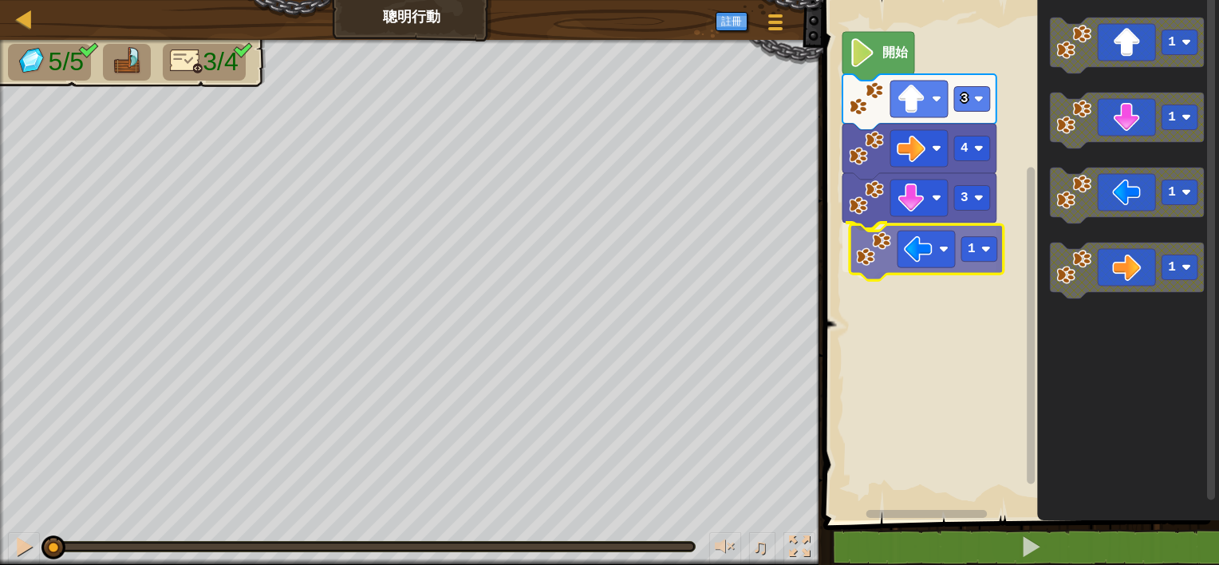
click at [898, 271] on div "3 1 4 3 開始 1 1 1 1 1" at bounding box center [1019, 256] width 401 height 528
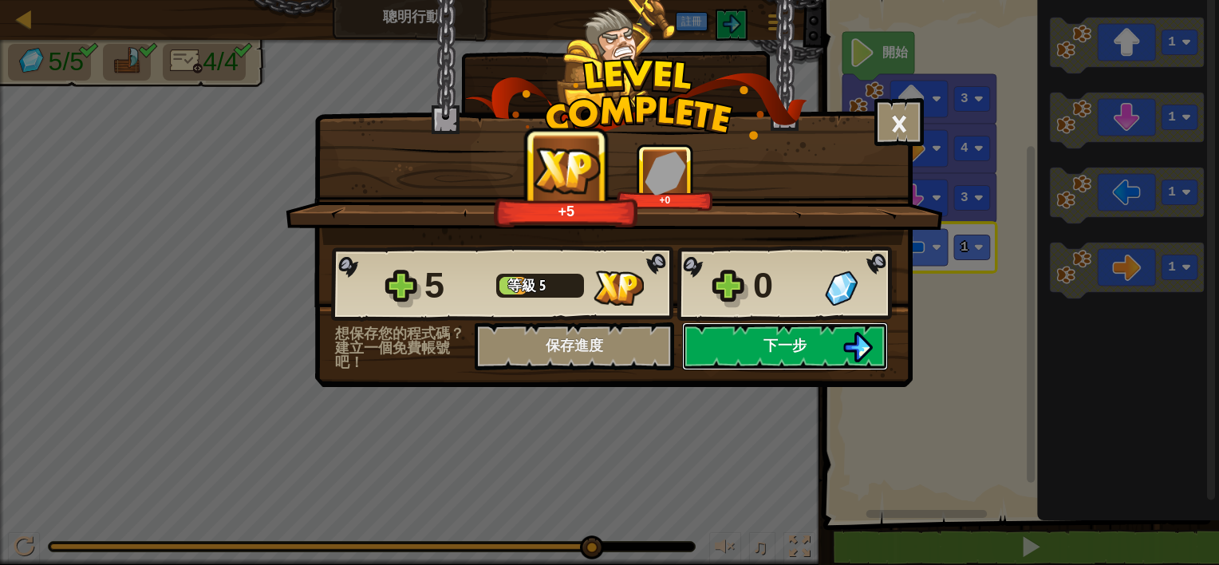
click at [800, 347] on span "下一步" at bounding box center [785, 345] width 43 height 20
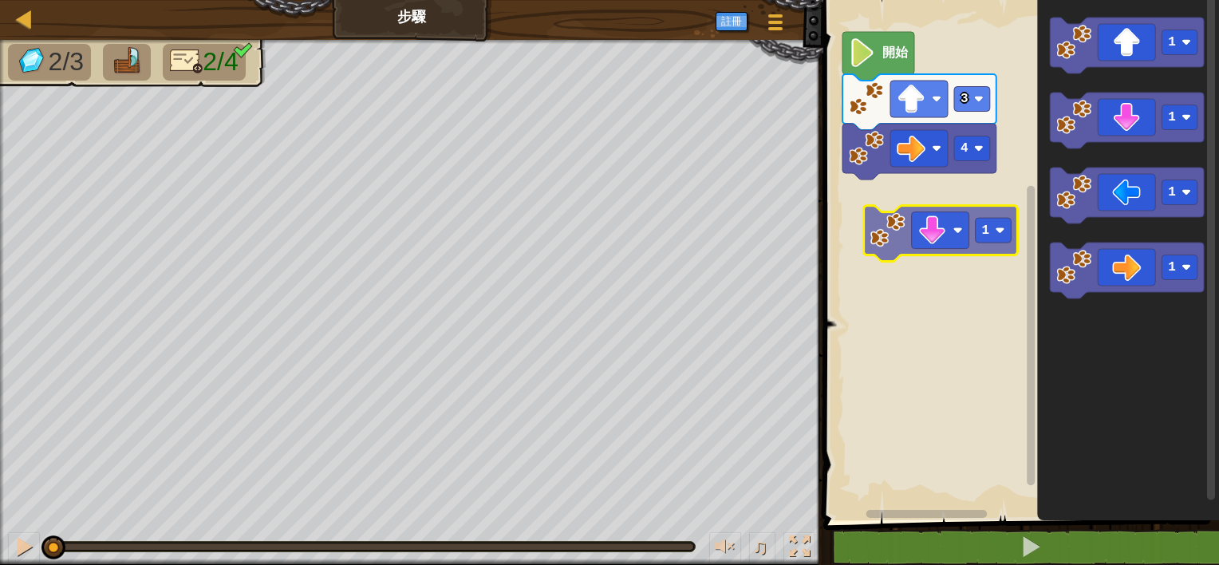
click at [953, 215] on div "4 3 開始 1 1 1 1 1" at bounding box center [1019, 256] width 401 height 528
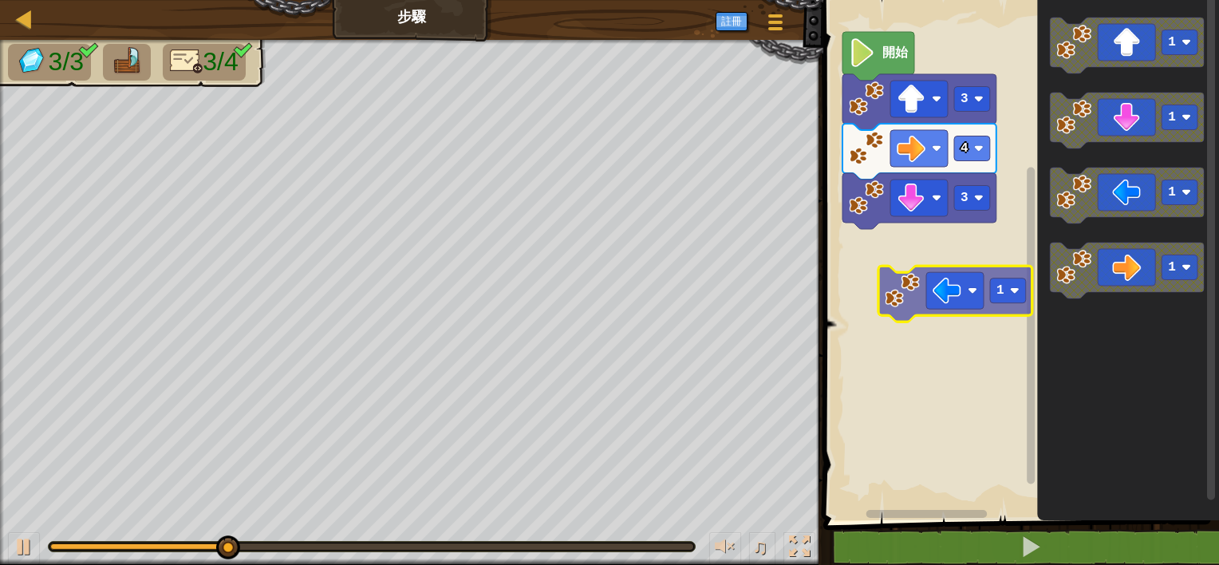
click at [925, 273] on div "開始 3 4 3 1 1 1 1 1" at bounding box center [1019, 256] width 401 height 528
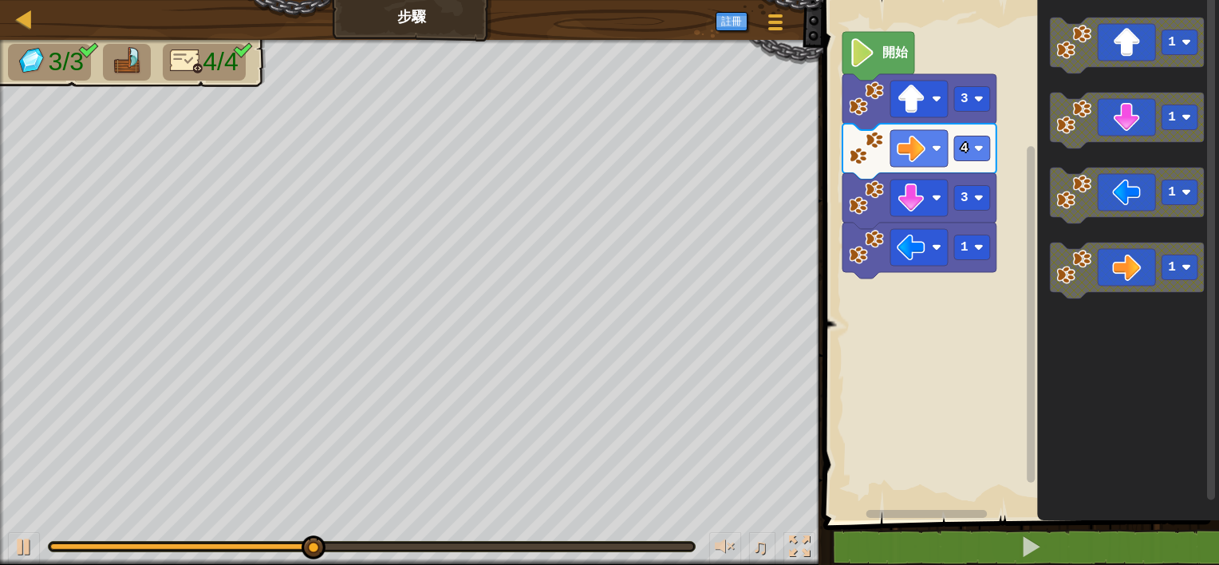
click at [913, 290] on div "開始 3 4 3 1 1 1 1 1" at bounding box center [1019, 256] width 401 height 528
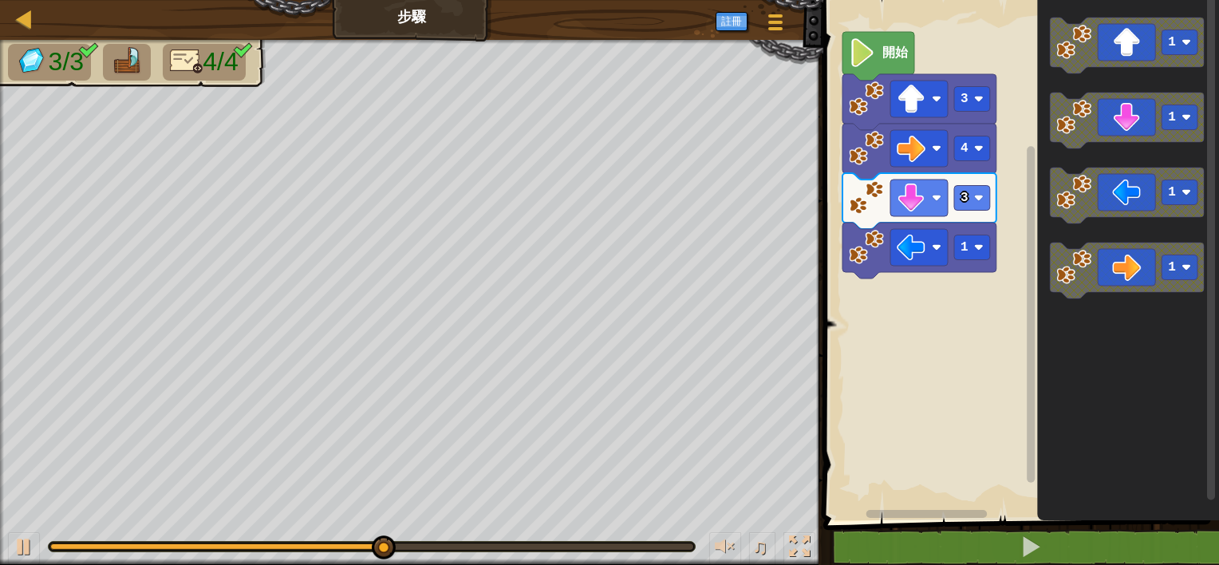
click at [962, 266] on div "開始 3 4 3 1 1 1 1 1" at bounding box center [1019, 256] width 401 height 528
click at [1033, 227] on div "開始 3 4 3 1 1 1 1 1" at bounding box center [1019, 256] width 401 height 528
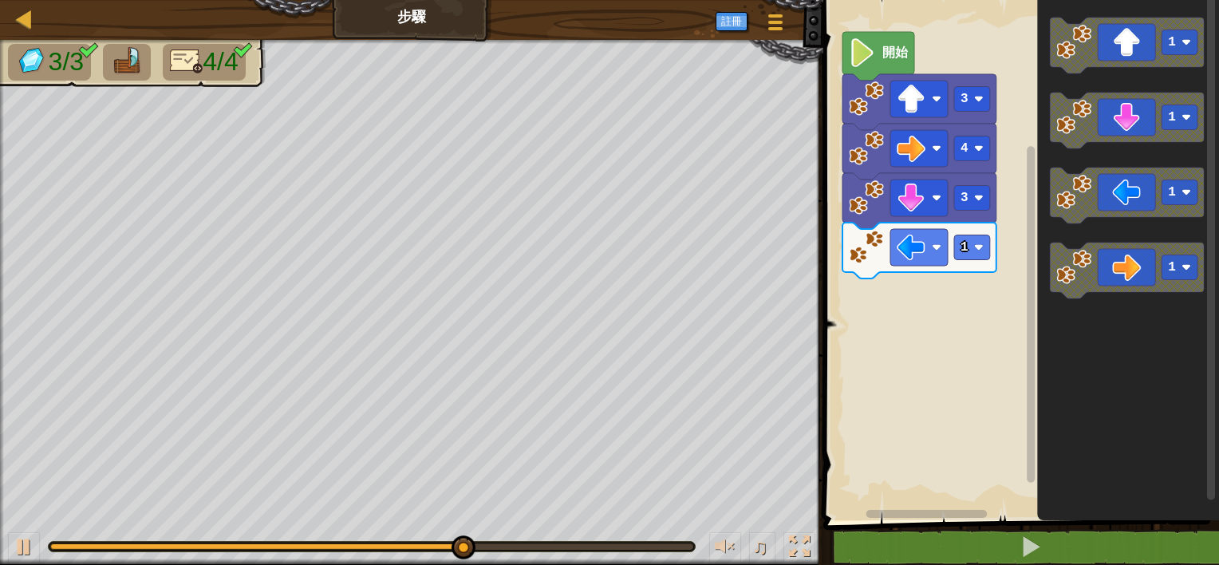
click at [1061, 215] on icon "Blockly工作區" at bounding box center [1127, 196] width 154 height 56
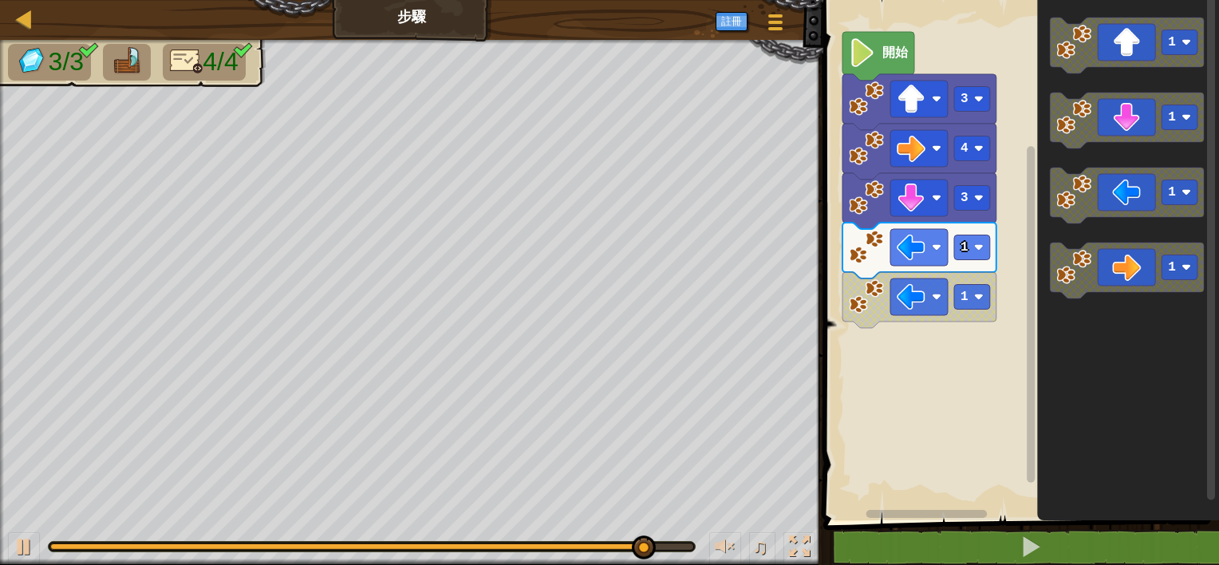
click at [1025, 263] on div "開始 3 4 3 1 1 1 1 1 1" at bounding box center [1019, 256] width 401 height 528
click at [1063, 249] on g "1 1 1 1" at bounding box center [1127, 158] width 154 height 281
click at [977, 255] on rect "Blockly工作區" at bounding box center [972, 247] width 36 height 25
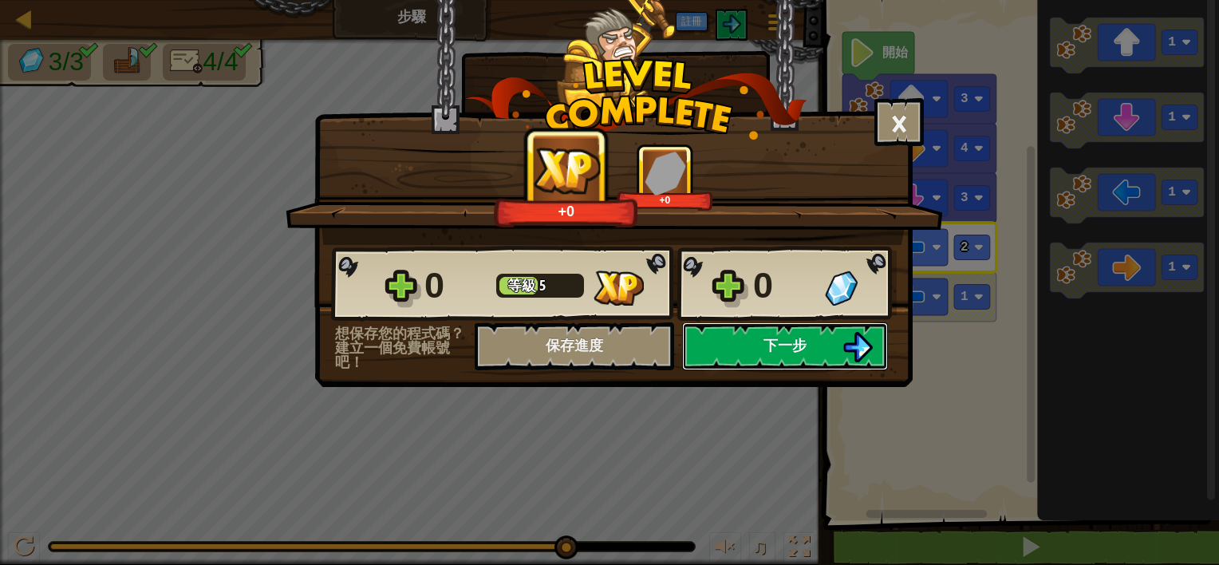
click at [725, 339] on button "下一步" at bounding box center [785, 346] width 206 height 48
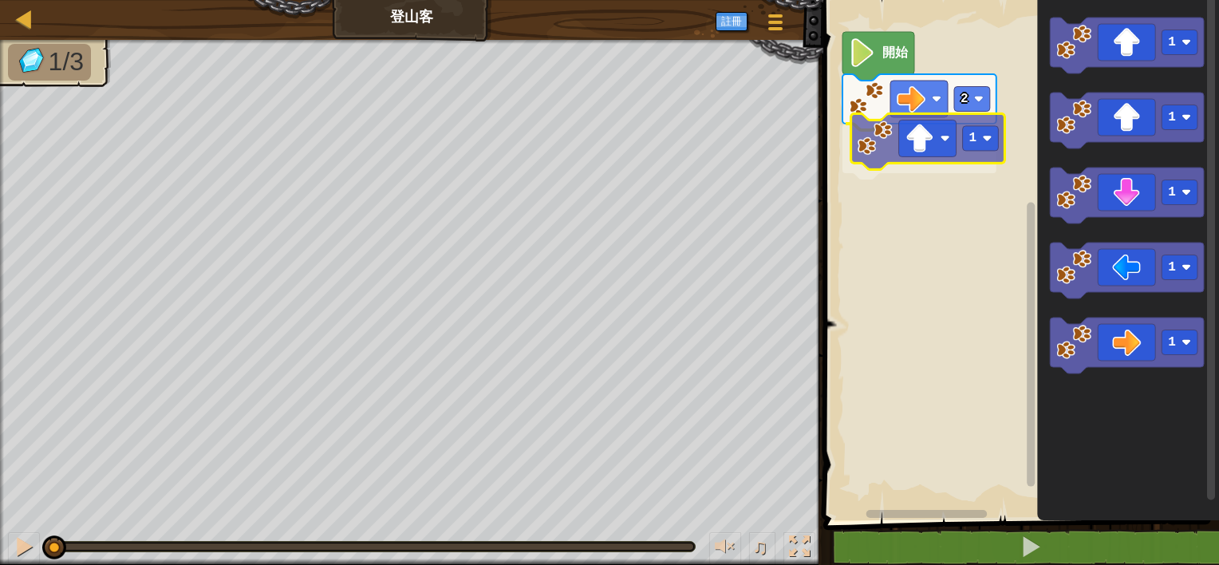
click at [929, 139] on div "2 1 開始 1 1 1 1 1 1" at bounding box center [1019, 256] width 401 height 528
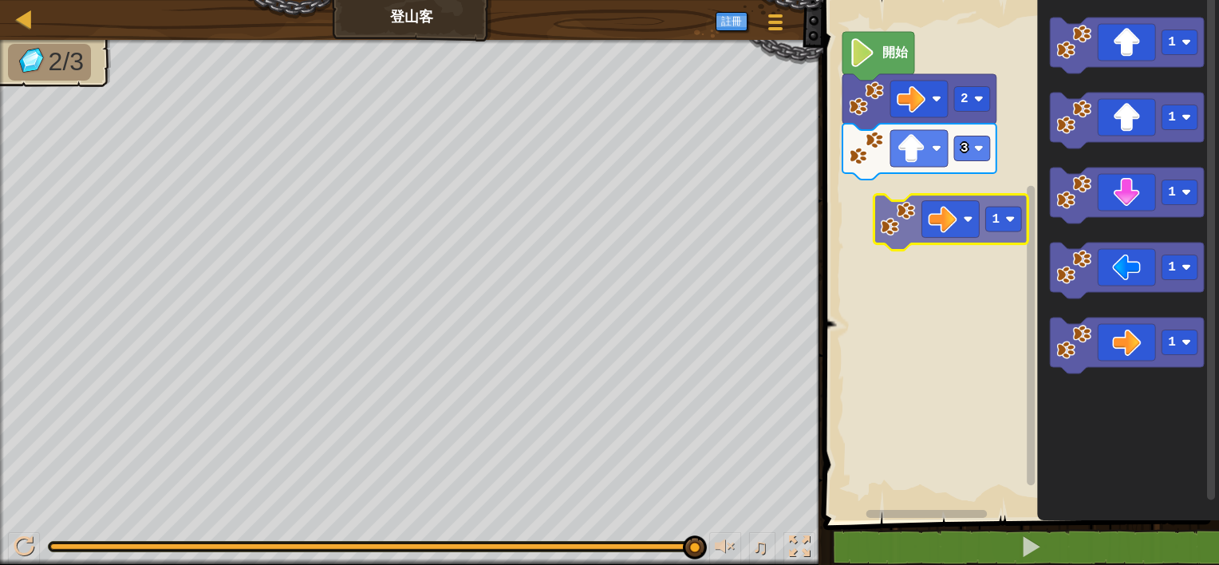
click at [927, 181] on div "開始 2 3 1 1 1 1 1 1" at bounding box center [1019, 256] width 401 height 528
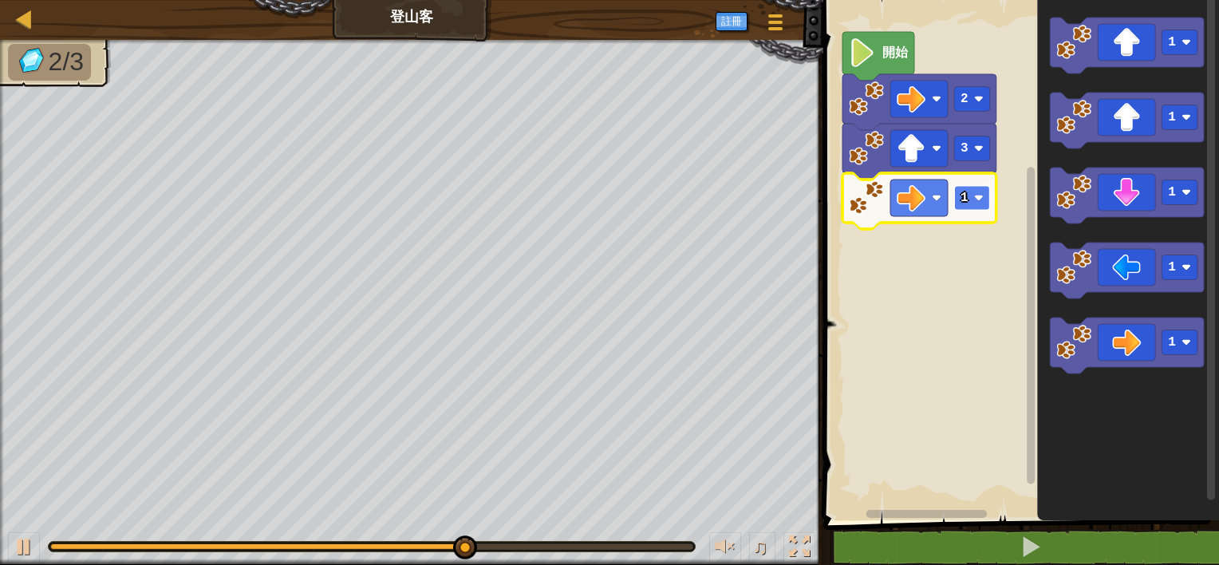
click at [976, 195] on image "Blockly工作區" at bounding box center [979, 198] width 10 height 10
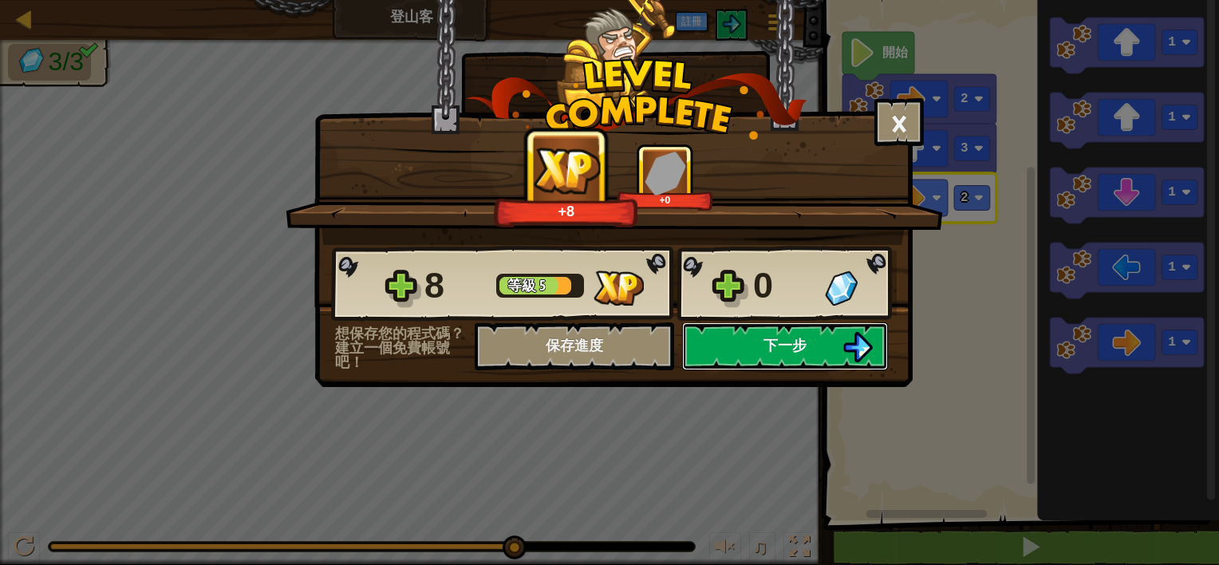
click at [786, 334] on button "下一步" at bounding box center [785, 346] width 206 height 48
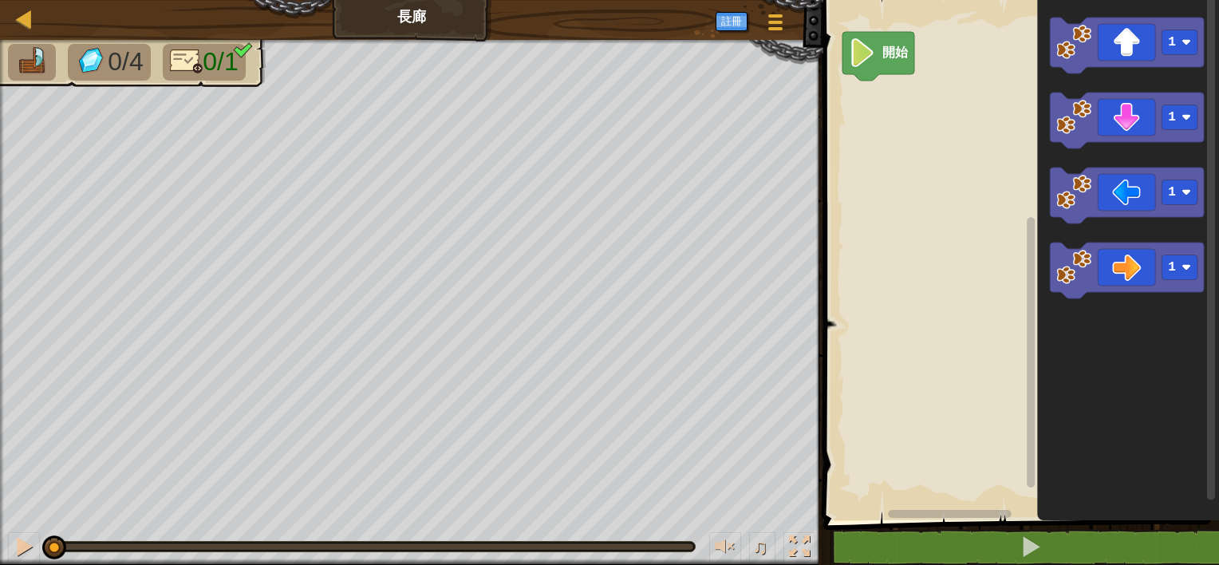
click at [911, 296] on rect "Blockly工作區" at bounding box center [1019, 256] width 401 height 528
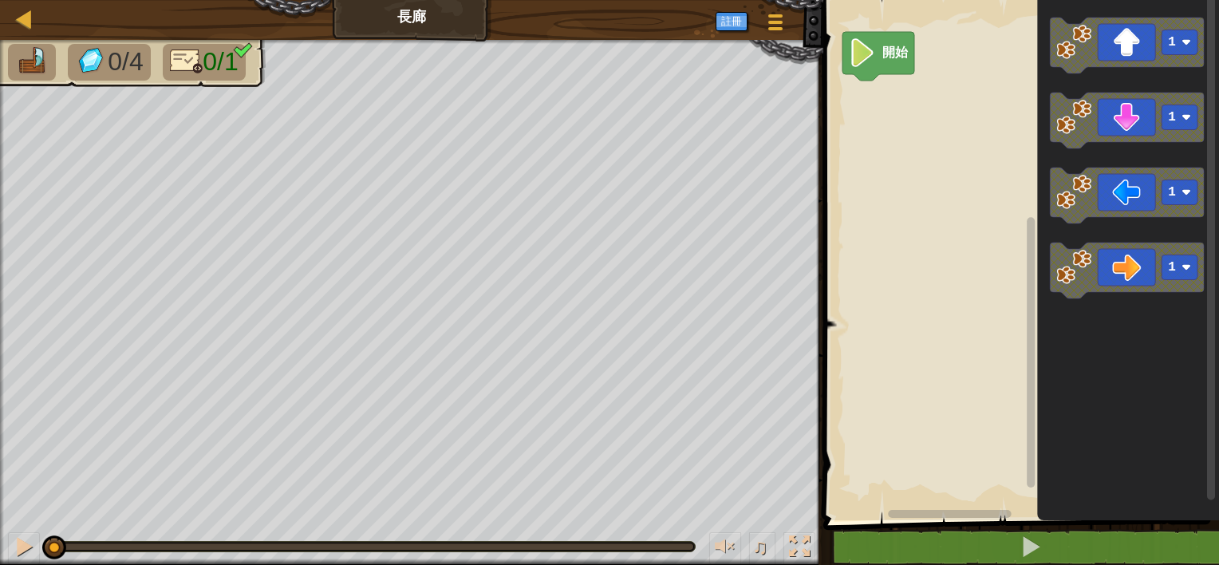
click at [619, 272] on div "地圖 長廊 遊戲選單 註冊 1 ההההההההההההההההההההההההההההההההההההההההההההההההההההההההההההההה…" at bounding box center [609, 282] width 1219 height 565
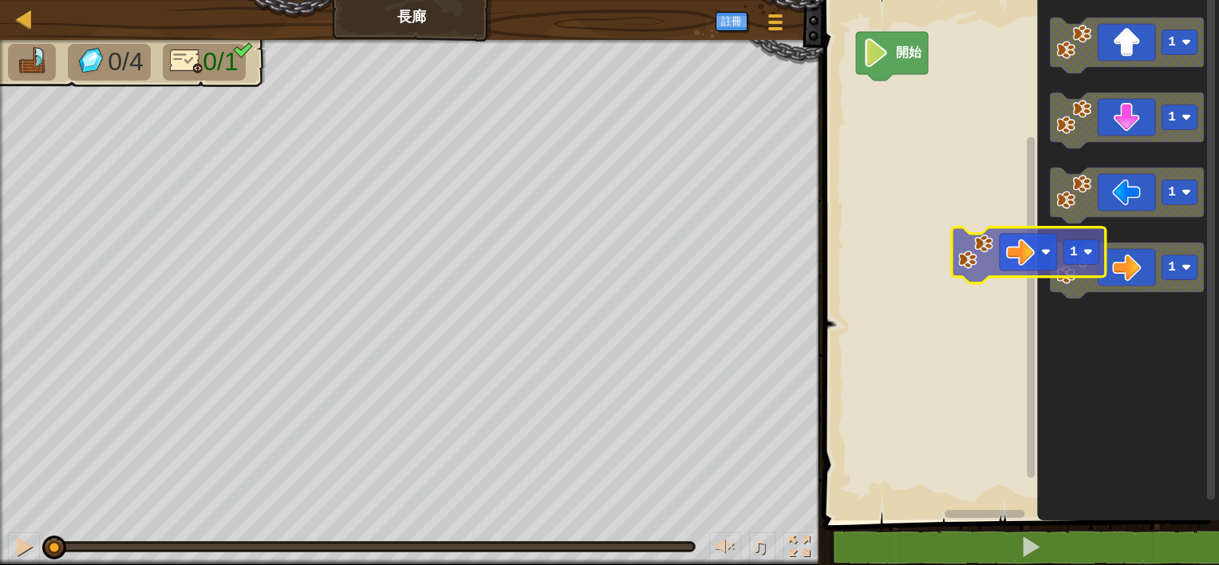
click at [1017, 259] on div "開始 1 1 1 1 1" at bounding box center [1019, 256] width 401 height 528
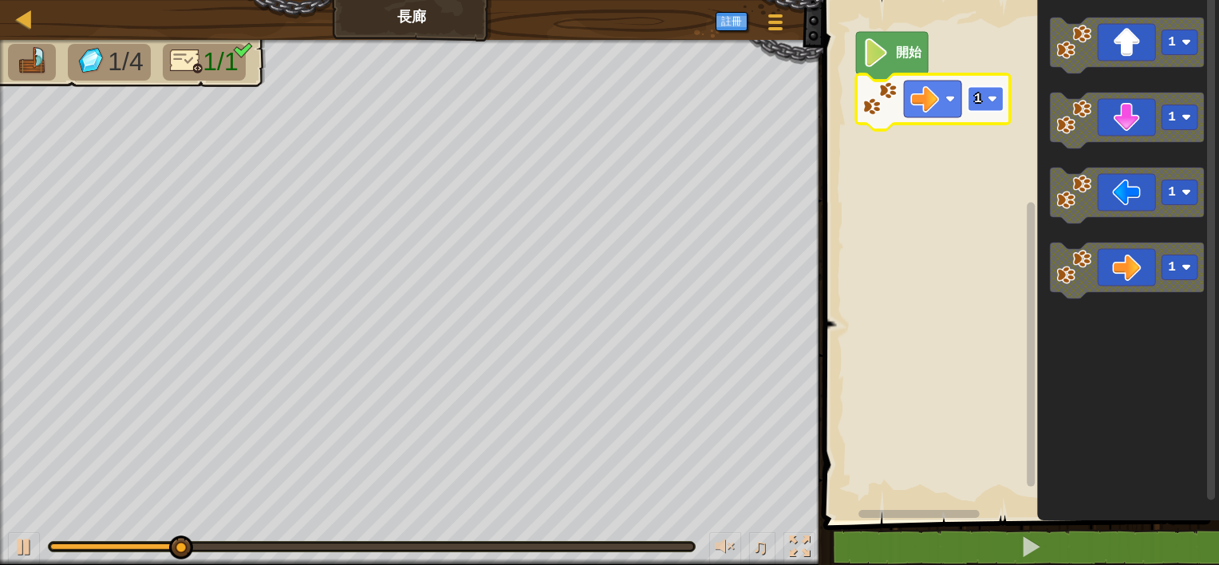
click at [980, 98] on text "1" at bounding box center [978, 99] width 8 height 14
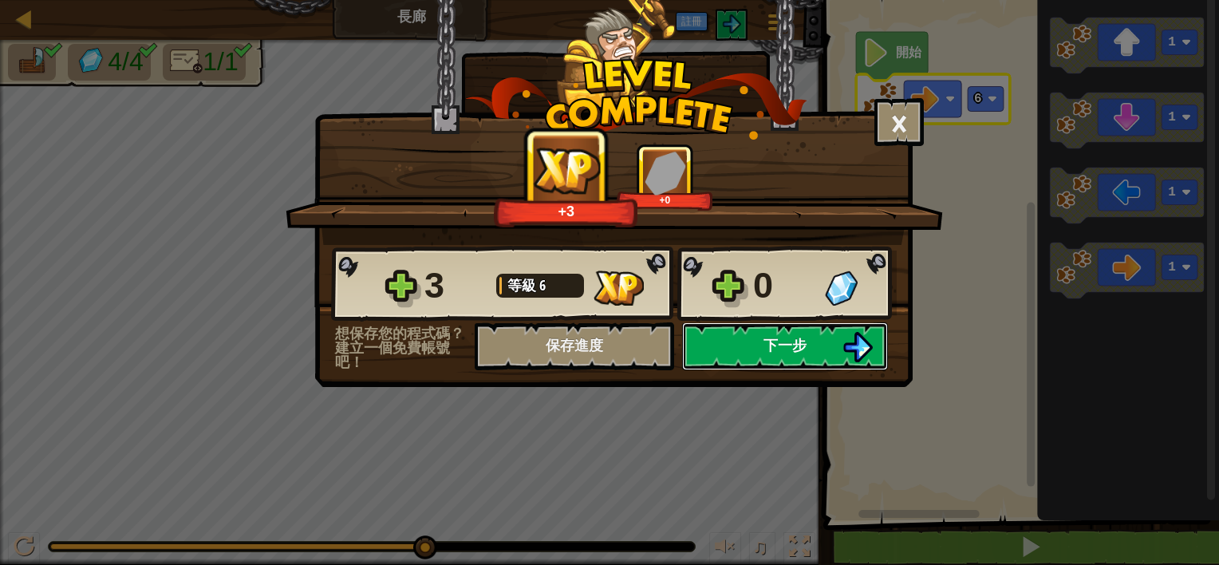
click at [773, 337] on span "下一步" at bounding box center [785, 345] width 43 height 20
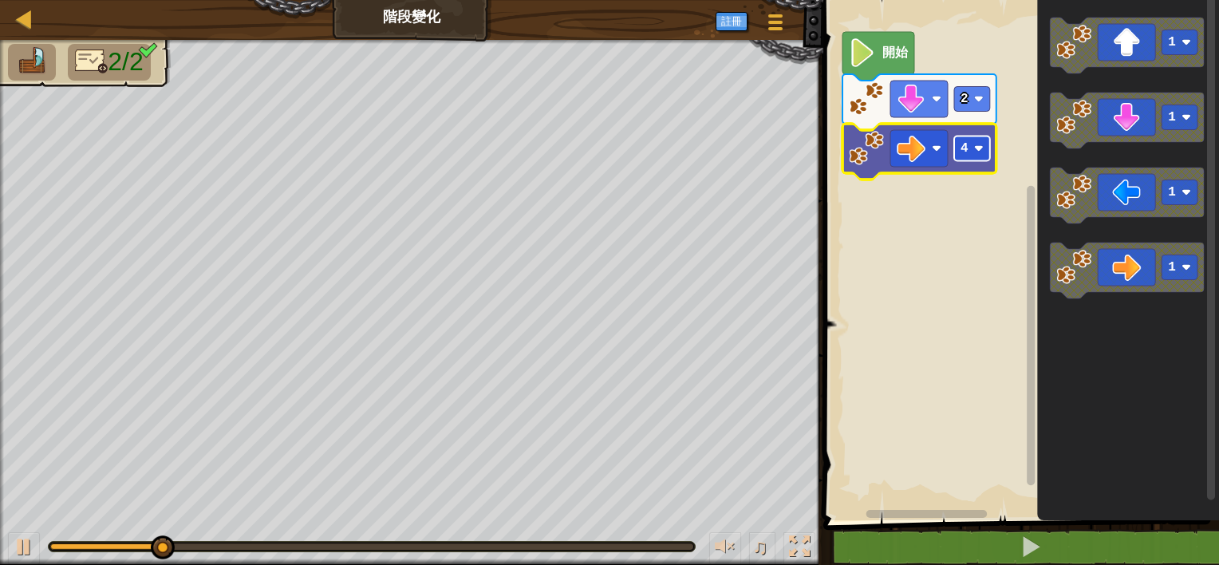
click at [978, 148] on image "Blockly工作區" at bounding box center [979, 149] width 10 height 10
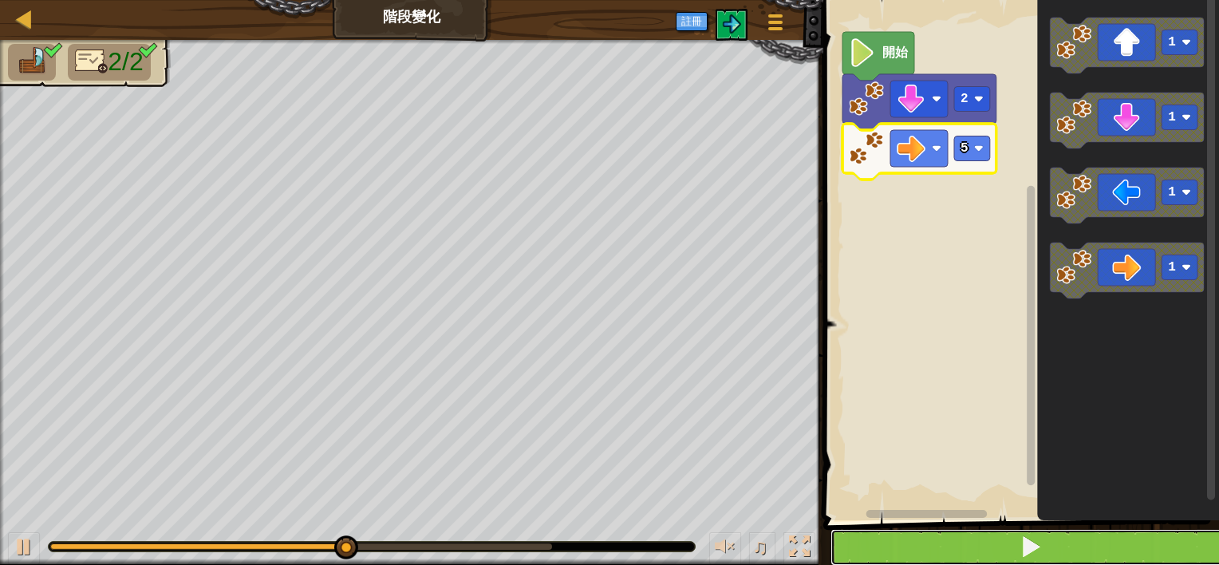
click at [1017, 530] on button at bounding box center [1031, 547] width 401 height 37
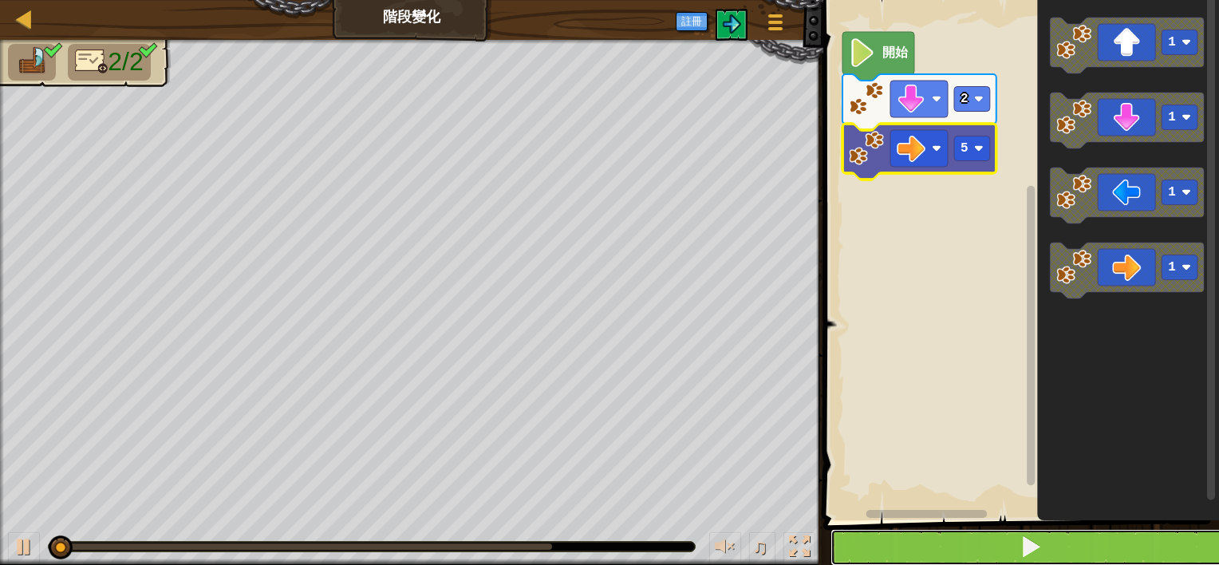
click at [1017, 530] on button at bounding box center [1031, 547] width 401 height 37
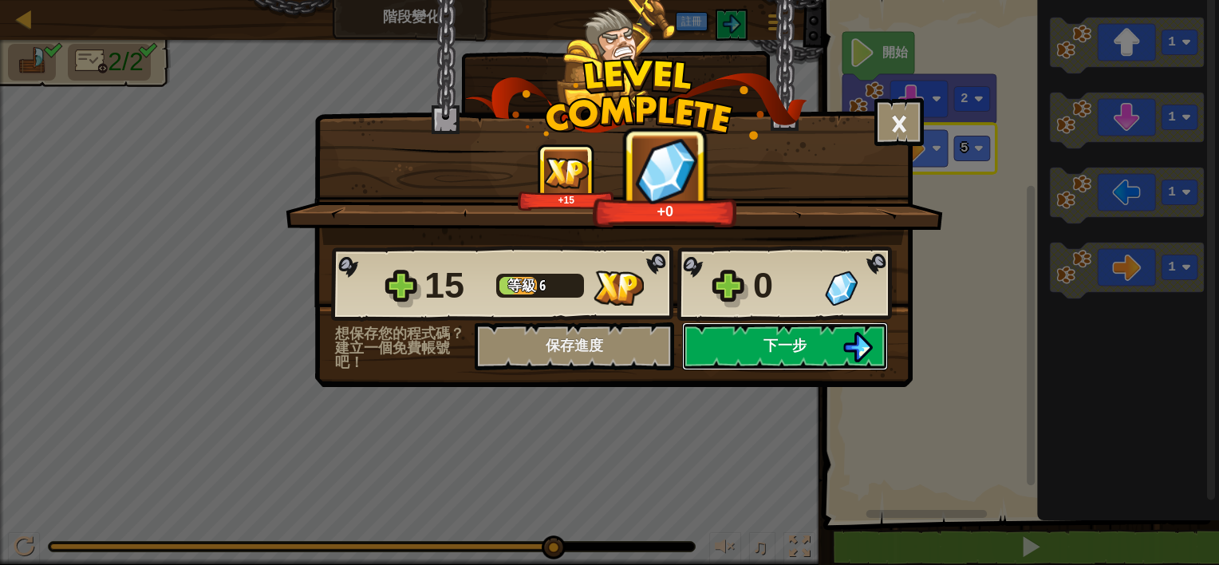
drag, startPoint x: 785, startPoint y: 350, endPoint x: 757, endPoint y: 340, distance: 30.3
click at [757, 340] on button "下一步" at bounding box center [785, 346] width 206 height 48
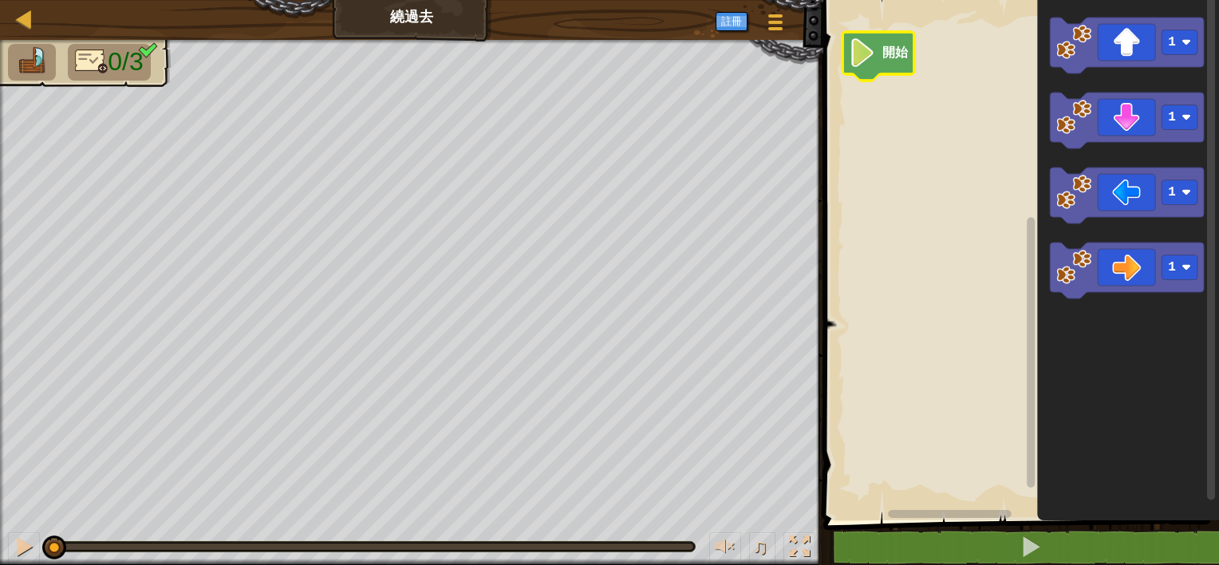
click at [878, 69] on icon "Blockly工作區" at bounding box center [879, 56] width 72 height 49
